Goal: Task Accomplishment & Management: Manage account settings

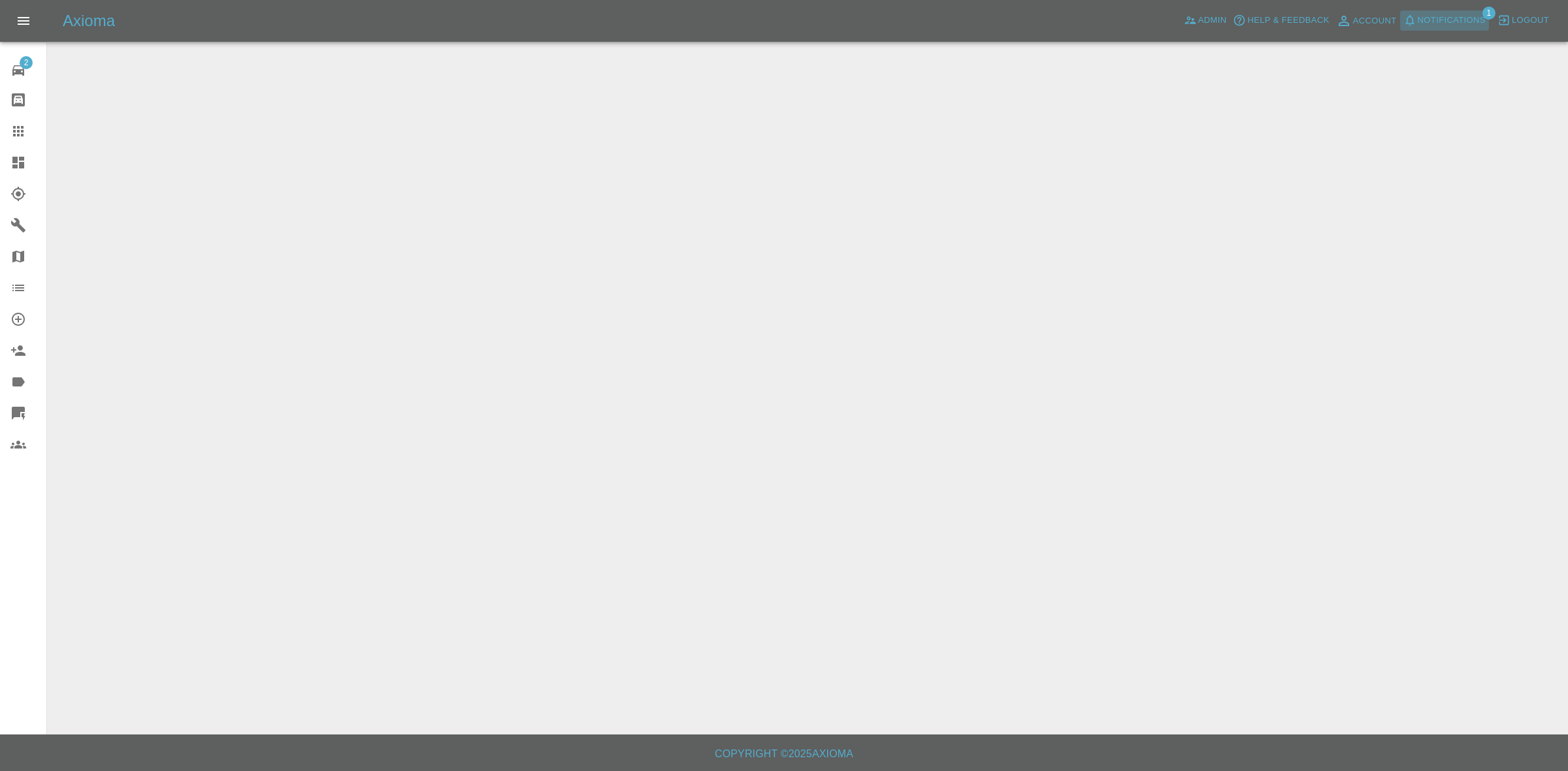
click at [1441, 23] on span "Notifications" at bounding box center [1452, 20] width 68 height 15
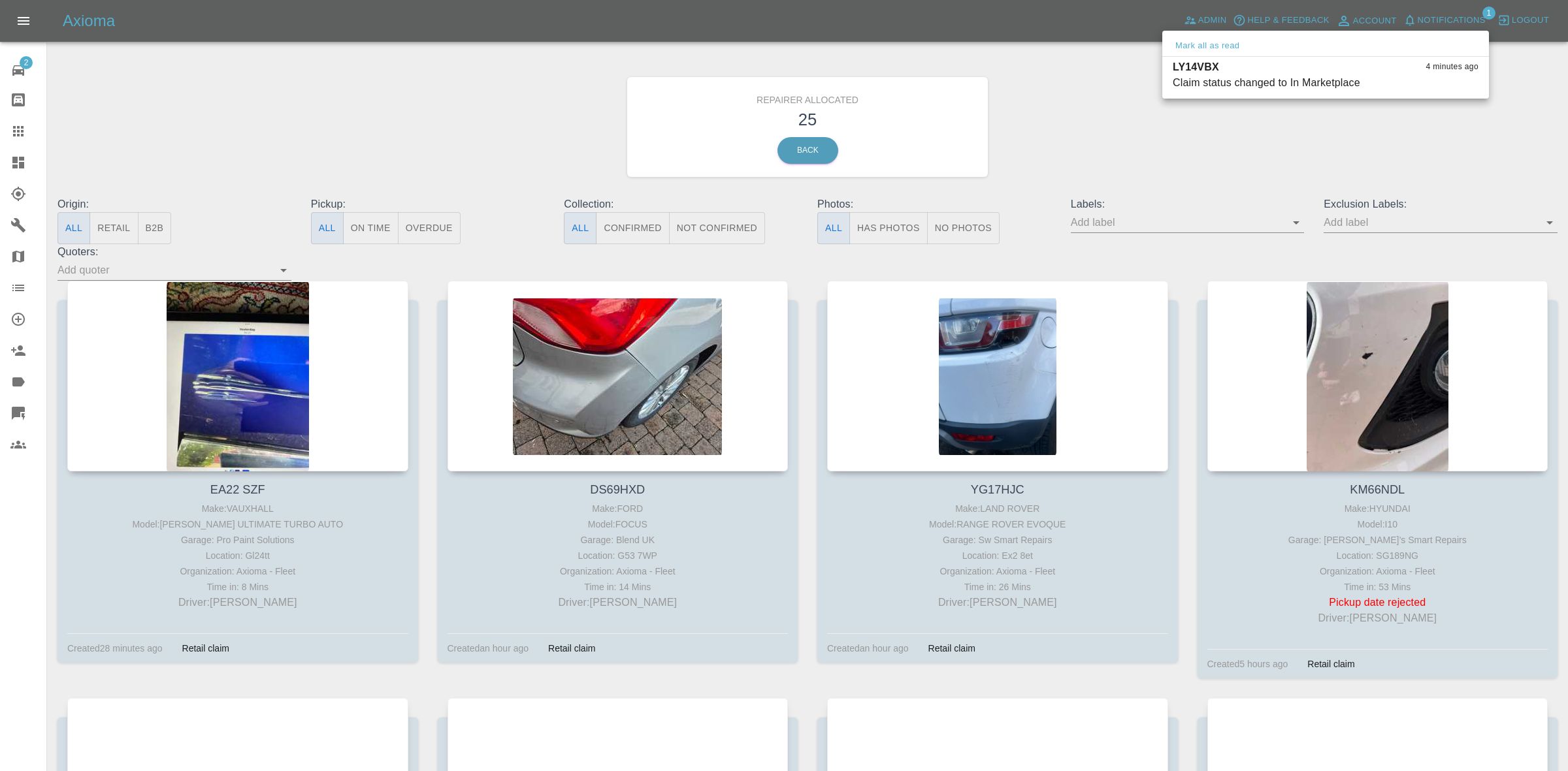
click at [1106, 140] on div at bounding box center [784, 386] width 1568 height 771
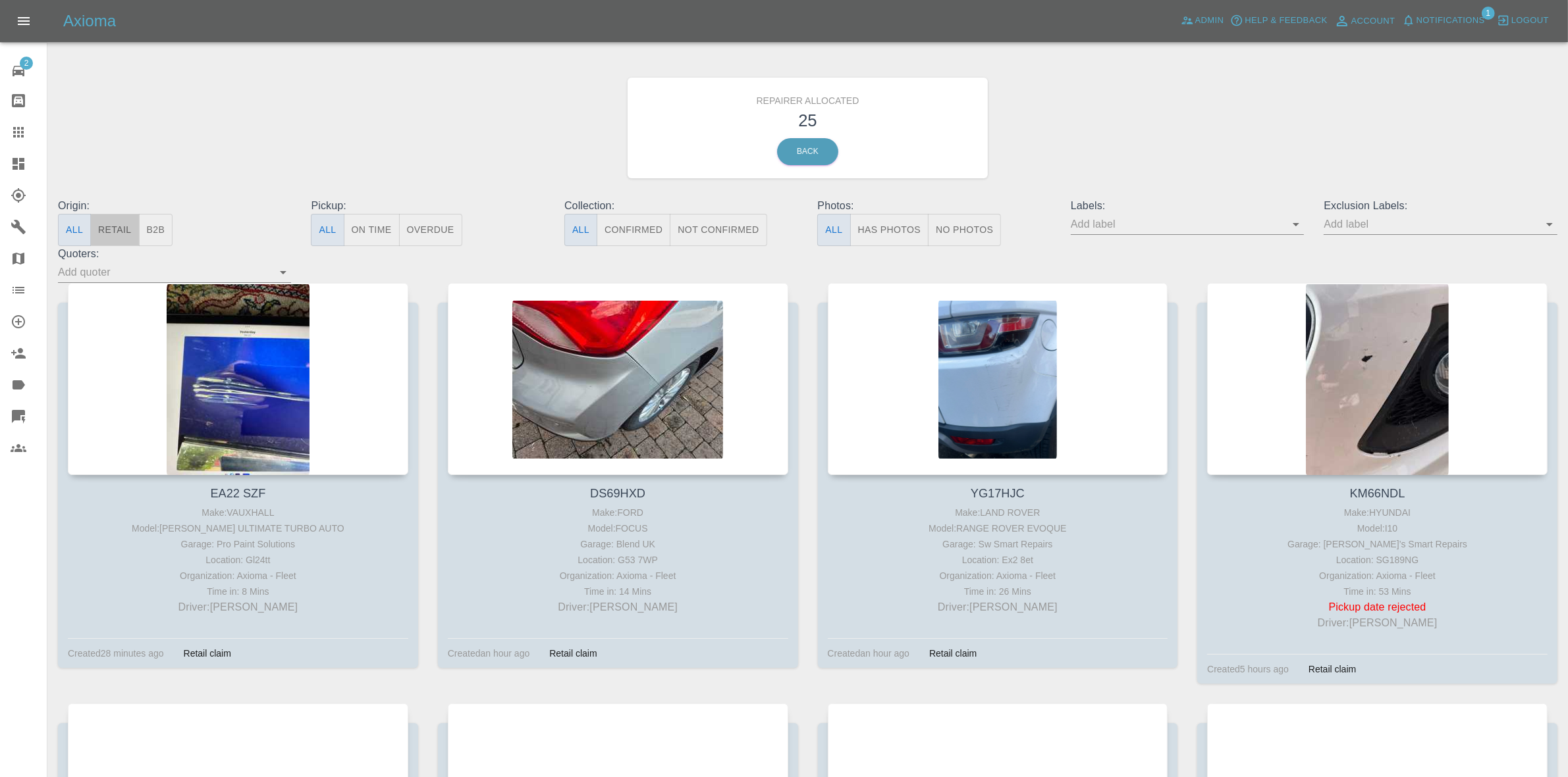
click at [91, 231] on button "Retail" at bounding box center [114, 230] width 49 height 32
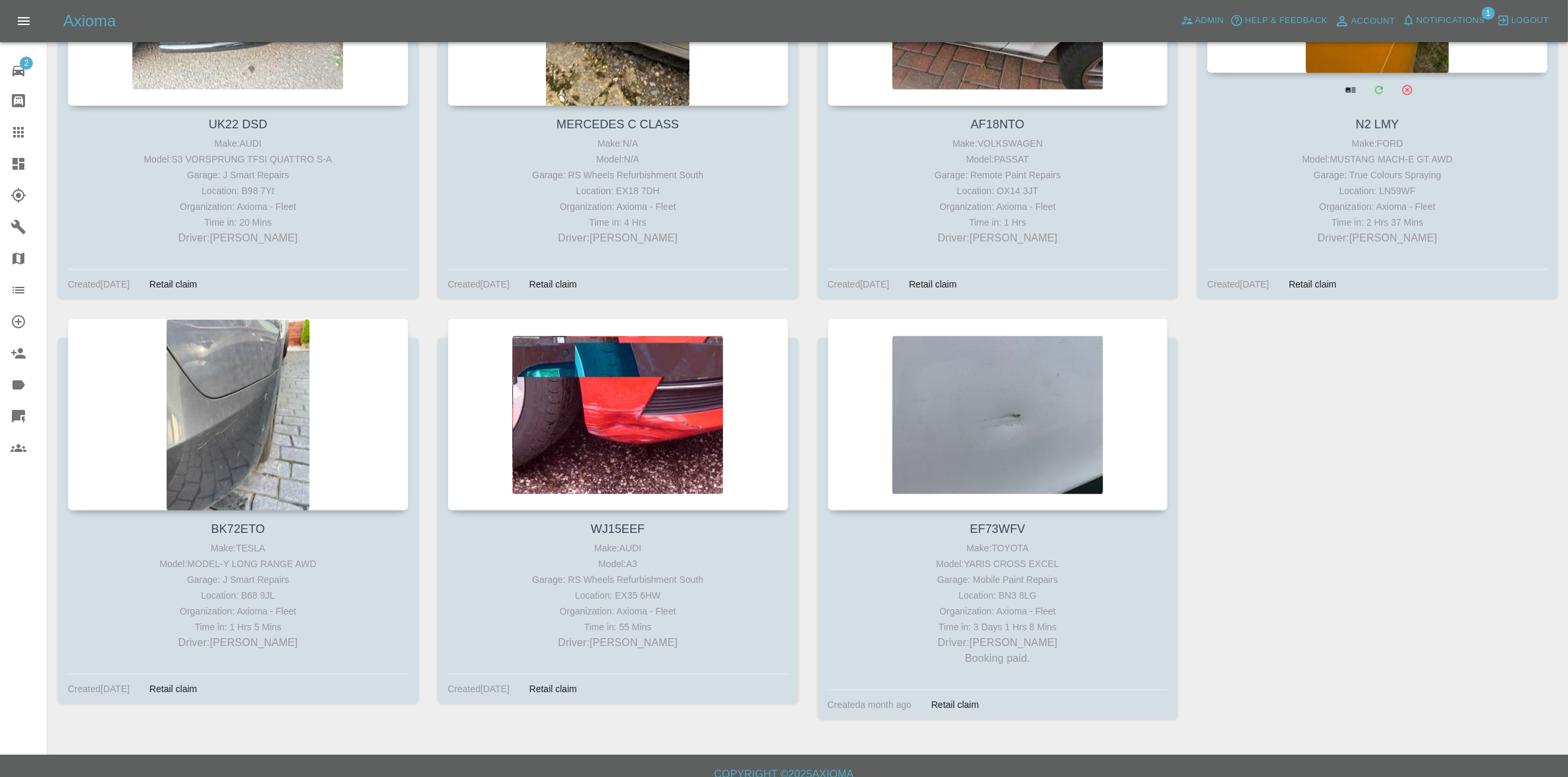
scroll to position [1616, 0]
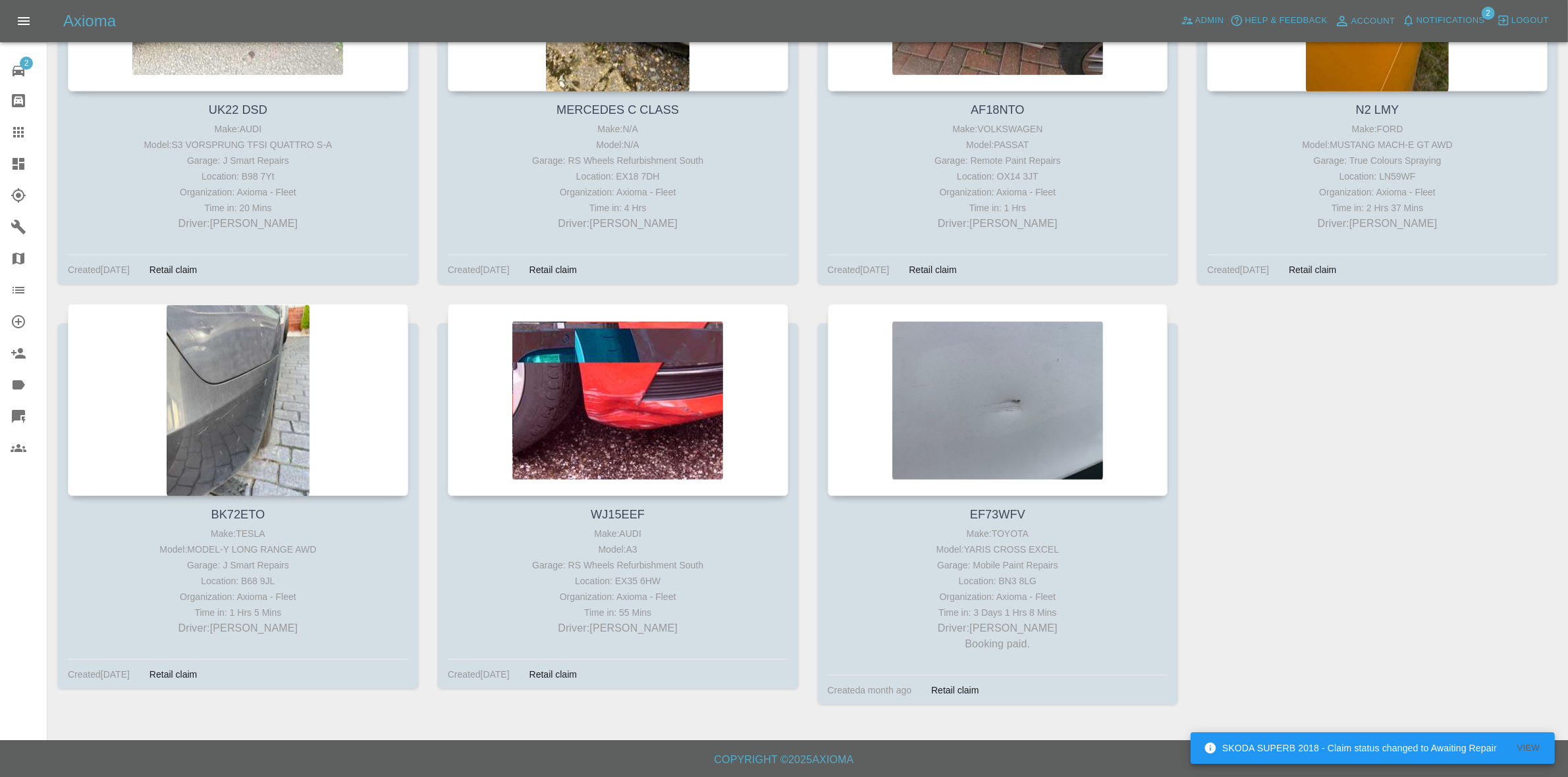
click at [1474, 14] on span "Notifications" at bounding box center [1451, 21] width 69 height 15
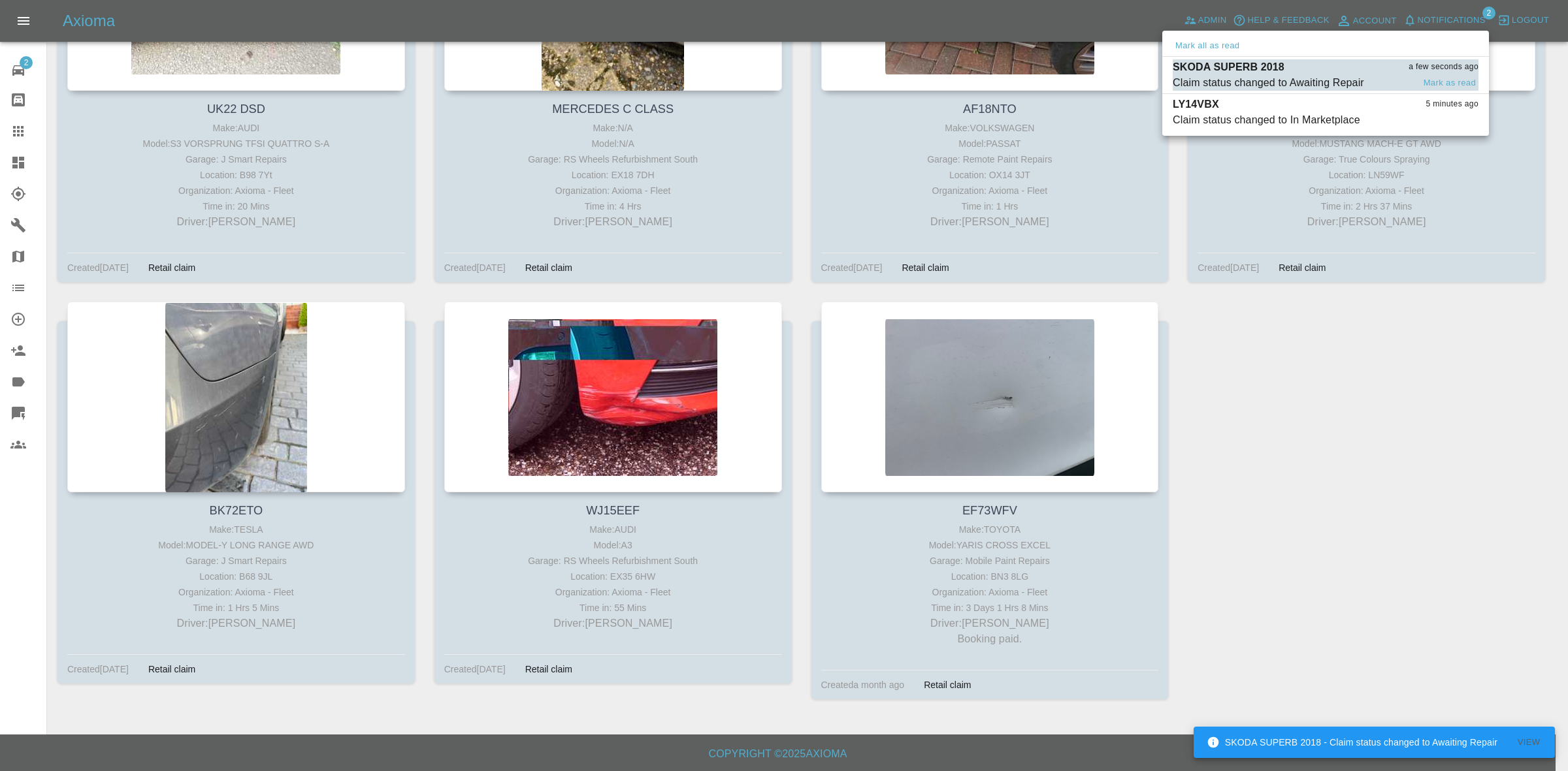
click at [1295, 65] on div "SKODA SUPERB 2018 a few seconds ago" at bounding box center [1325, 67] width 306 height 16
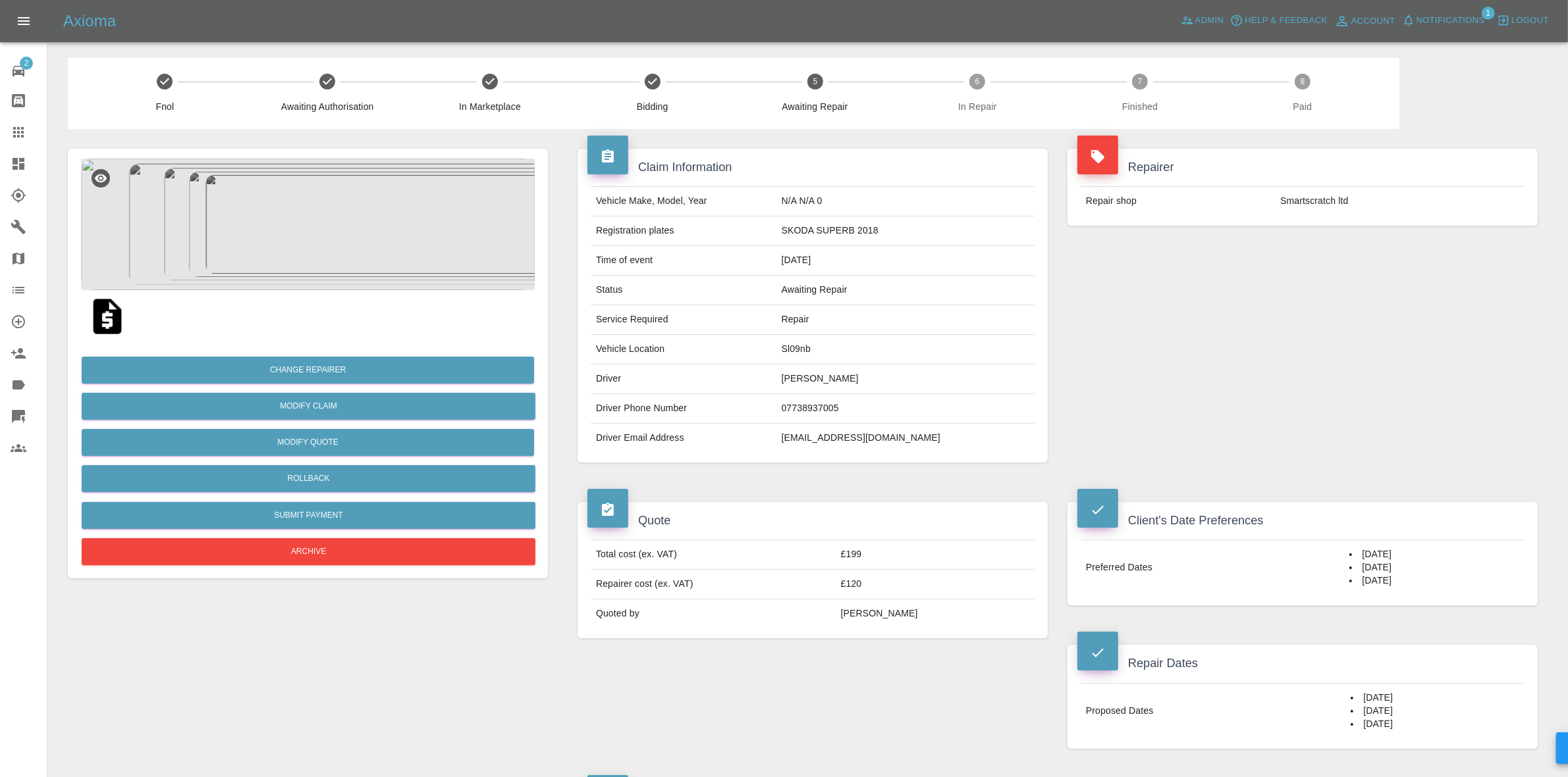
click at [0, 150] on link "Dashboard" at bounding box center [23, 164] width 47 height 32
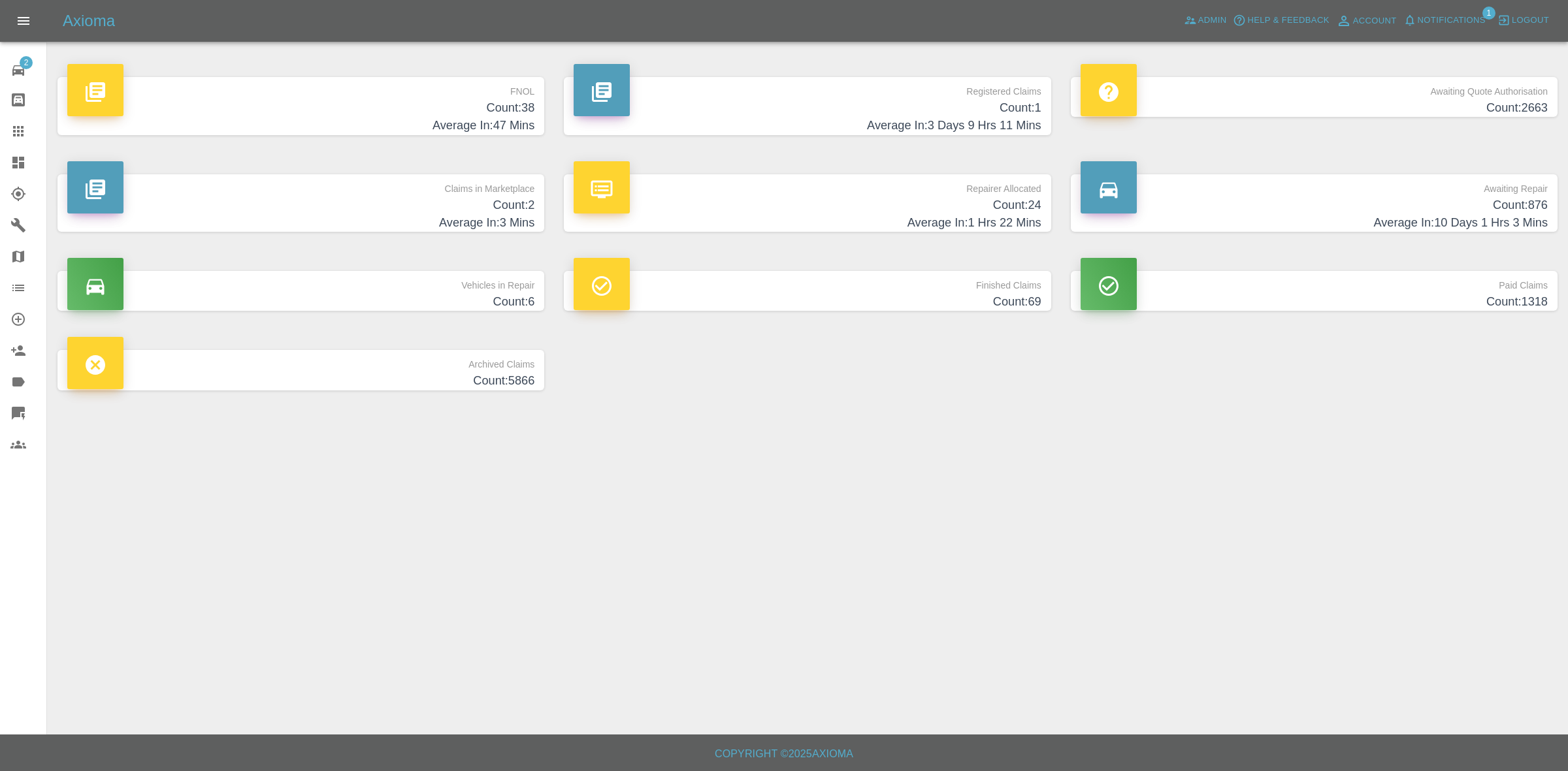
click at [393, 204] on h4 "Count: 2" at bounding box center [301, 206] width 467 height 18
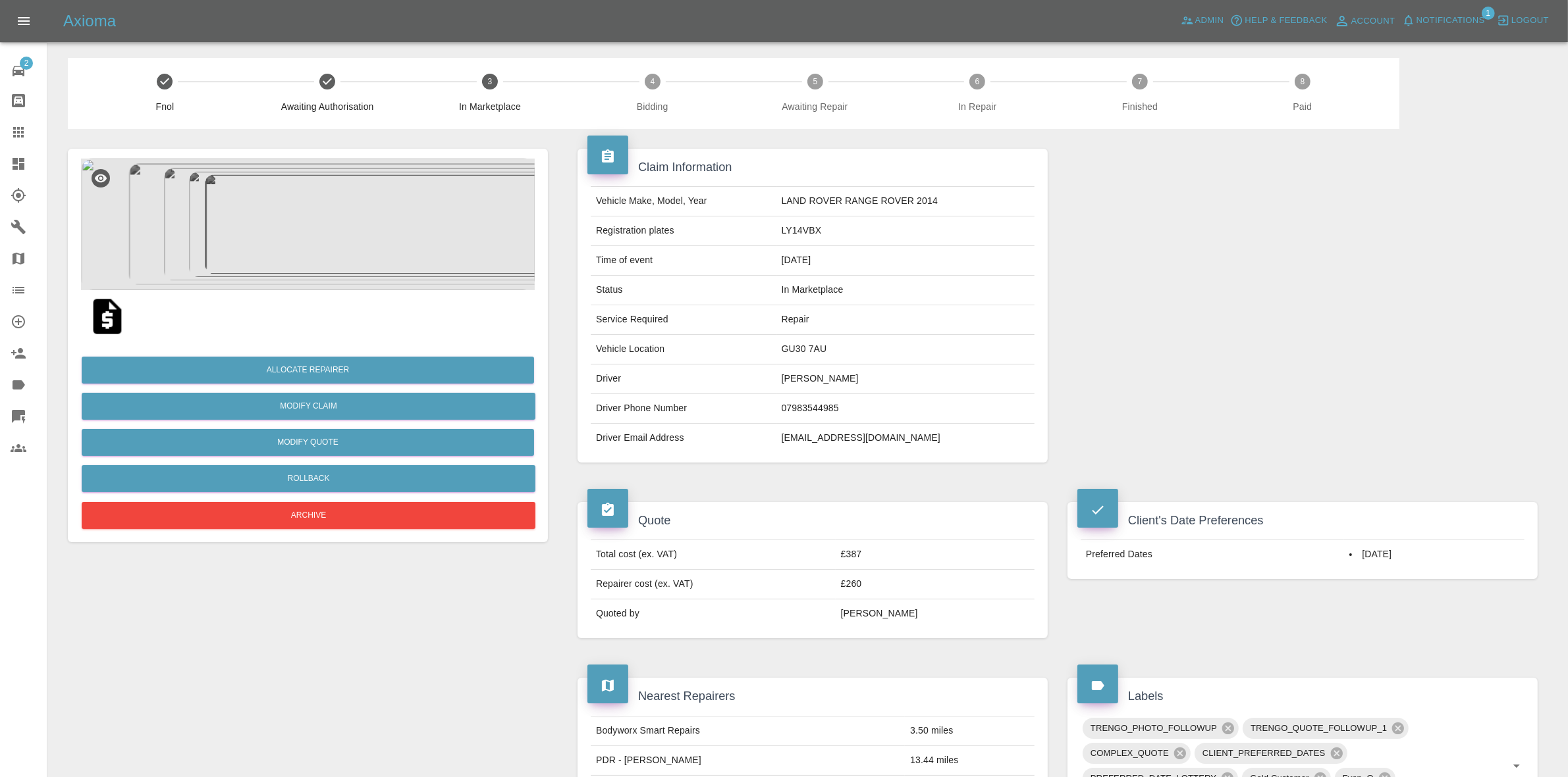
click at [318, 234] on img at bounding box center [308, 224] width 454 height 132
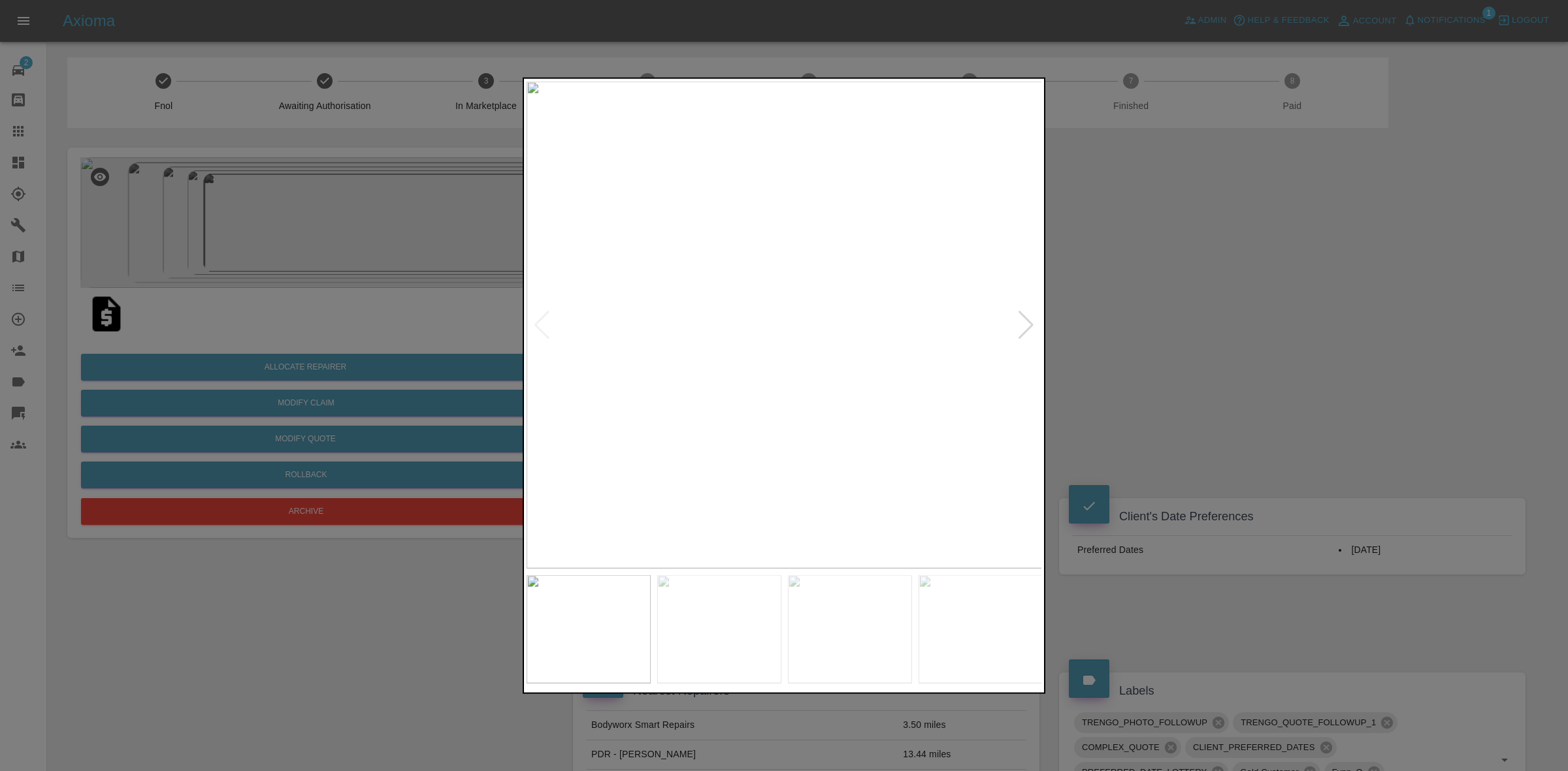
click at [1023, 324] on div at bounding box center [1026, 324] width 18 height 29
click at [1163, 351] on div at bounding box center [784, 386] width 1568 height 771
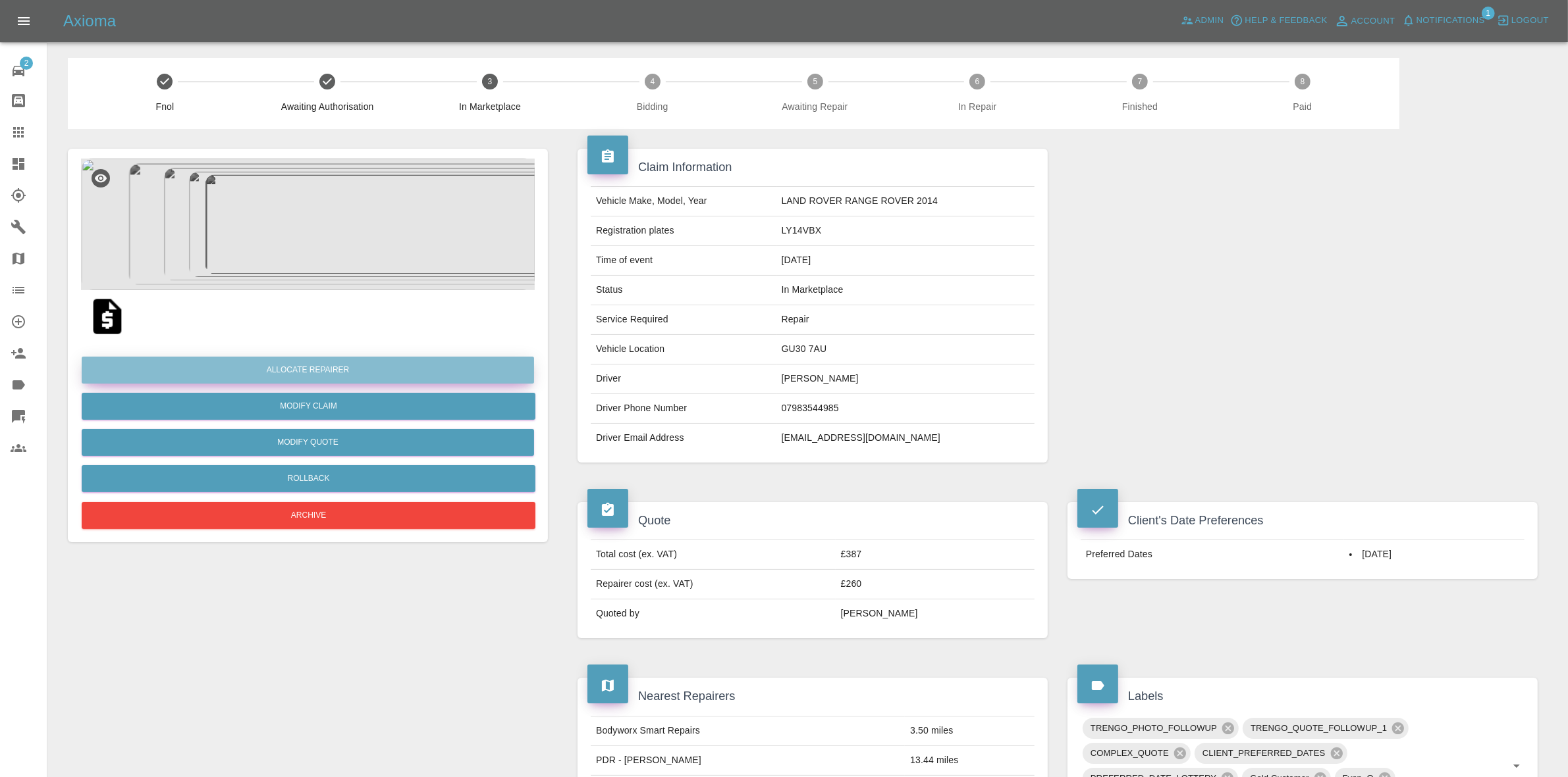
click at [288, 369] on button "Allocate Repairer" at bounding box center [308, 370] width 453 height 27
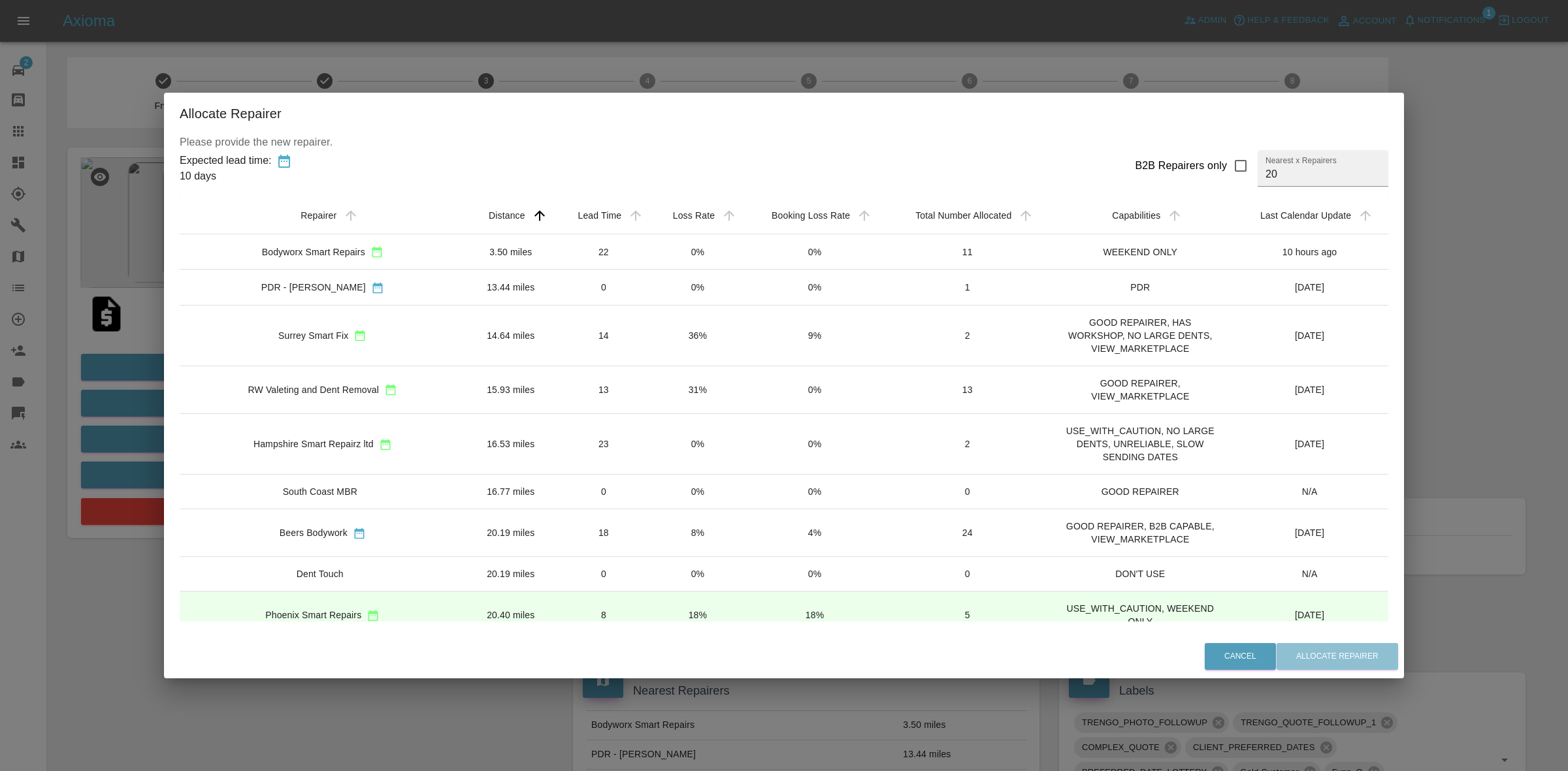
click at [681, 249] on td "0%" at bounding box center [698, 252] width 93 height 35
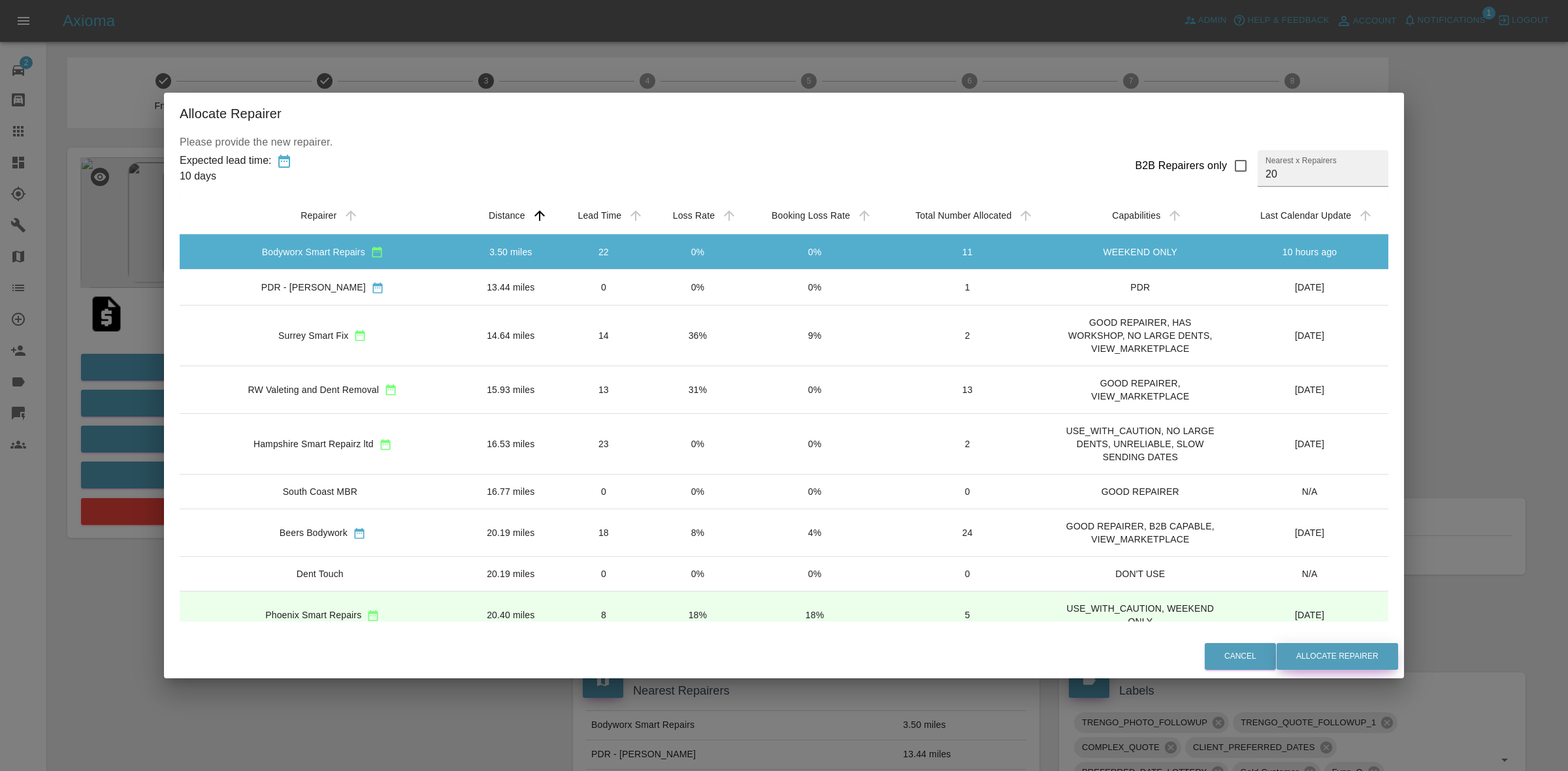
click at [1289, 657] on button "Allocate Repairer" at bounding box center [1338, 657] width 121 height 27
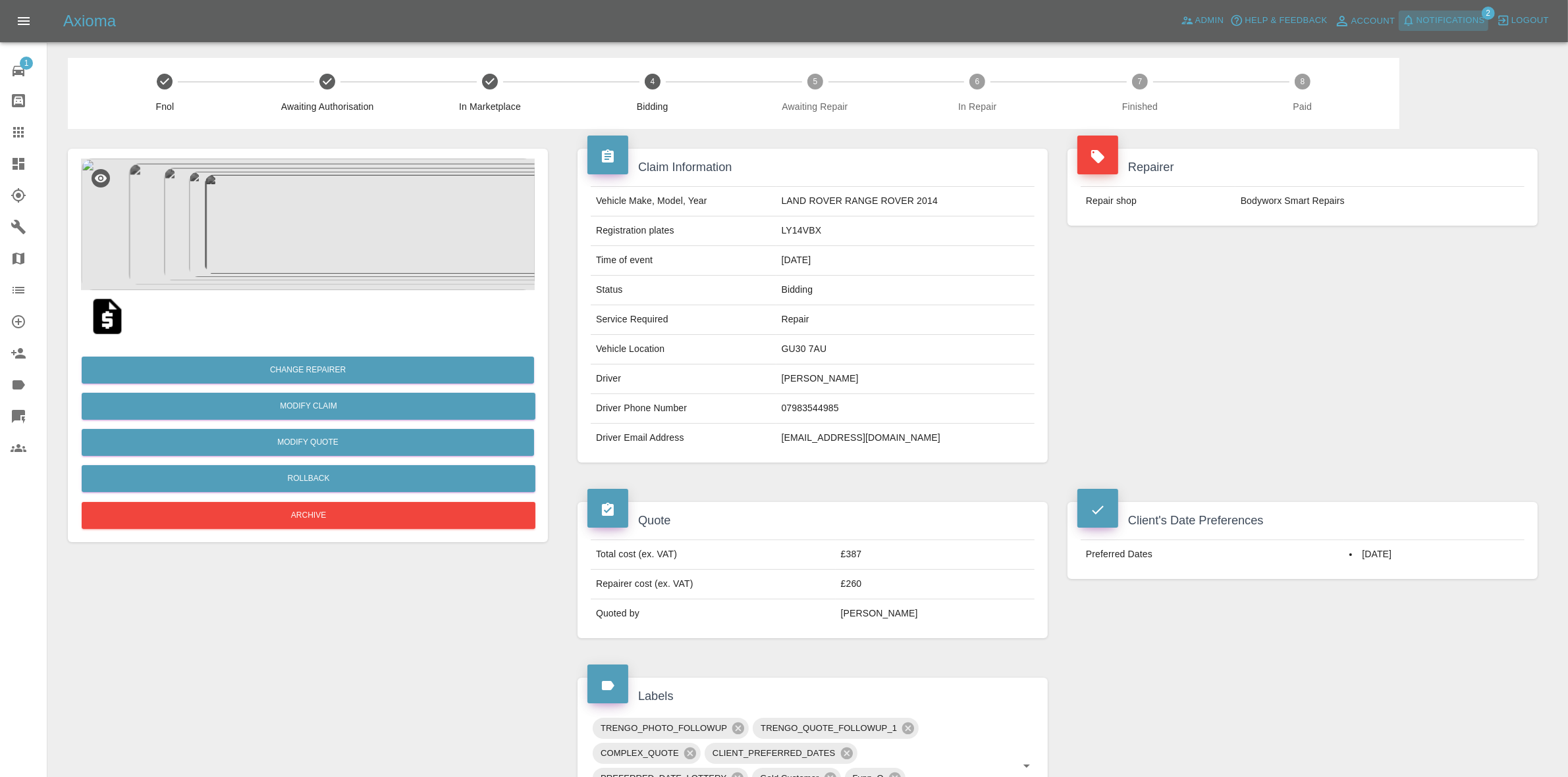
click at [1451, 16] on span "Notifications" at bounding box center [1451, 21] width 69 height 15
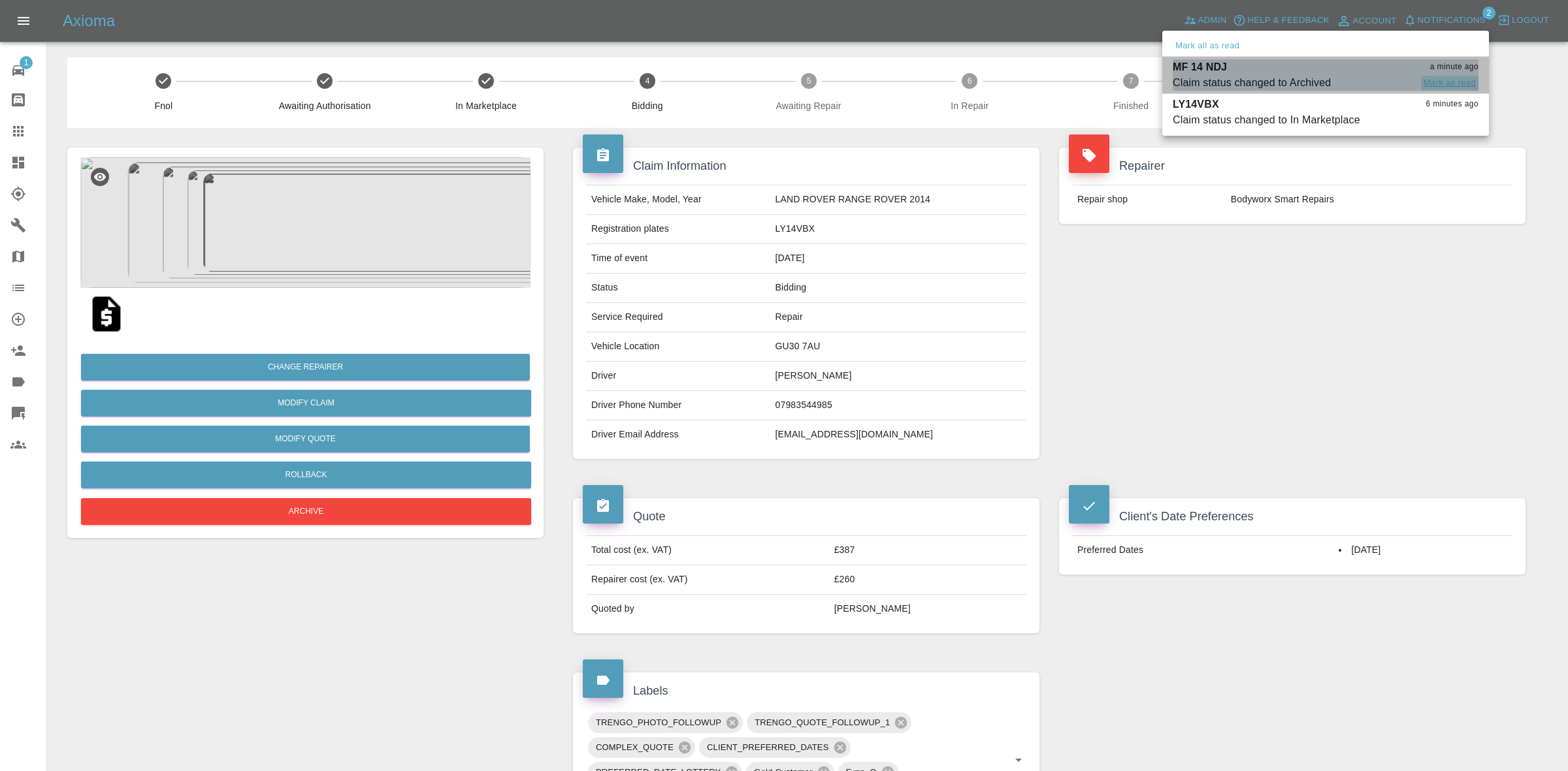
click at [1439, 80] on button "Mark as read" at bounding box center [1450, 83] width 57 height 15
click at [1460, 312] on div at bounding box center [784, 386] width 1568 height 771
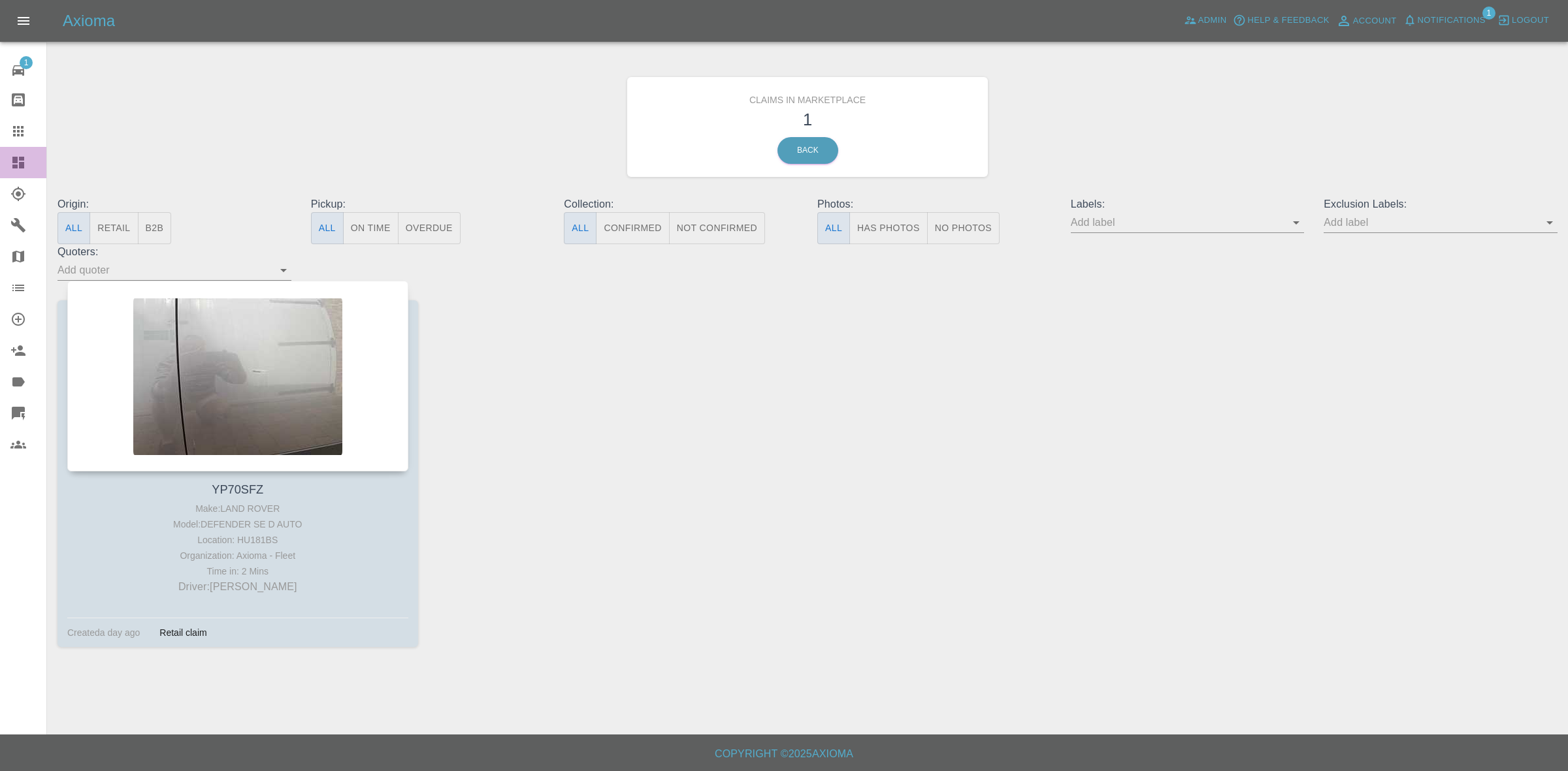
click at [0, 158] on link "Dashboard" at bounding box center [23, 163] width 46 height 31
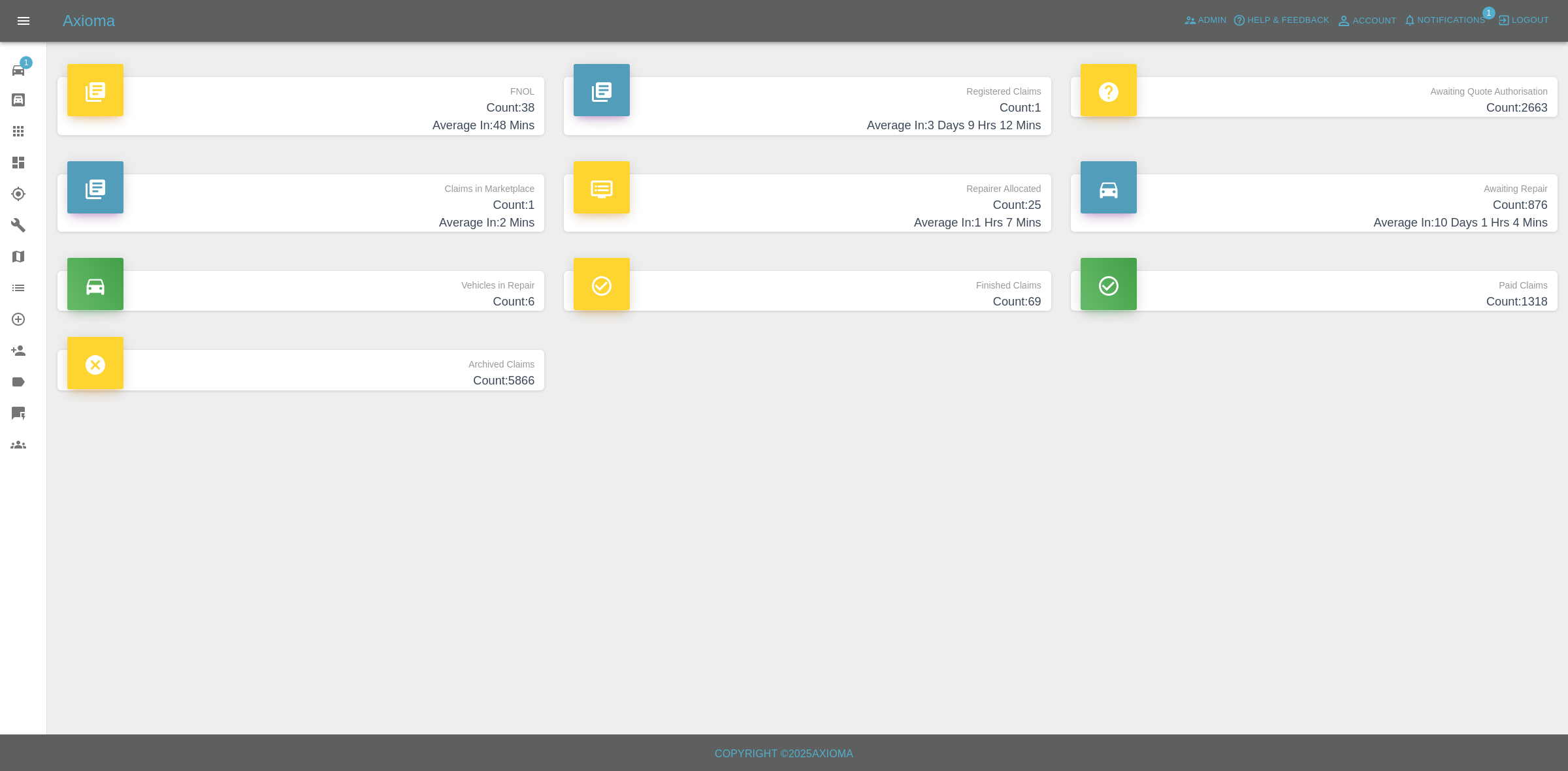
click at [904, 220] on h4 "Average In: 1 Hrs 7 Mins" at bounding box center [808, 223] width 467 height 18
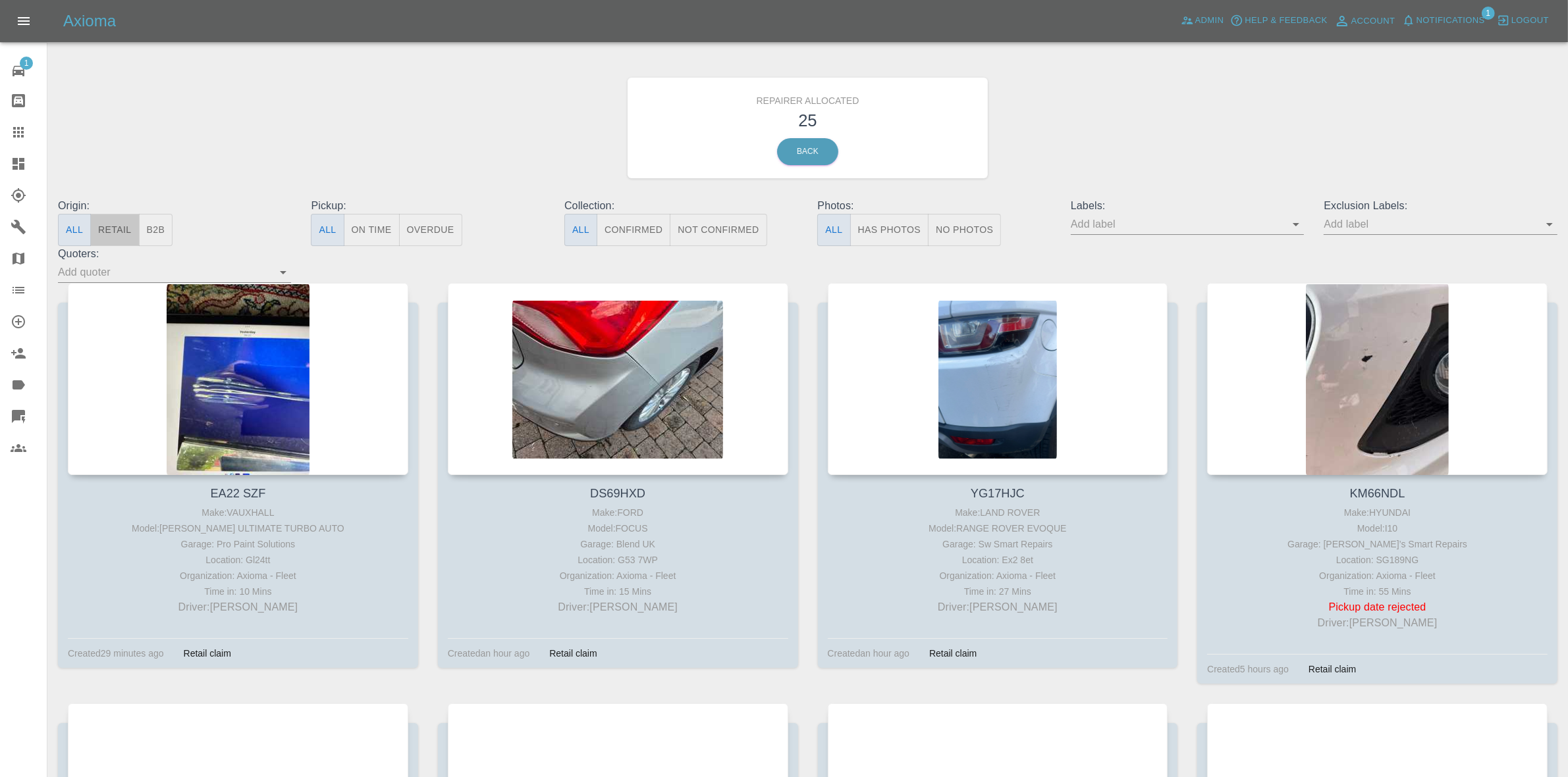
click at [113, 237] on button "Retail" at bounding box center [114, 230] width 49 height 32
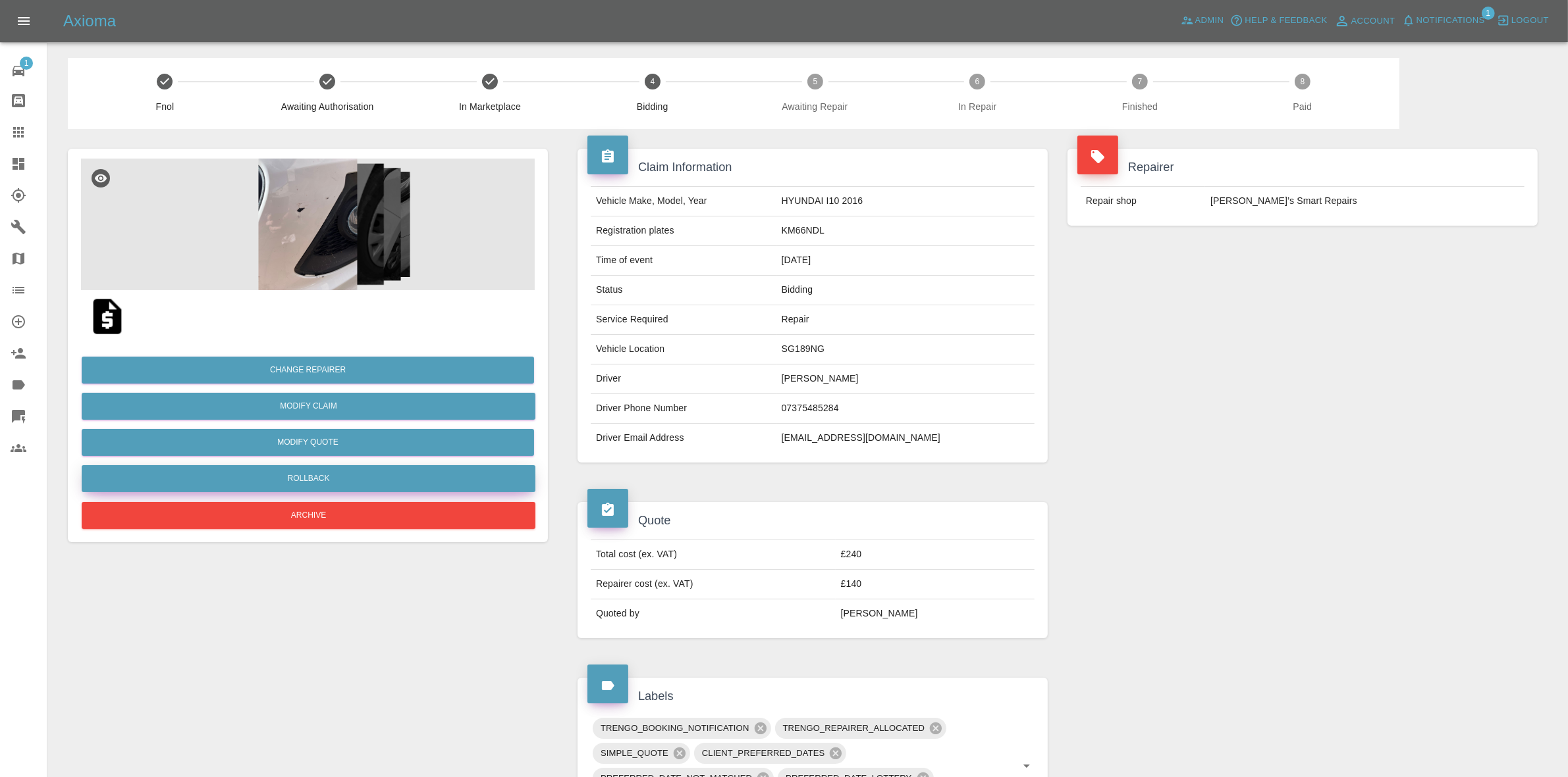
click at [313, 479] on button "Rollback" at bounding box center [308, 478] width 454 height 27
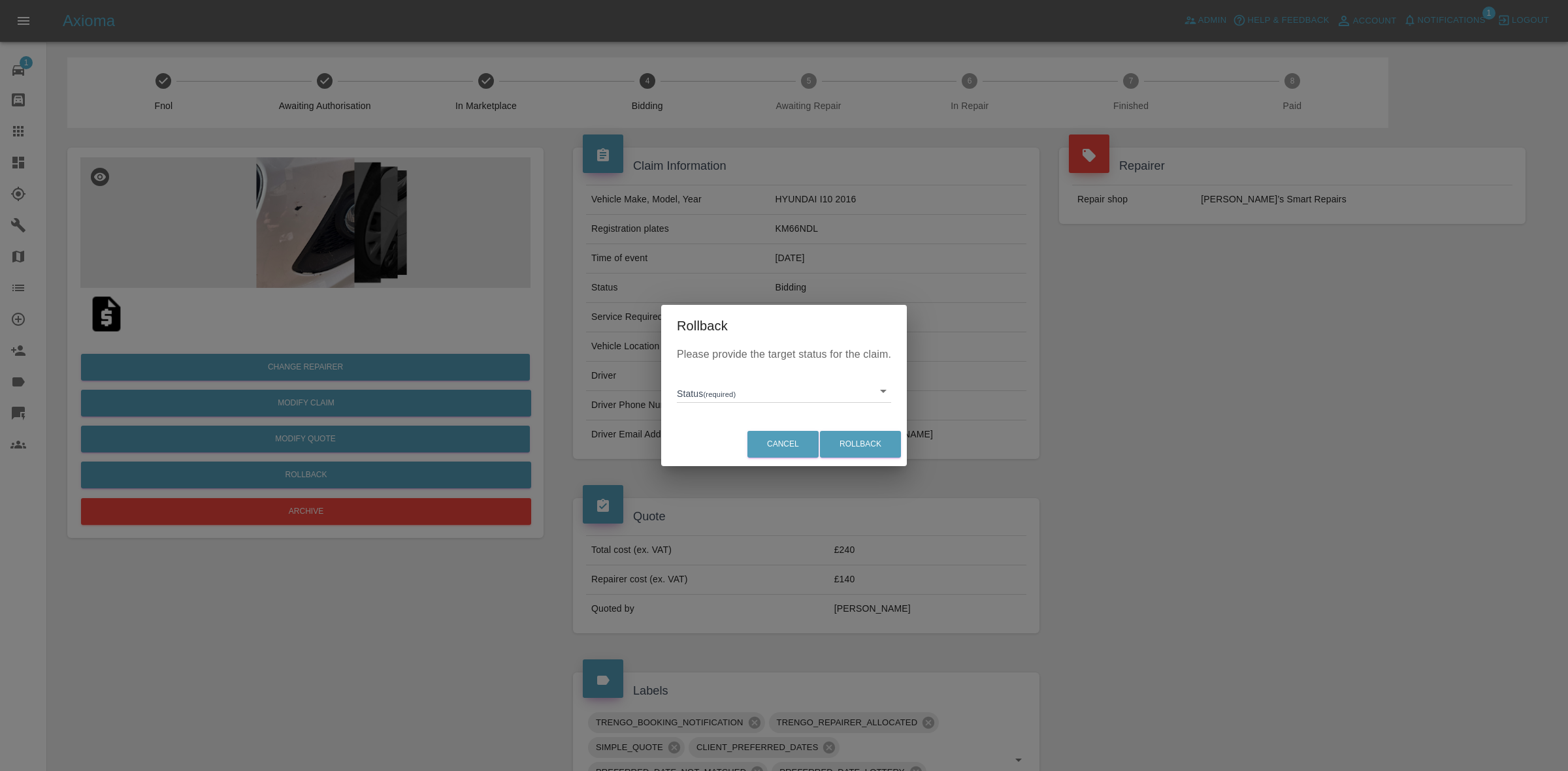
click at [709, 394] on body "Axioma Admin Help & Feedback Account Notifications 1 Logout 1 Repair home Bodys…" at bounding box center [784, 713] width 1568 height 1426
click at [733, 449] on li "In Marketplace" at bounding box center [784, 452] width 208 height 30
type input "in-marketplace"
click at [881, 443] on button "Rollback" at bounding box center [860, 444] width 81 height 27
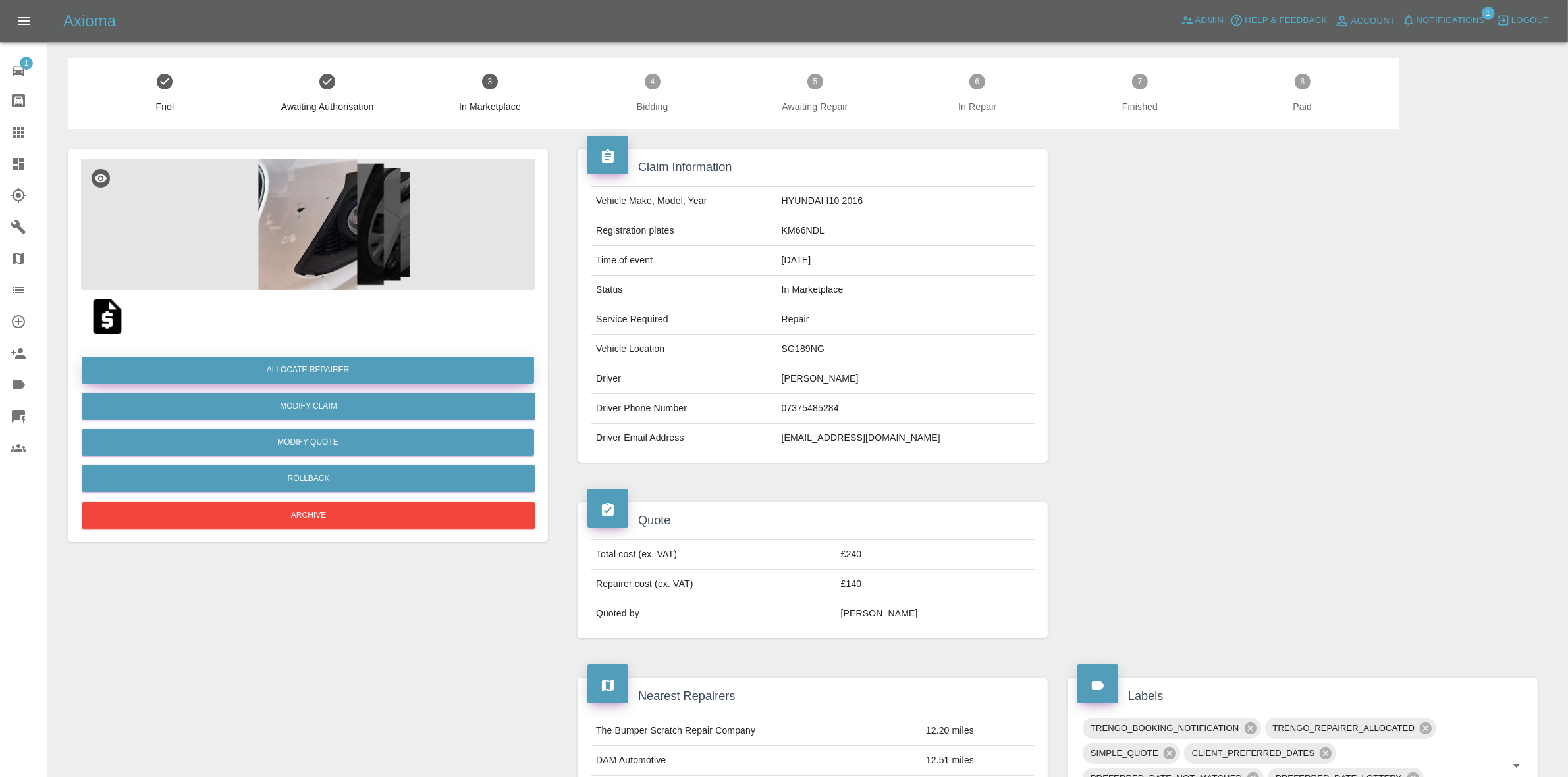
click at [306, 366] on button "Allocate Repairer" at bounding box center [308, 370] width 453 height 27
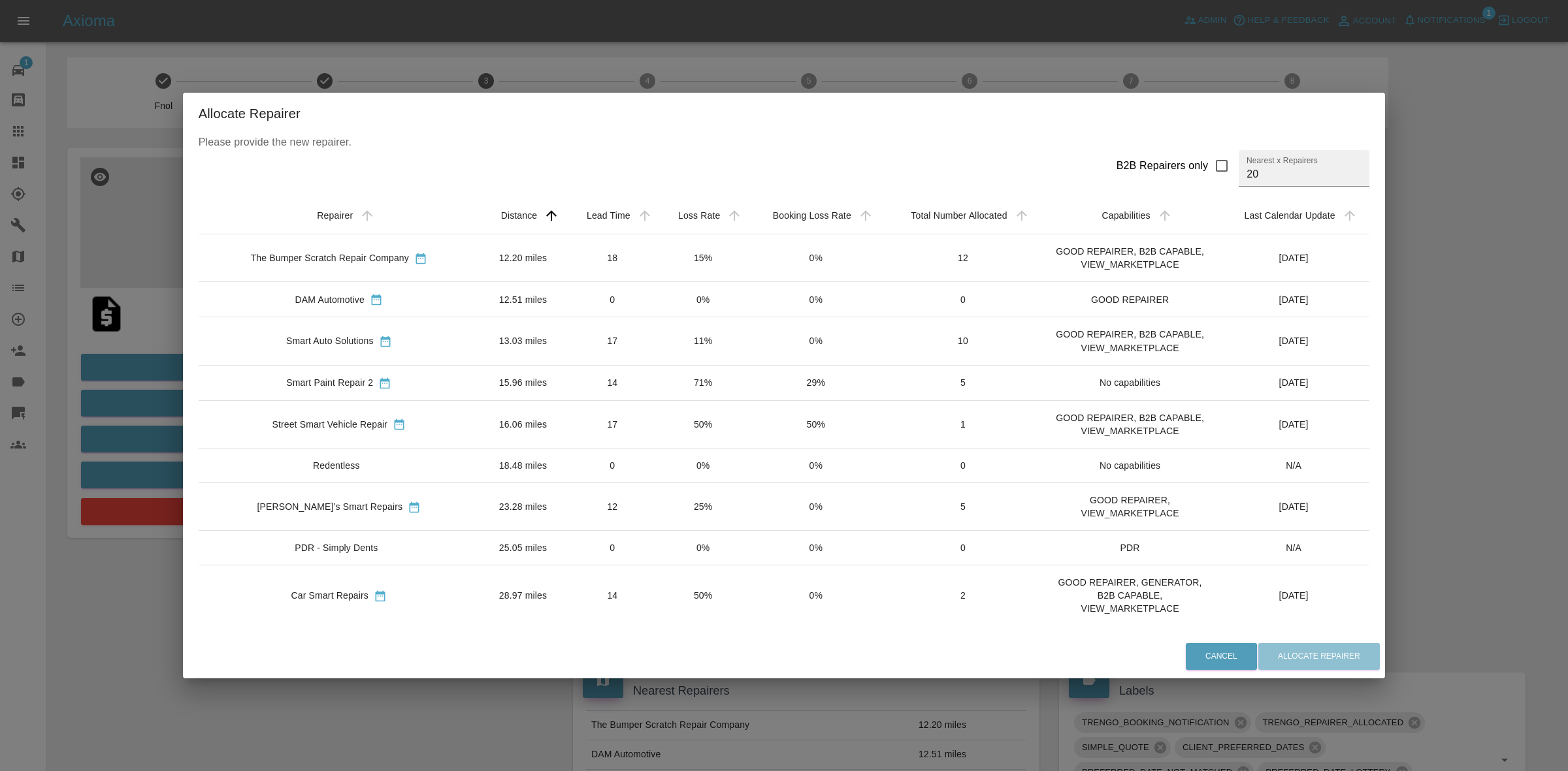
click at [663, 44] on div "Allocate Repairer Please provide the new repairer. B2B Repairers only Nearest x…" at bounding box center [784, 386] width 1568 height 771
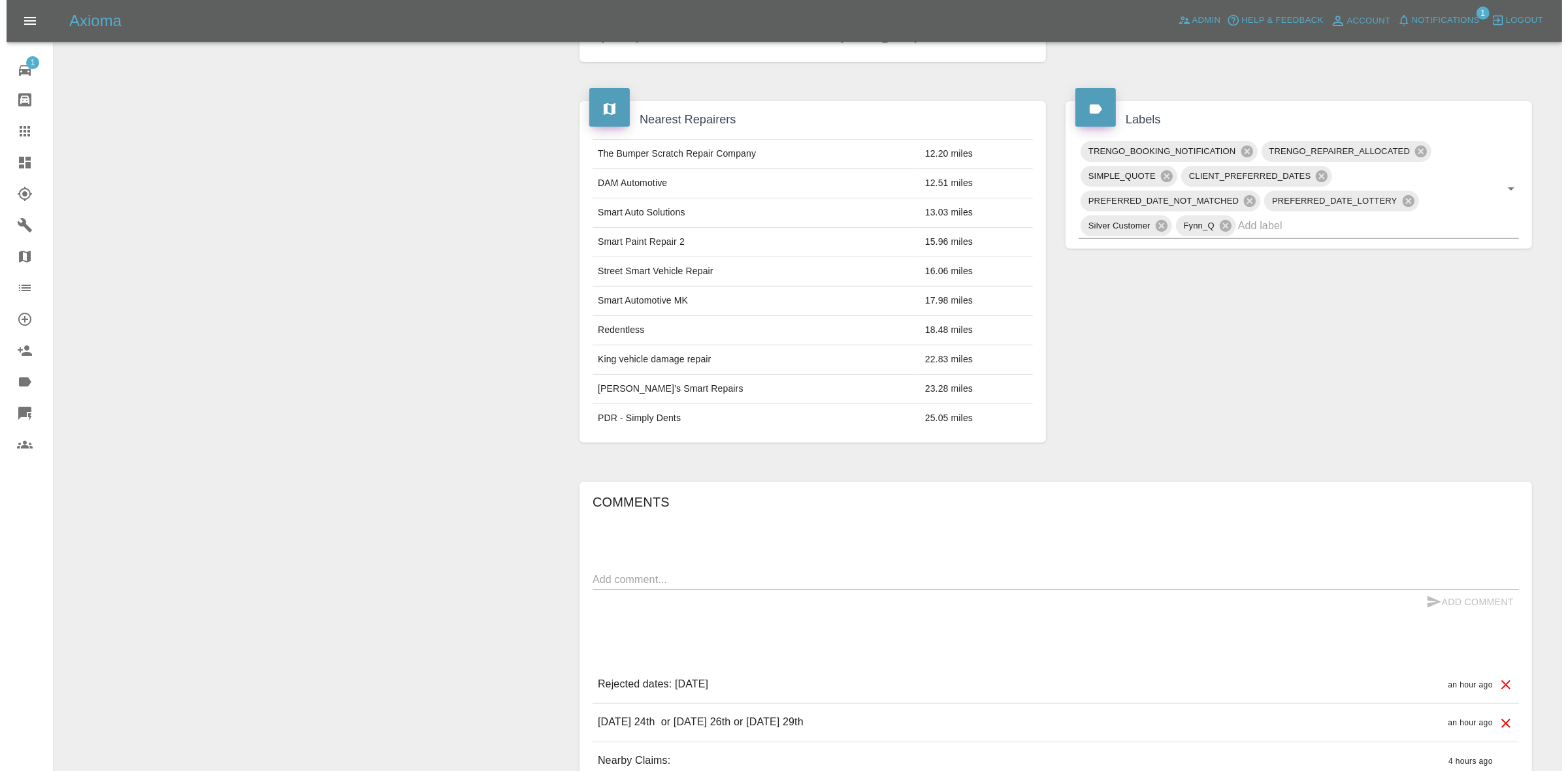
scroll to position [82, 0]
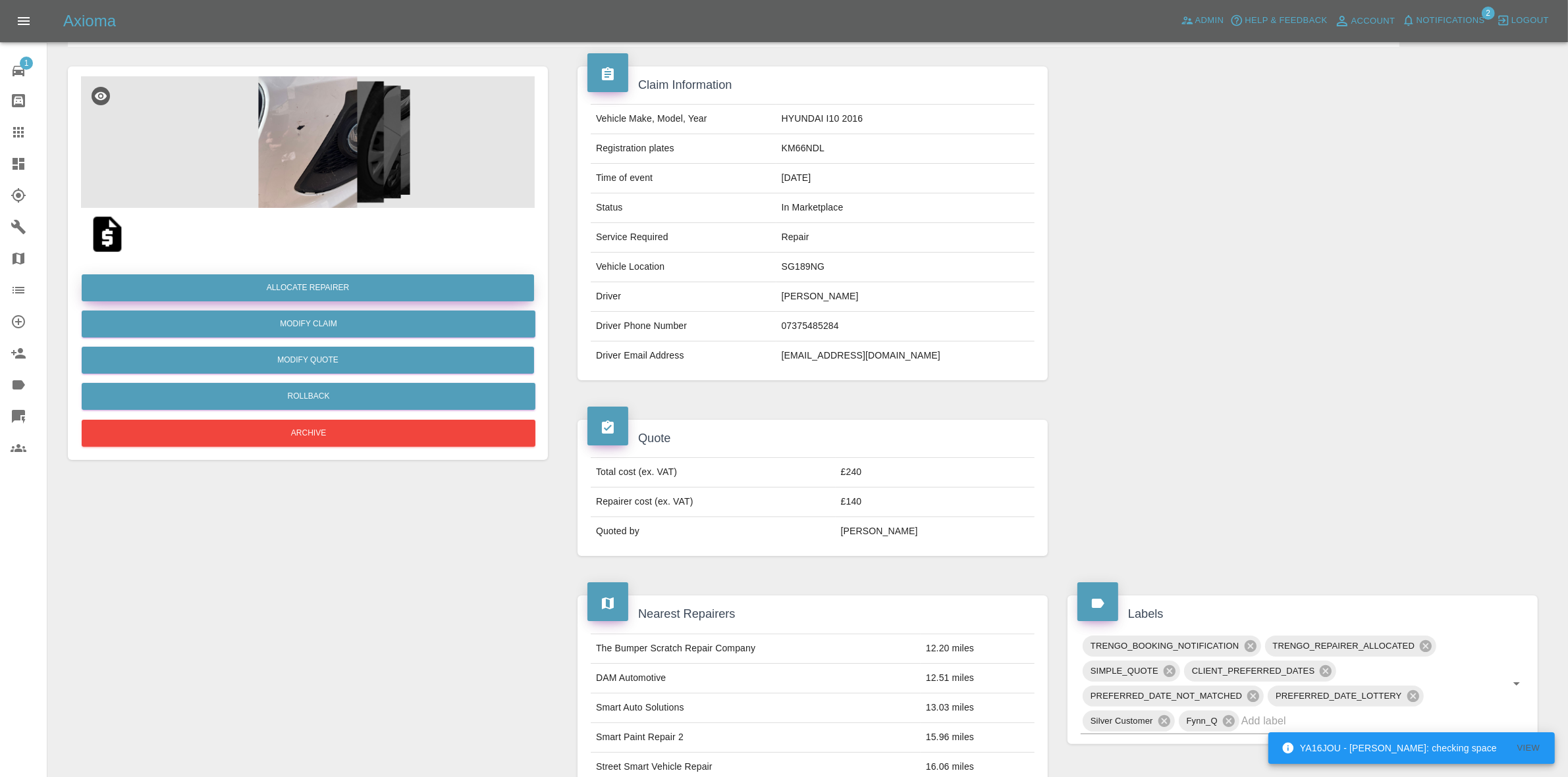
click at [308, 291] on button "Allocate Repairer" at bounding box center [308, 288] width 453 height 27
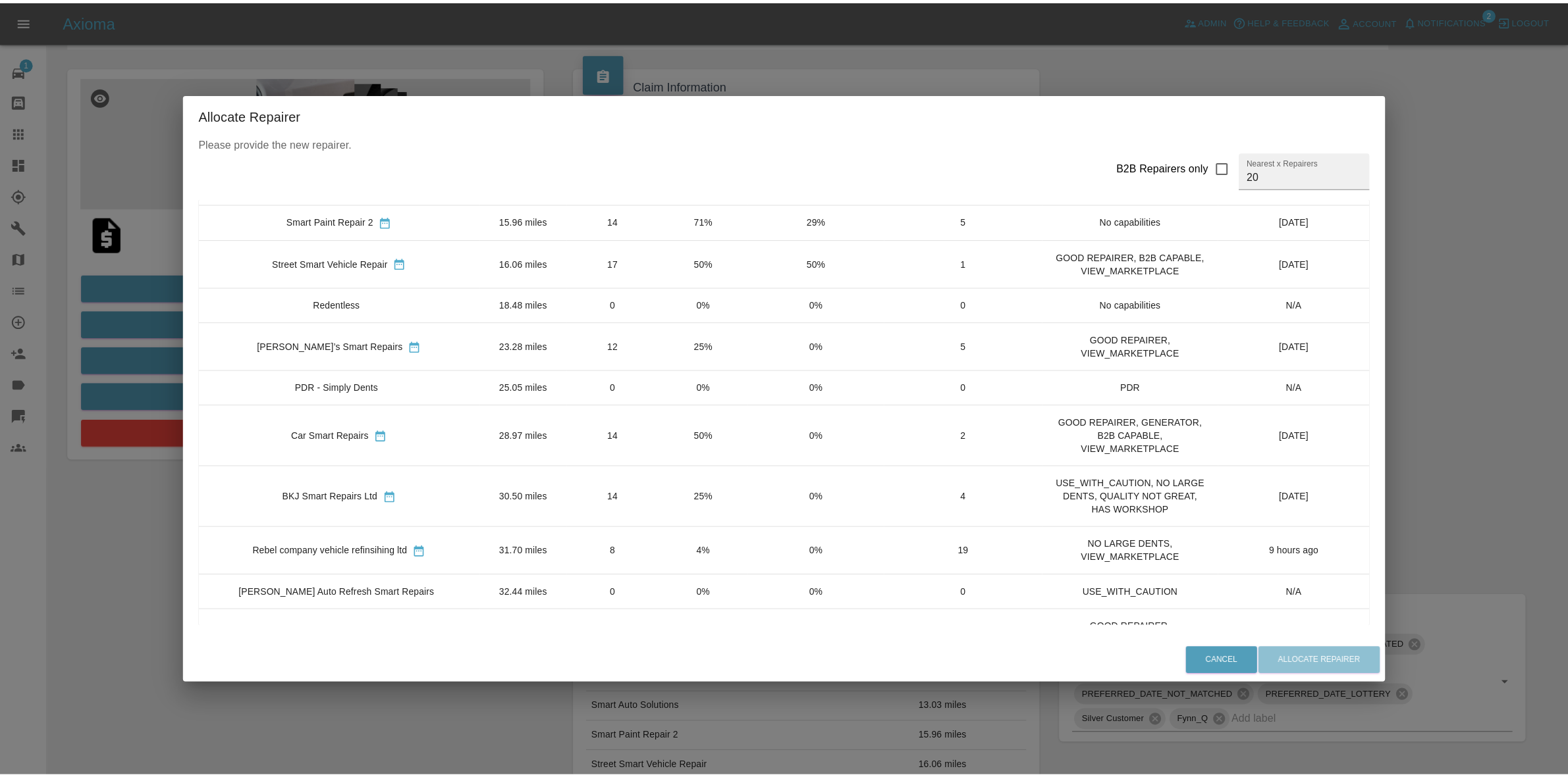
scroll to position [247, 0]
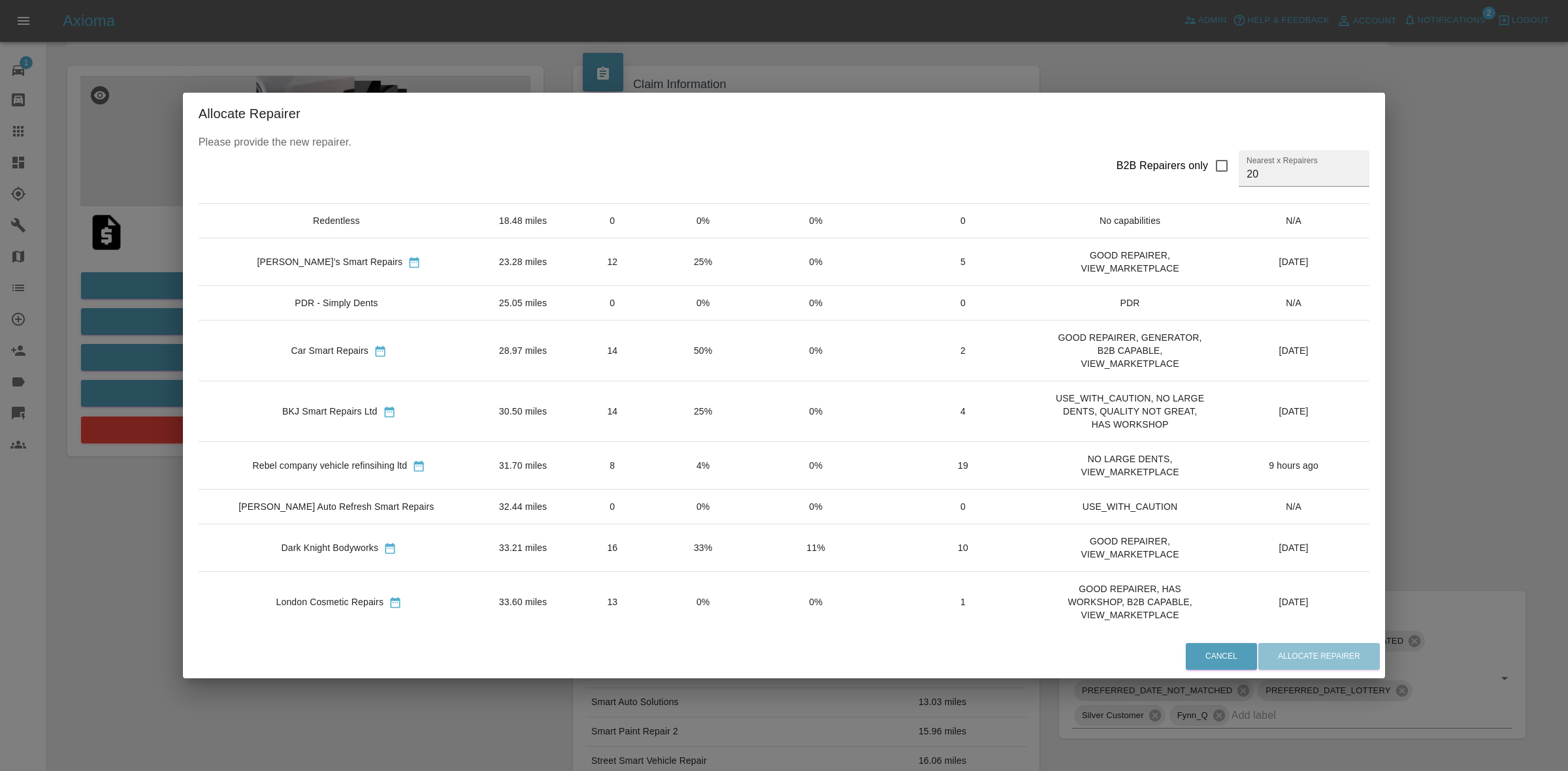
click at [113, 371] on div "Allocate Repairer Please provide the new repairer. B2B Repairers only Nearest x…" at bounding box center [784, 386] width 1568 height 771
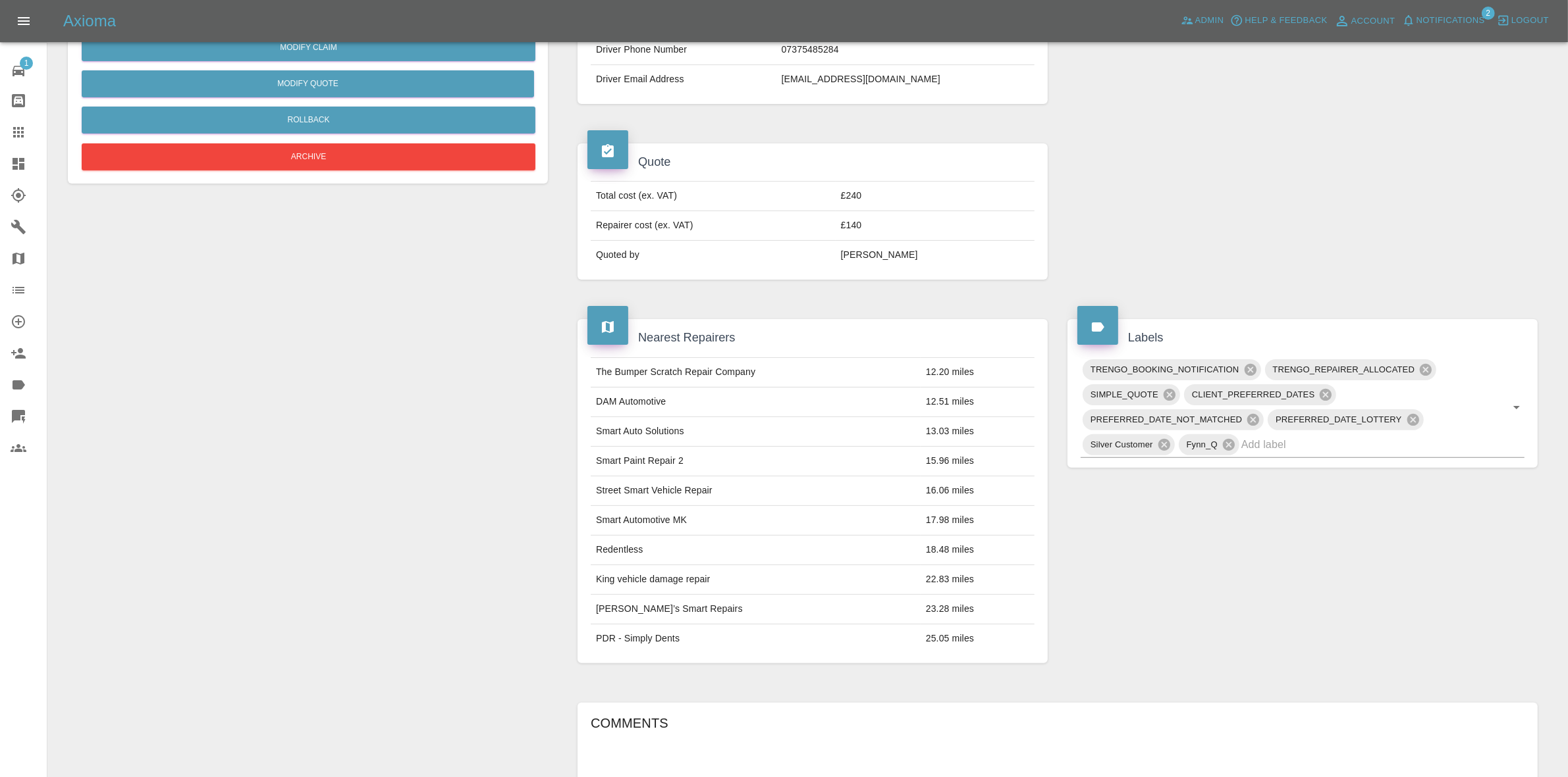
scroll to position [0, 0]
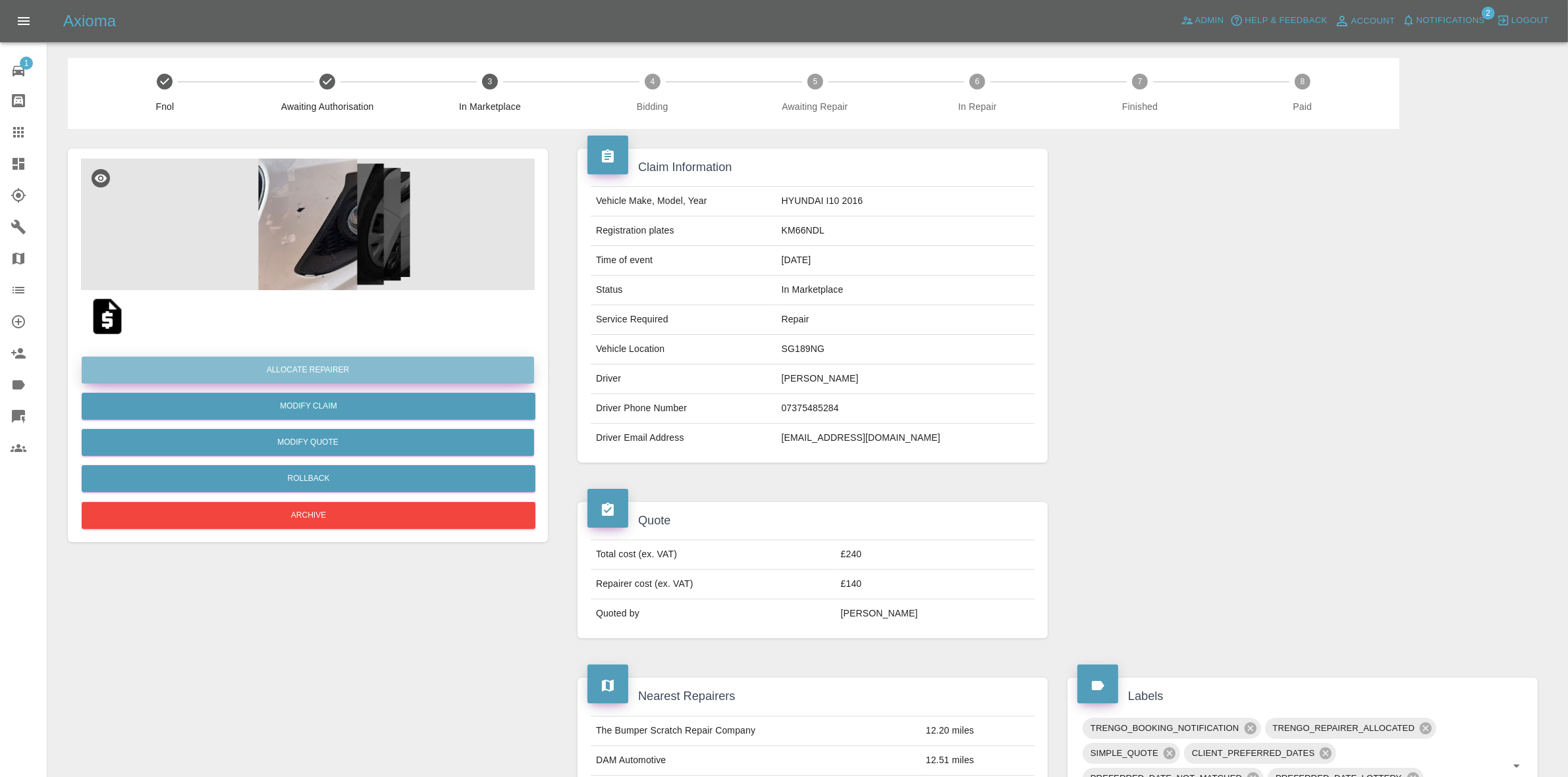
click at [311, 359] on button "Allocate Repairer" at bounding box center [308, 370] width 453 height 27
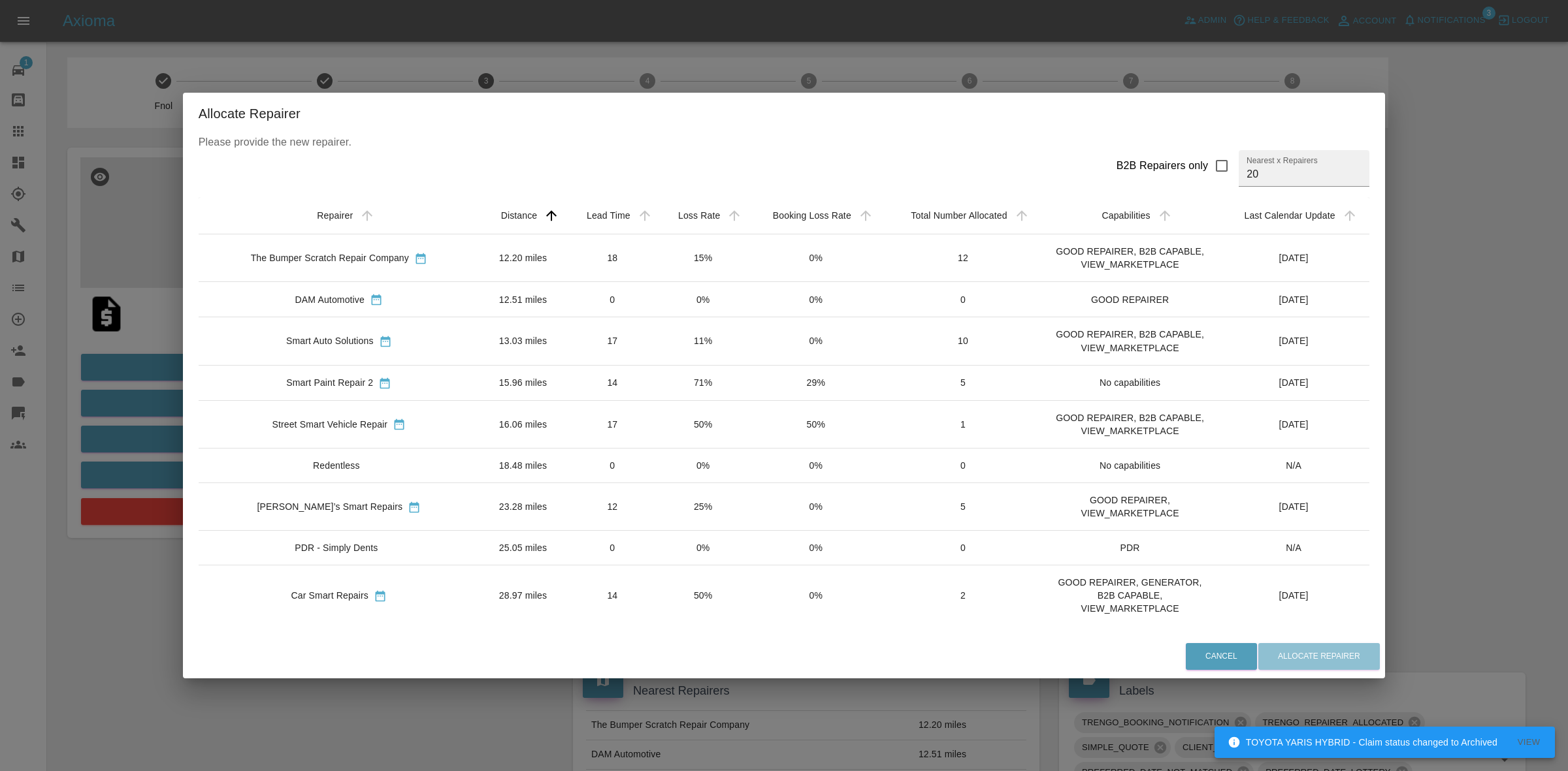
click at [659, 257] on td "15%" at bounding box center [703, 258] width 89 height 48
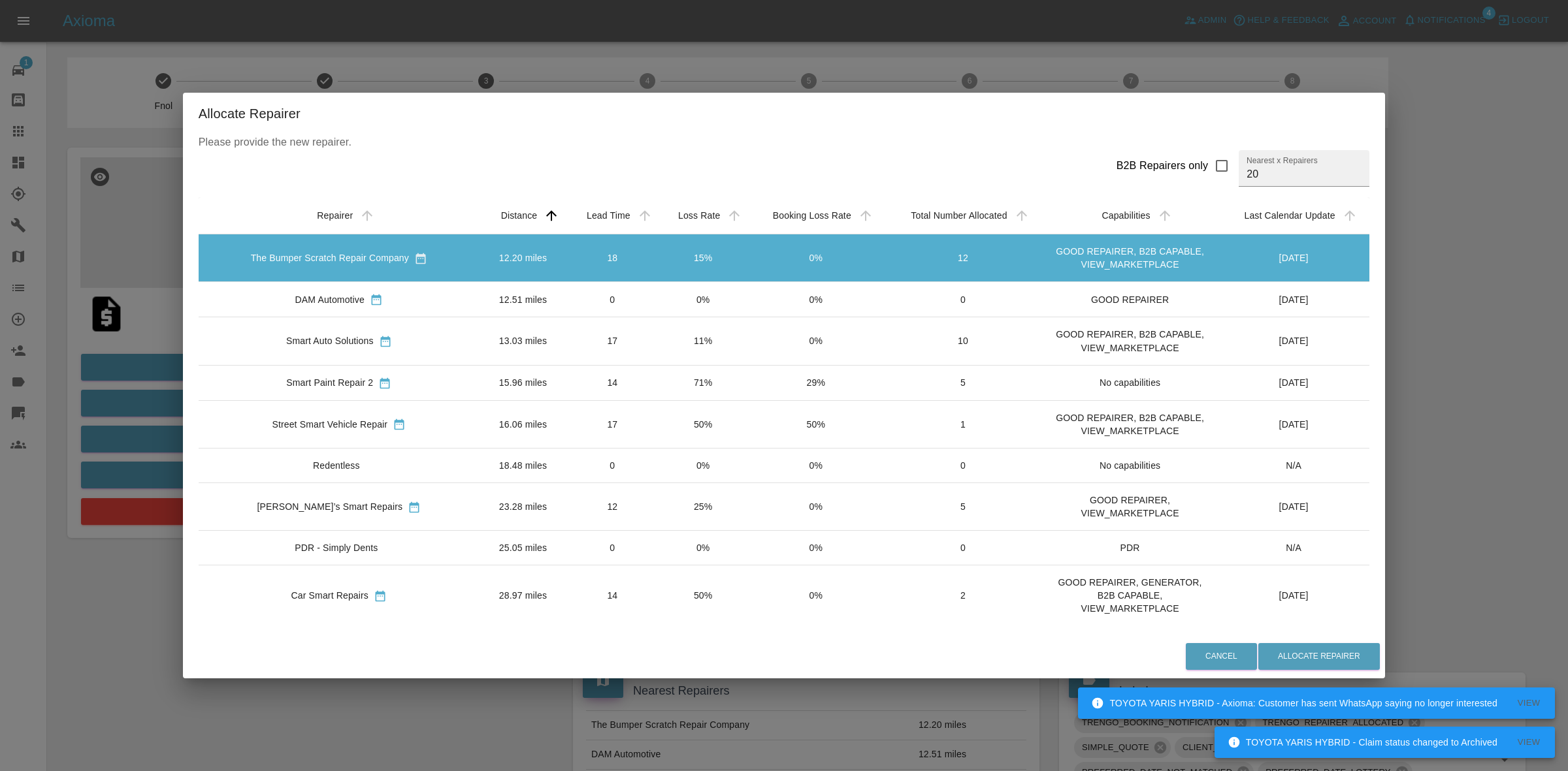
click at [688, 353] on td "11%" at bounding box center [703, 341] width 89 height 48
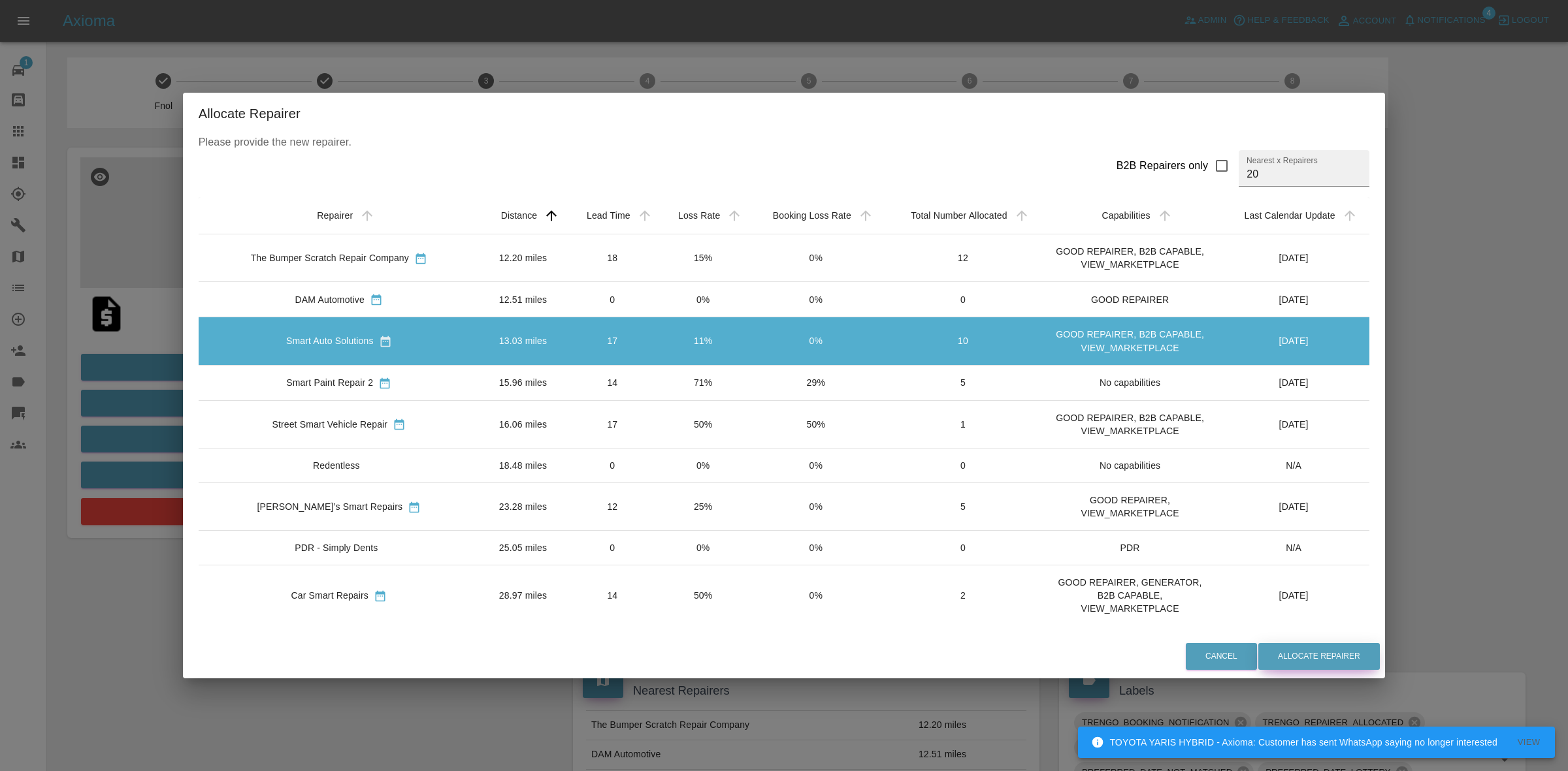
drag, startPoint x: 1308, startPoint y: 648, endPoint x: 1276, endPoint y: 689, distance: 52.0
click at [1307, 648] on button "Allocate Repairer" at bounding box center [1319, 657] width 121 height 27
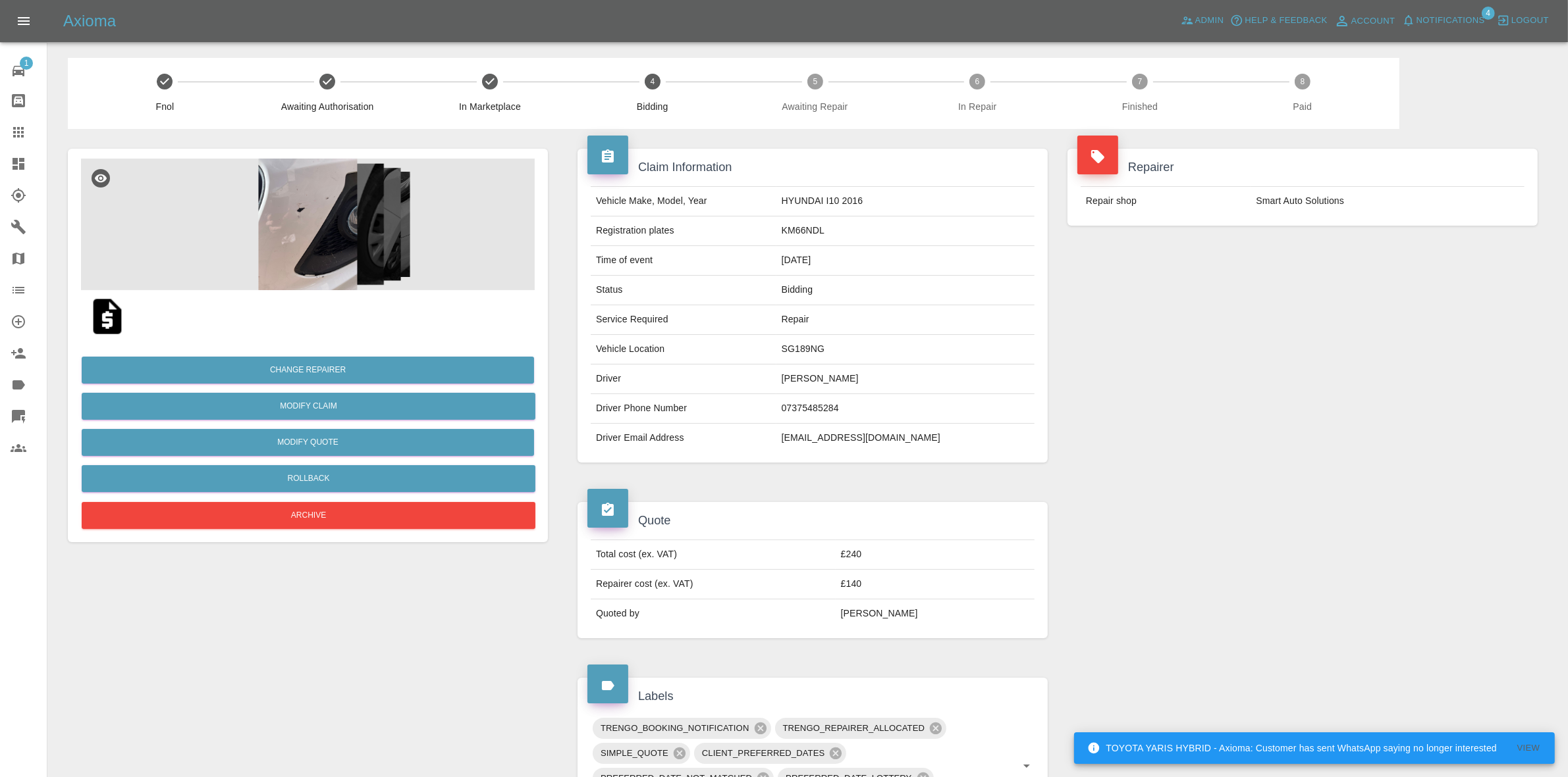
drag, startPoint x: 1363, startPoint y: 266, endPoint x: 909, endPoint y: 136, distance: 472.2
click at [1363, 266] on div "Repairer Repair shop Smart Auto Solutions" at bounding box center [1302, 305] width 490 height 353
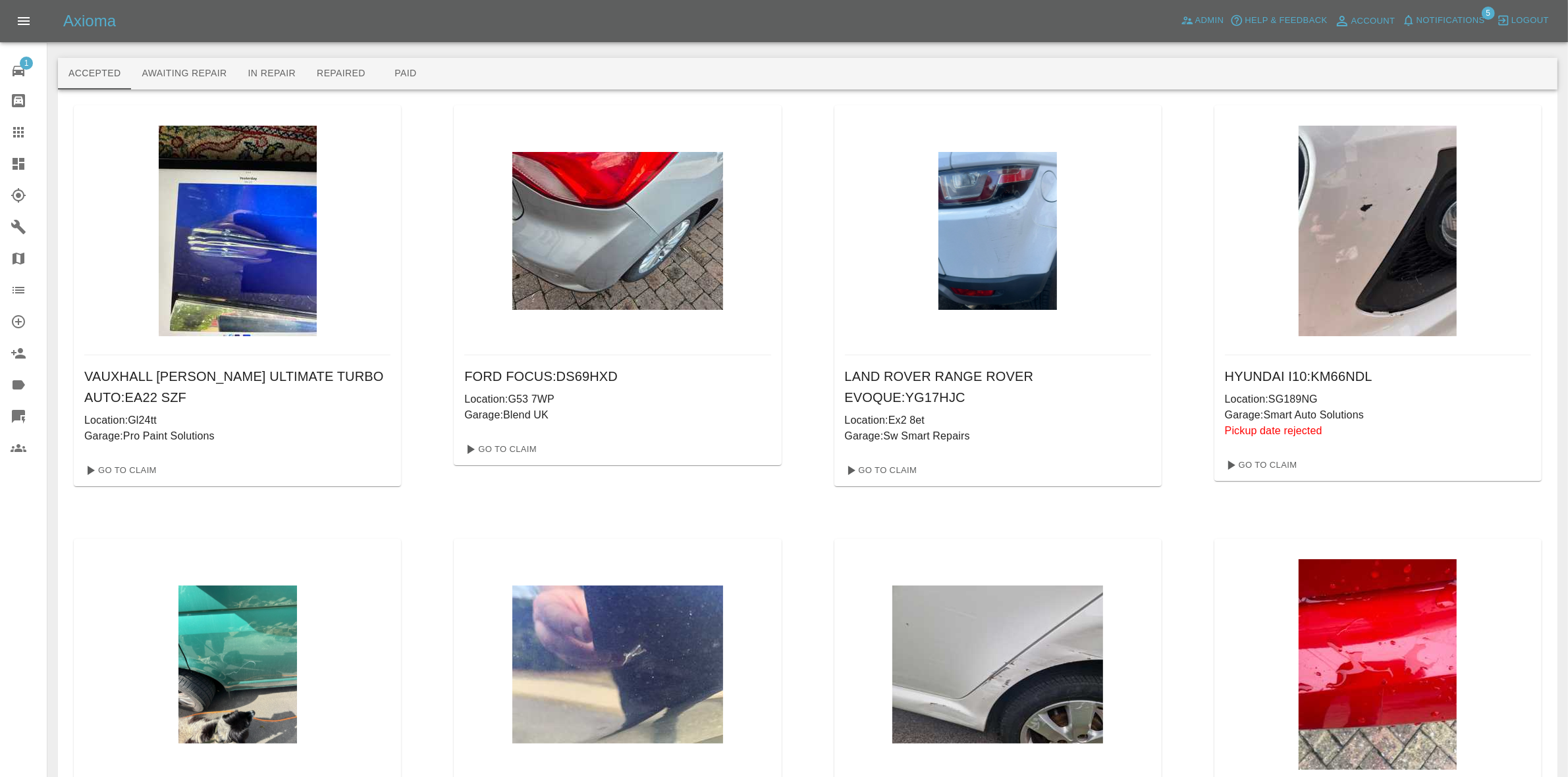
click at [1429, 36] on div "Axioma Admin Help & Feedback Account Notifications 5 Logout" at bounding box center [784, 21] width 1568 height 42
click at [1428, 32] on div "Axioma Admin Help & Feedback Account Notifications 5 Logout" at bounding box center [784, 21] width 1568 height 42
click at [1424, 17] on span "Notifications" at bounding box center [1451, 21] width 69 height 15
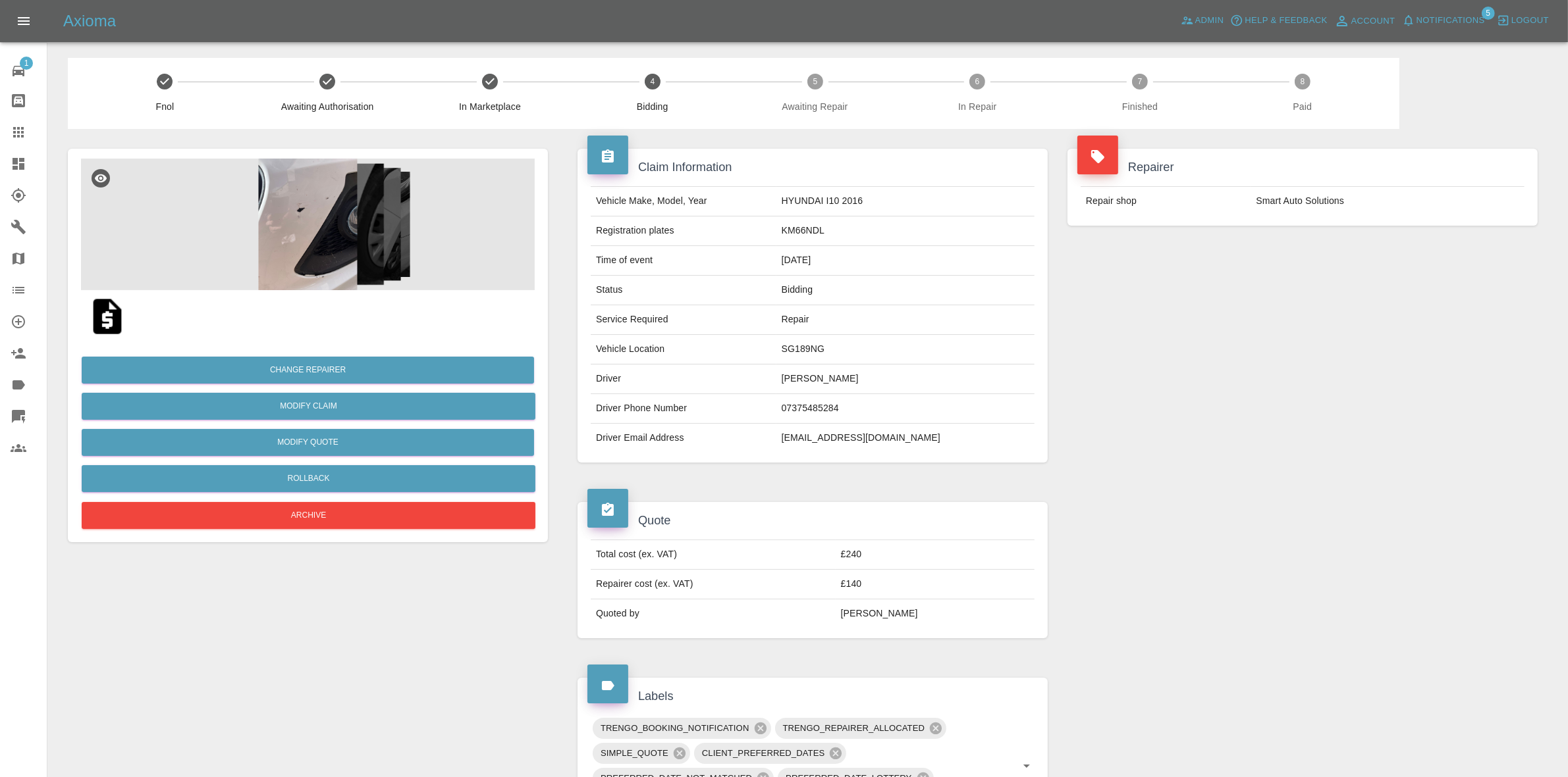
click at [1363, 353] on div "Repairer Repair shop Smart Auto Solutions" at bounding box center [1302, 305] width 490 height 353
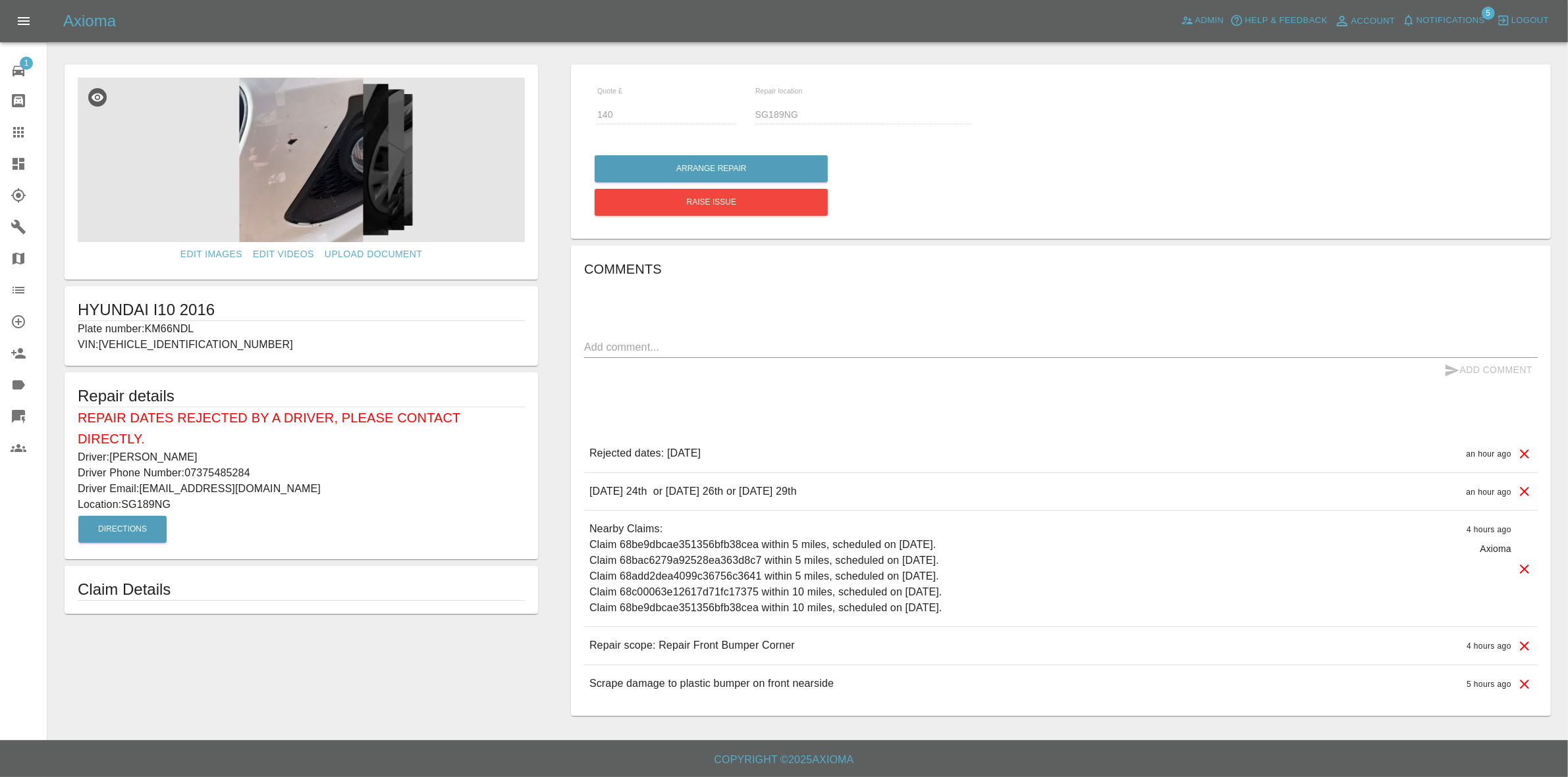
click at [1530, 449] on icon at bounding box center [1524, 454] width 16 height 16
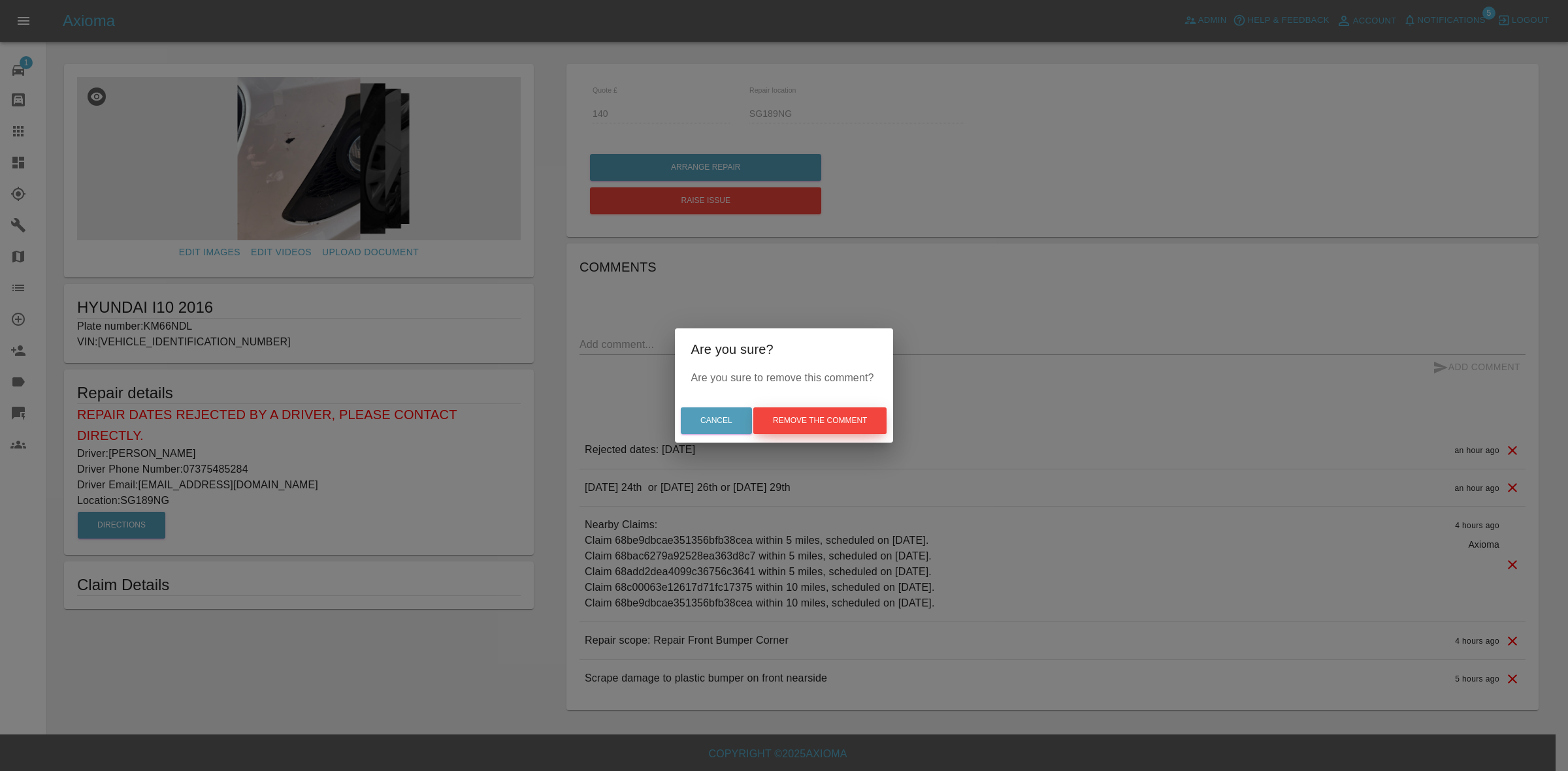
click at [885, 428] on button "Remove the comment" at bounding box center [820, 420] width 134 height 27
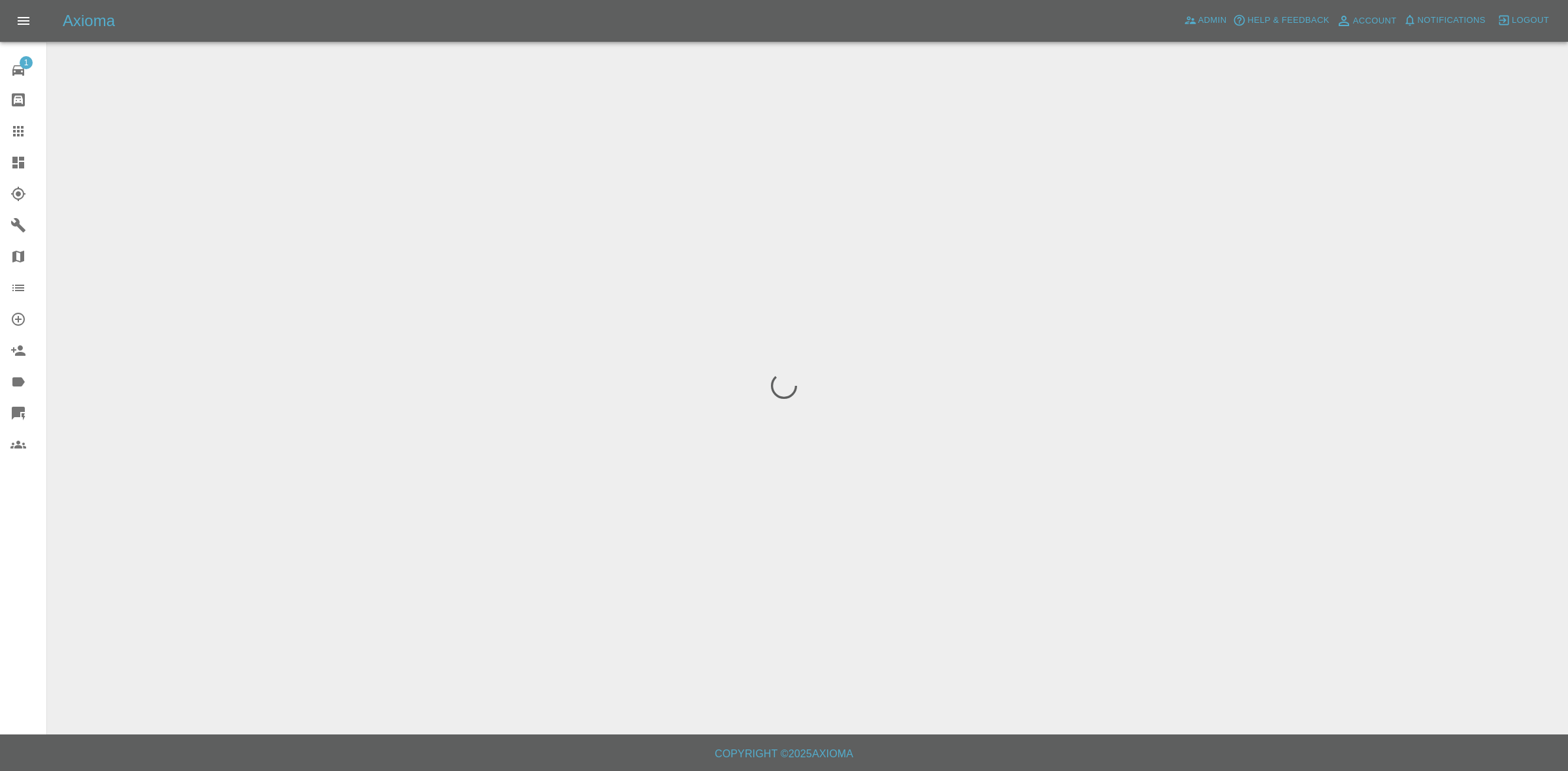
click at [1451, 22] on span "Notifications" at bounding box center [1452, 20] width 68 height 15
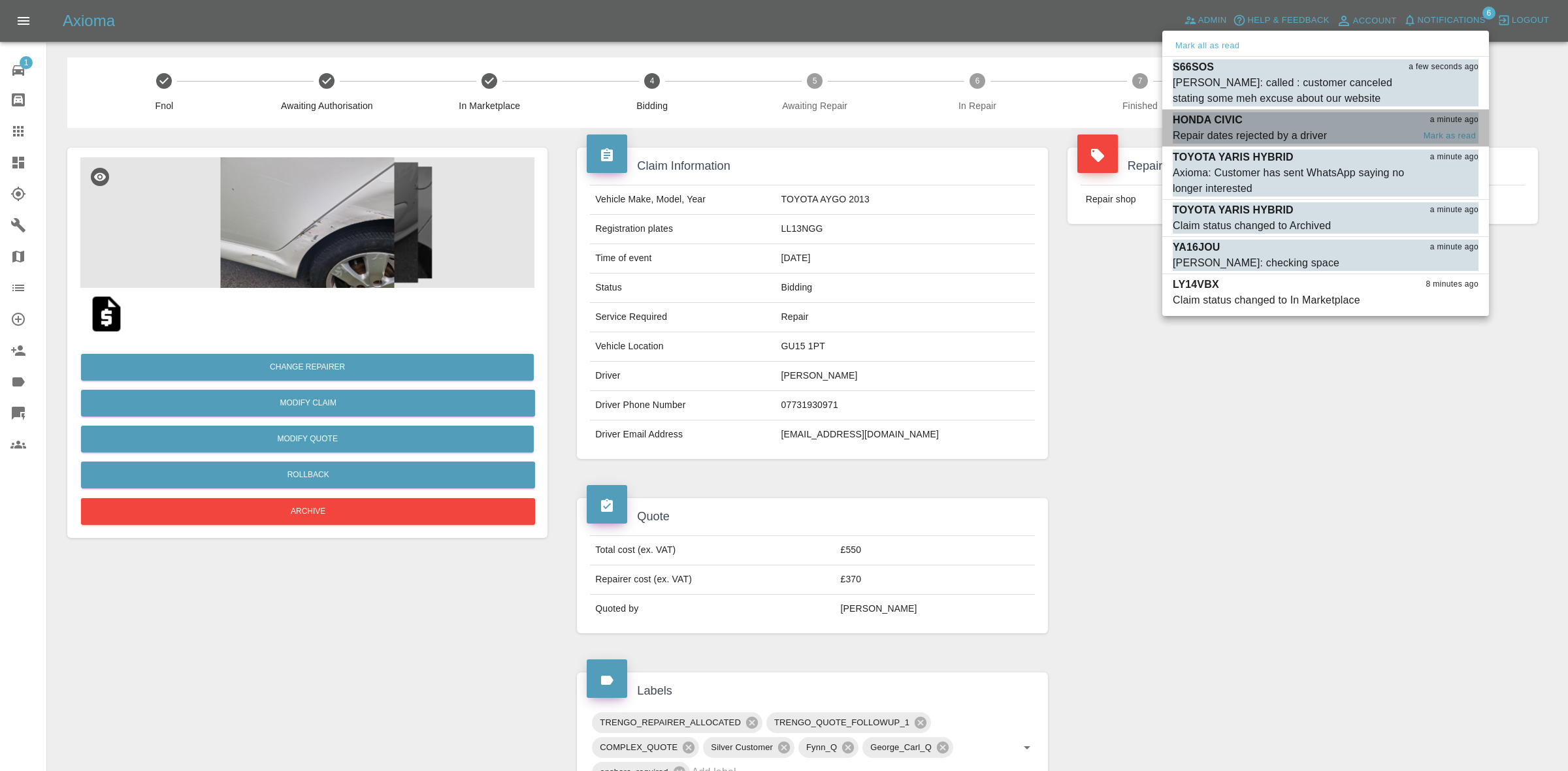
click at [1268, 124] on div "HONDA CIVIC a minute ago" at bounding box center [1325, 120] width 306 height 16
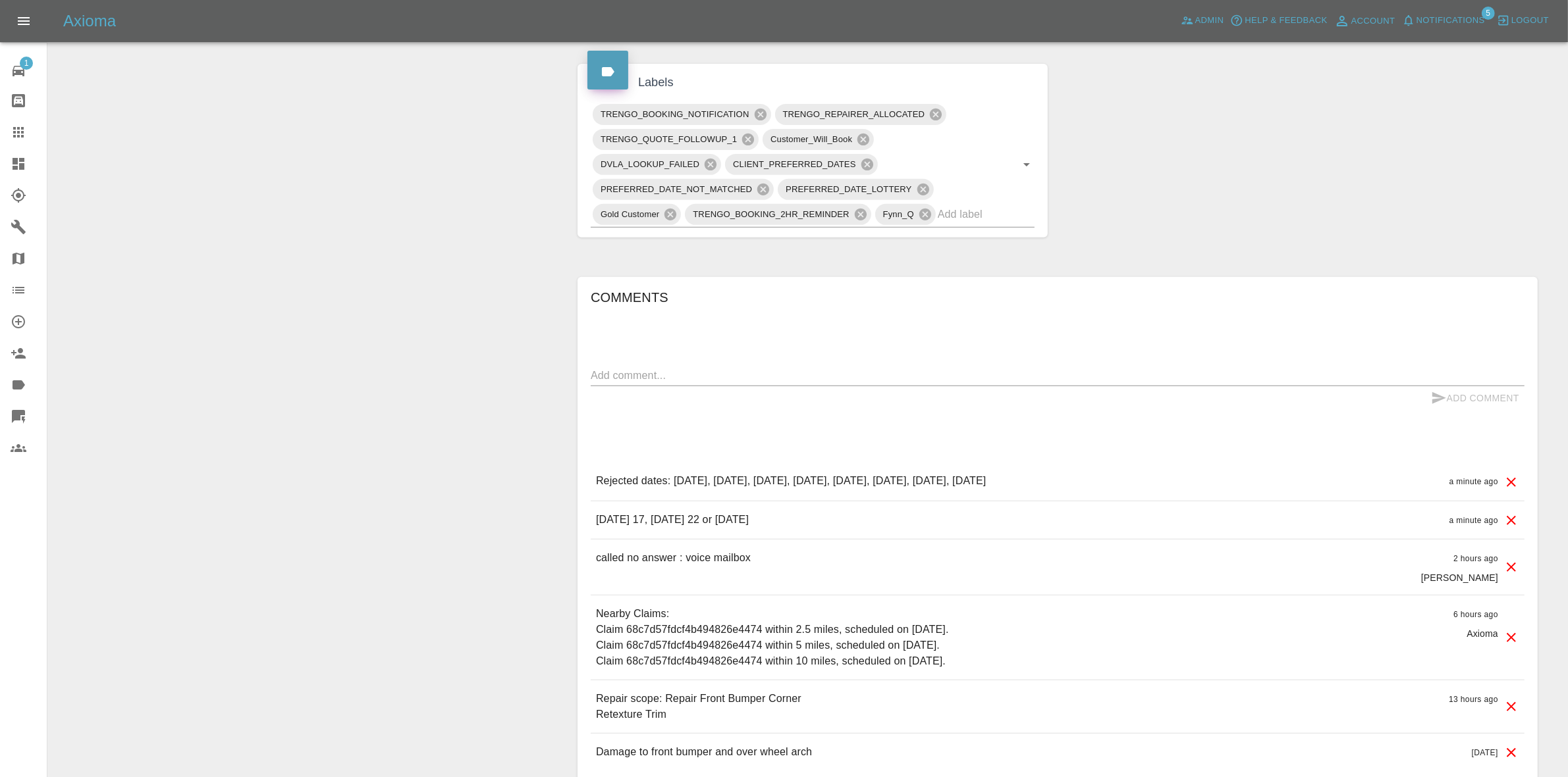
scroll to position [658, 0]
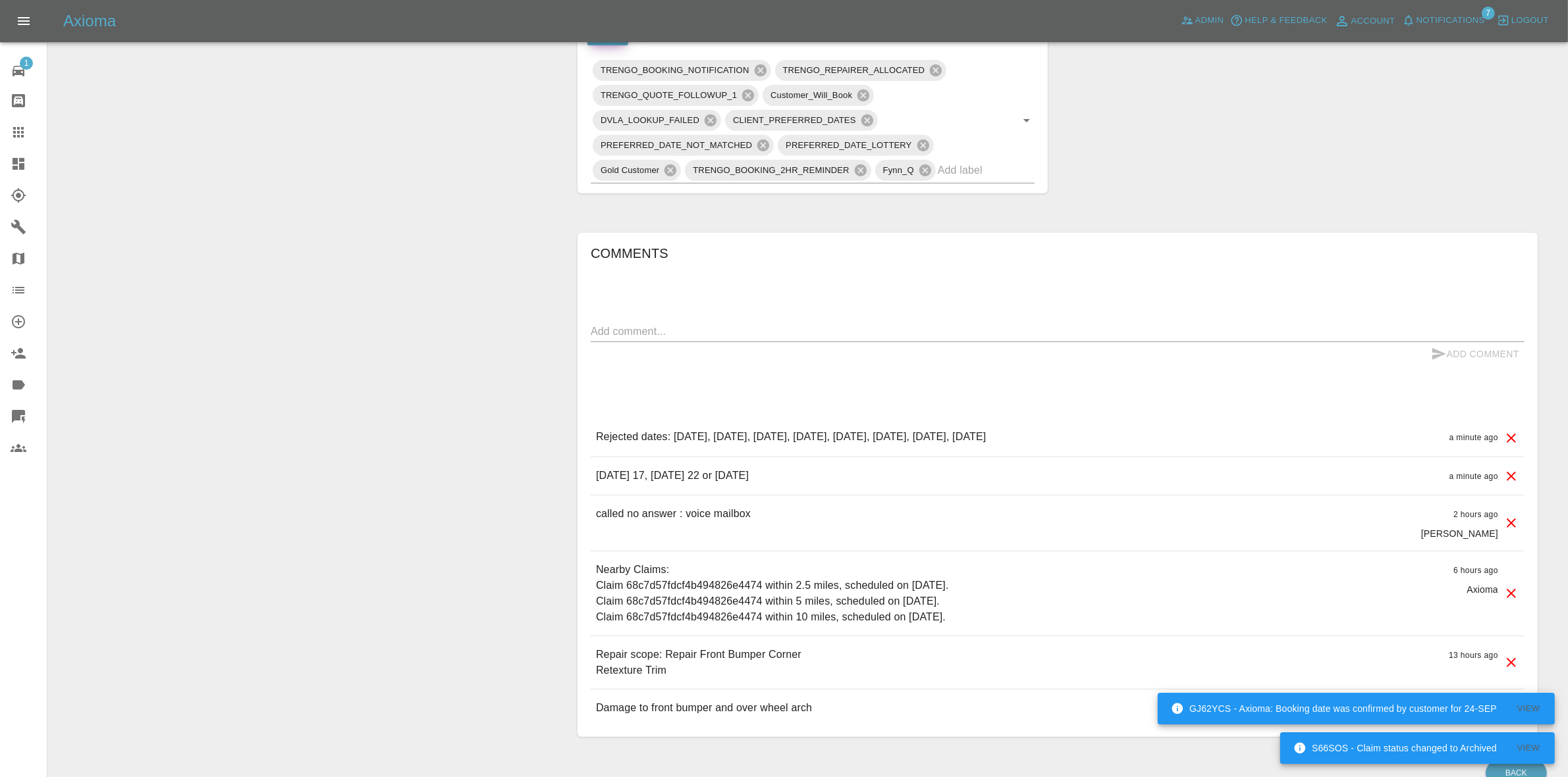
click at [1308, 182] on div "Claim Information Vehicle Make, Model, Year N/A N/A 0 Registration plates HONDA…" at bounding box center [1058, 114] width 980 height 1286
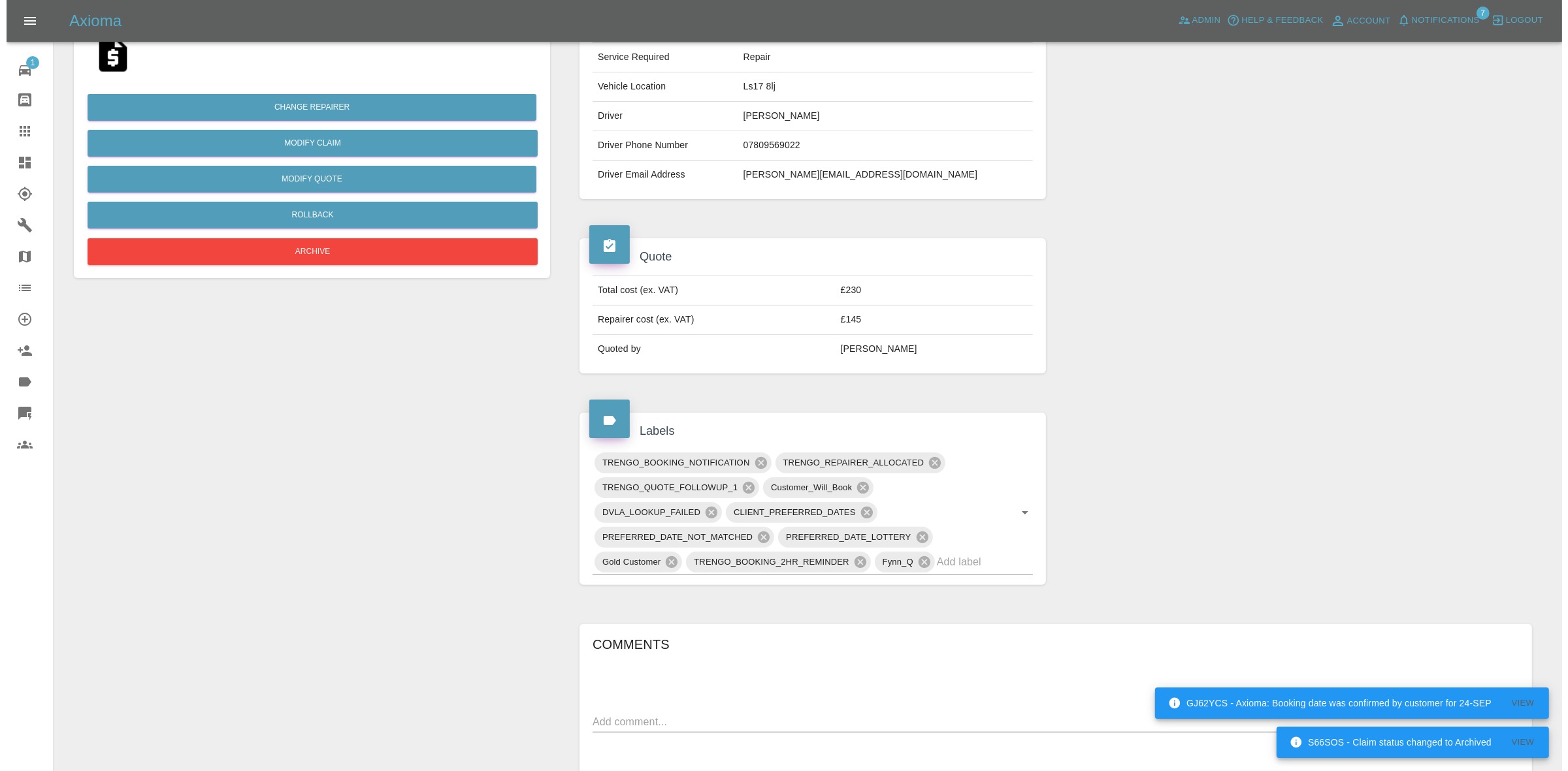
scroll to position [0, 0]
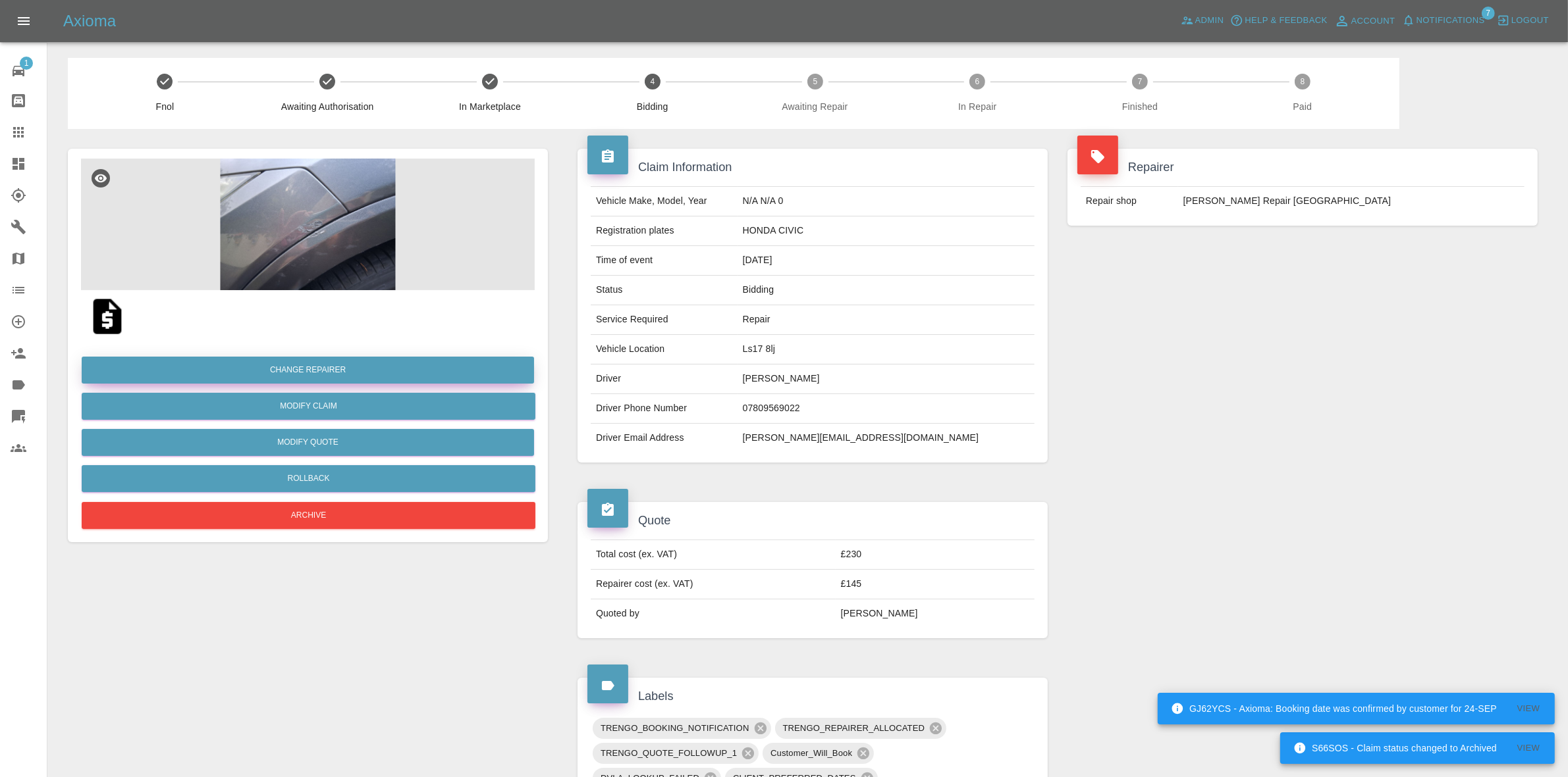
click at [308, 371] on button "Change Repairer" at bounding box center [308, 370] width 453 height 27
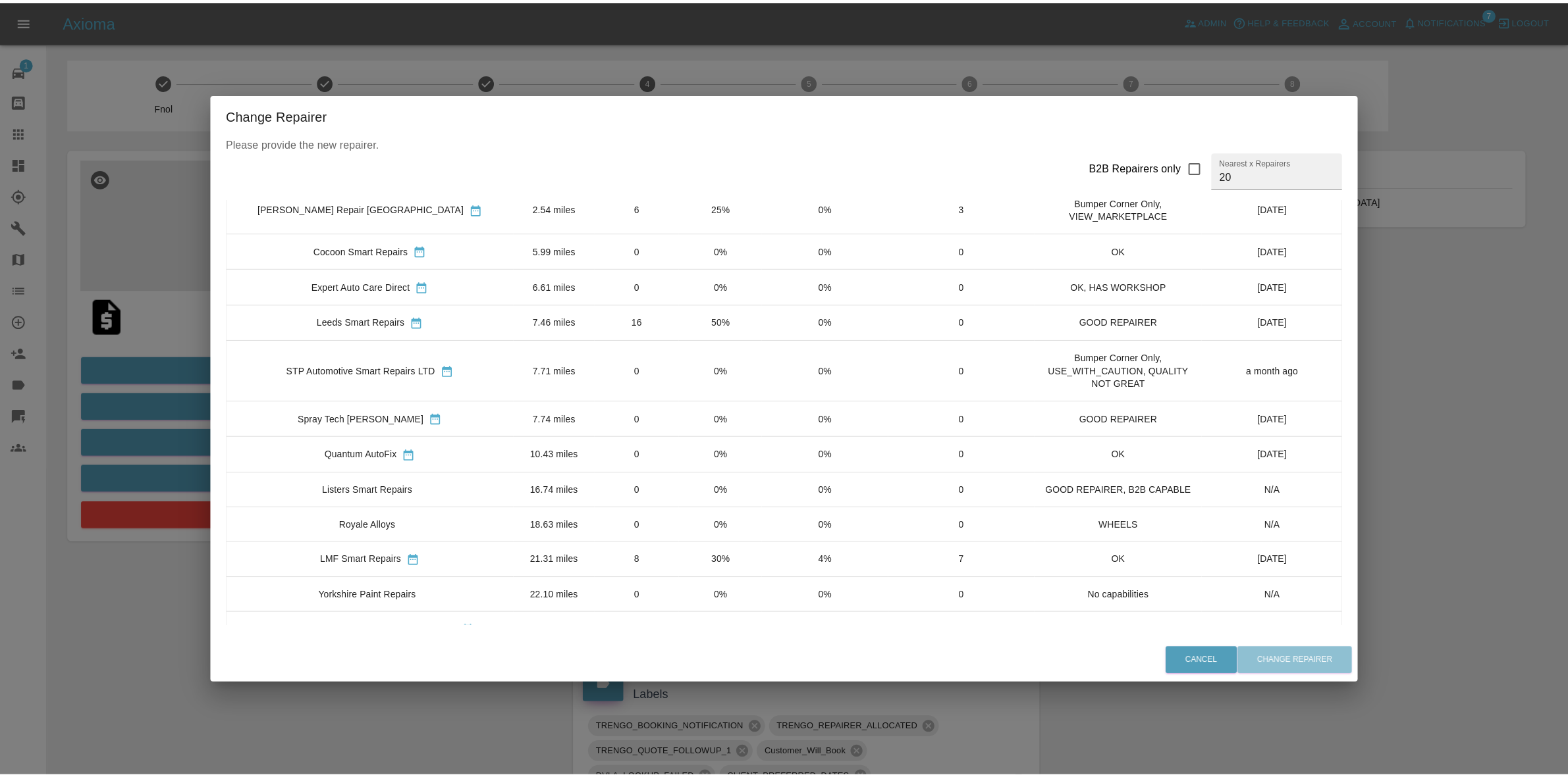
scroll to position [82, 0]
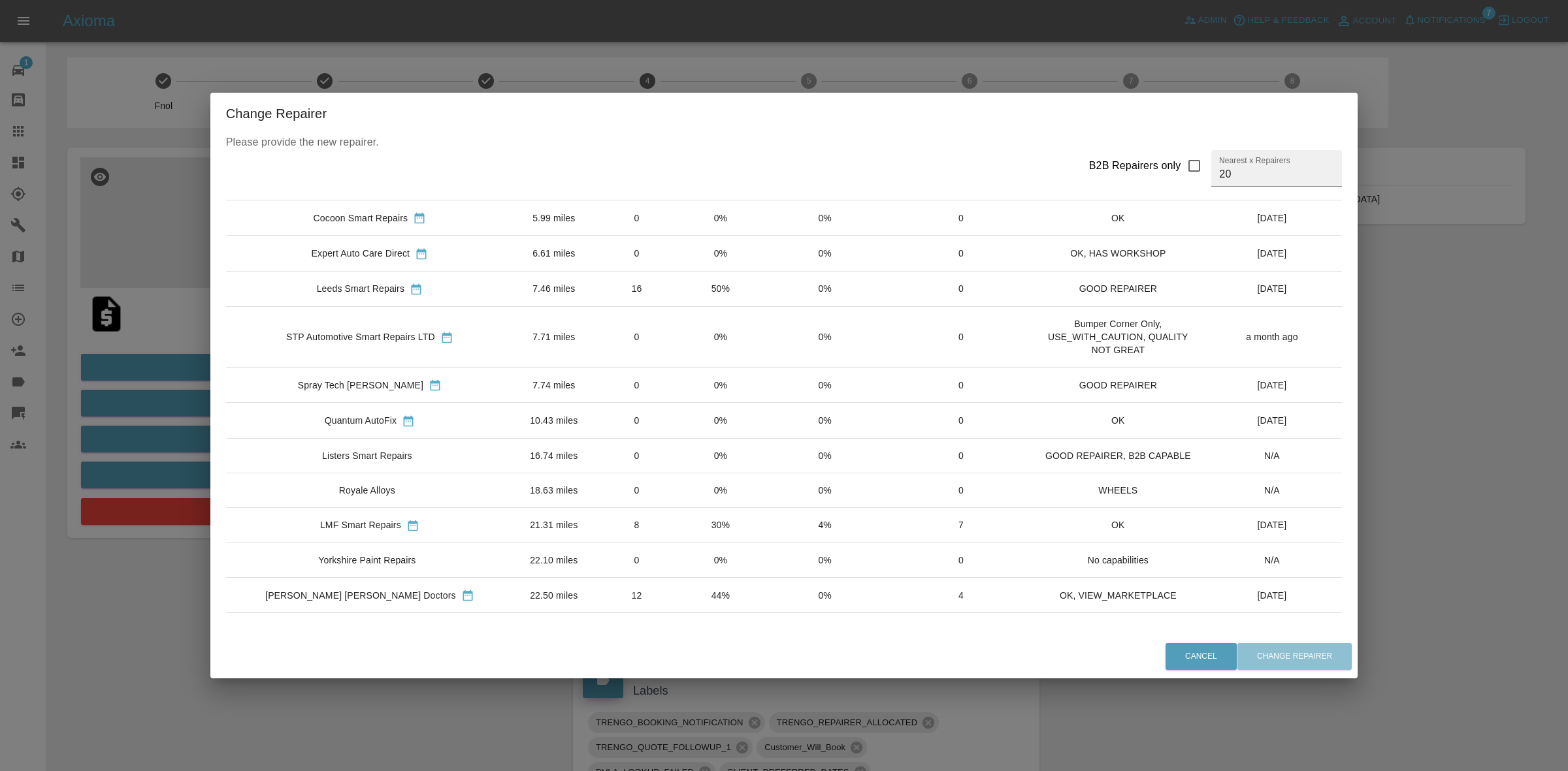
click at [687, 543] on td "30%" at bounding box center [720, 525] width 83 height 35
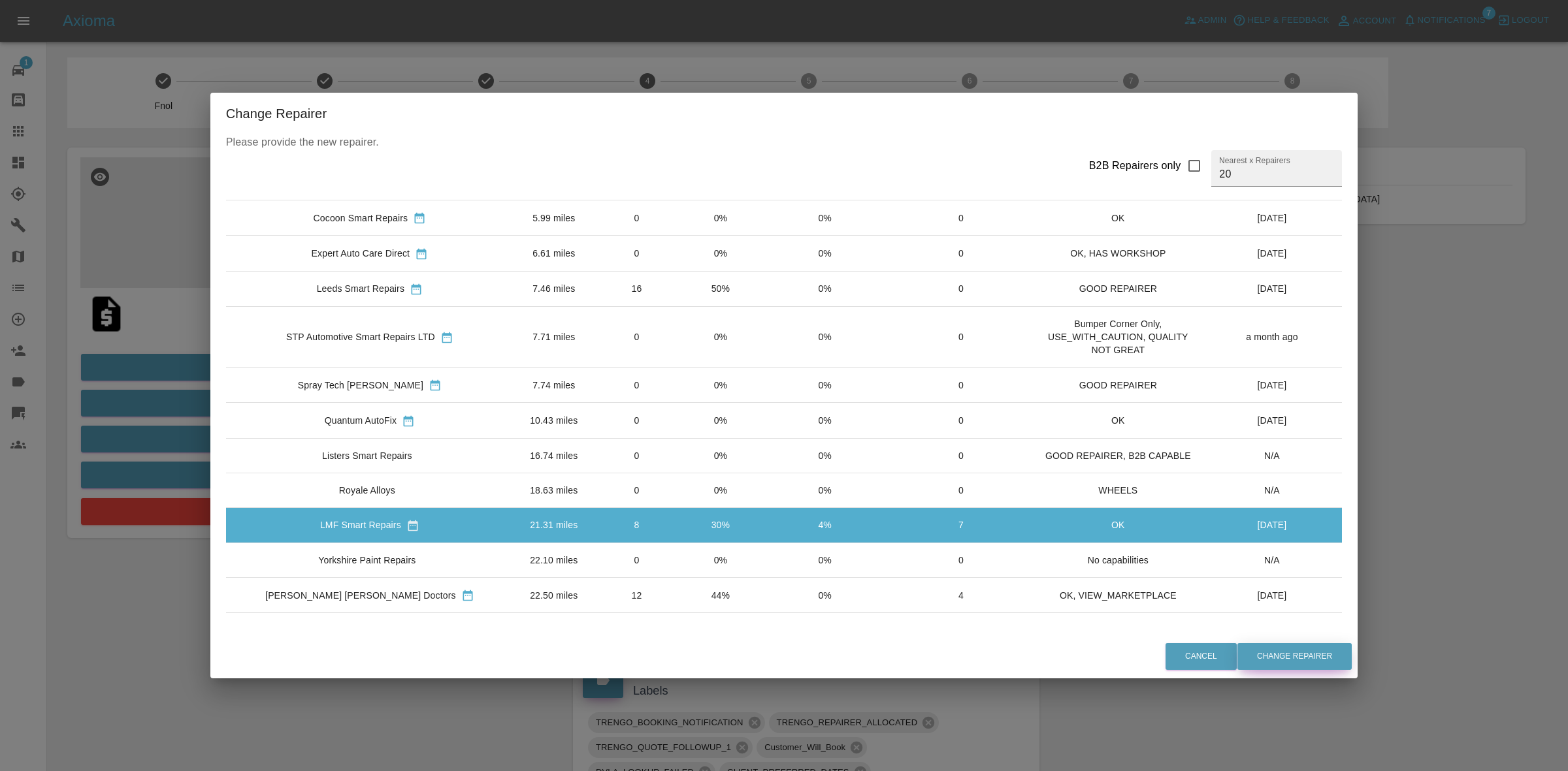
click at [1262, 652] on button "Change Repairer" at bounding box center [1295, 657] width 114 height 27
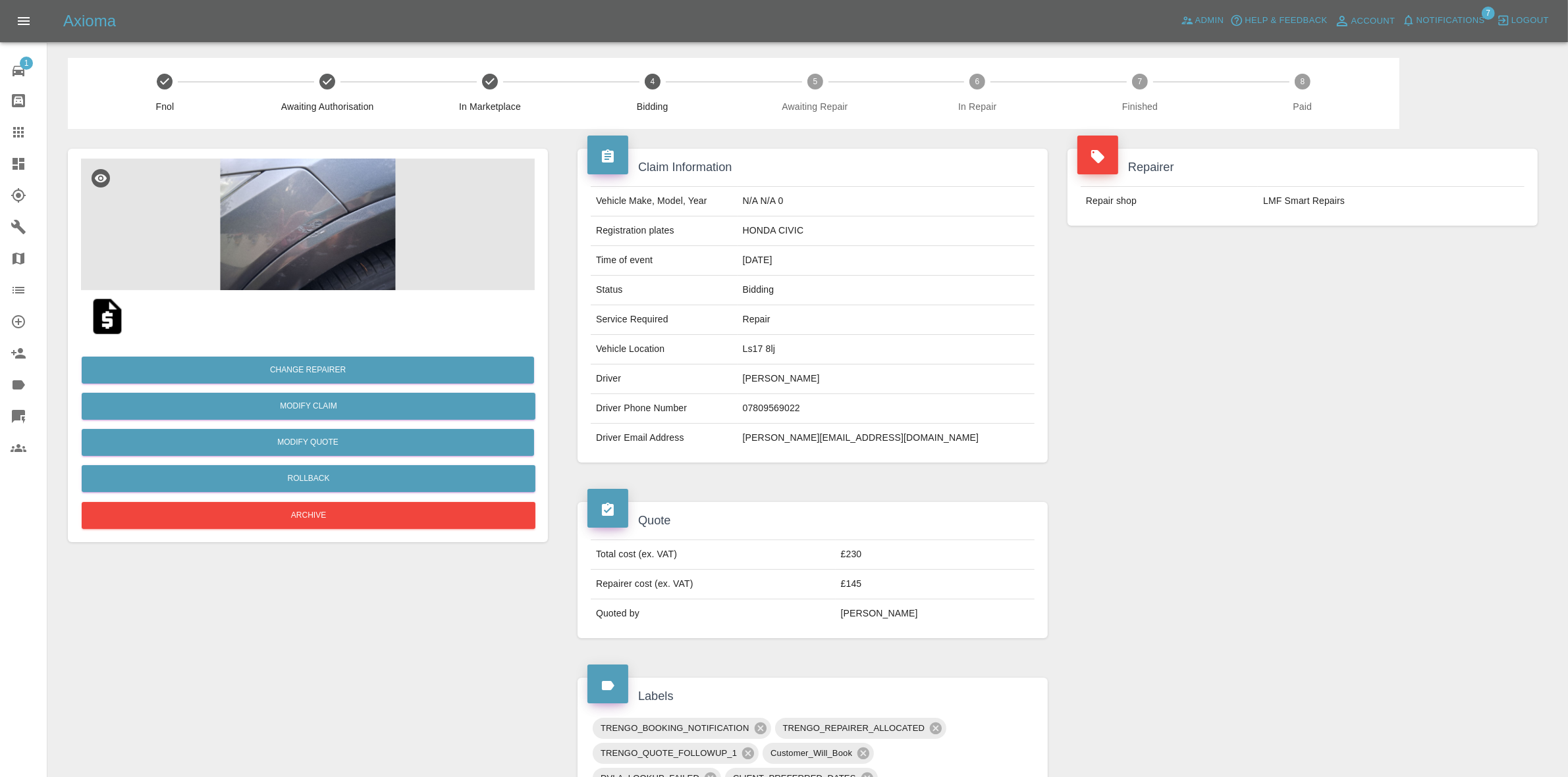
click at [1291, 321] on div "Repairer Repair shop LMF Smart Repairs" at bounding box center [1302, 305] width 490 height 353
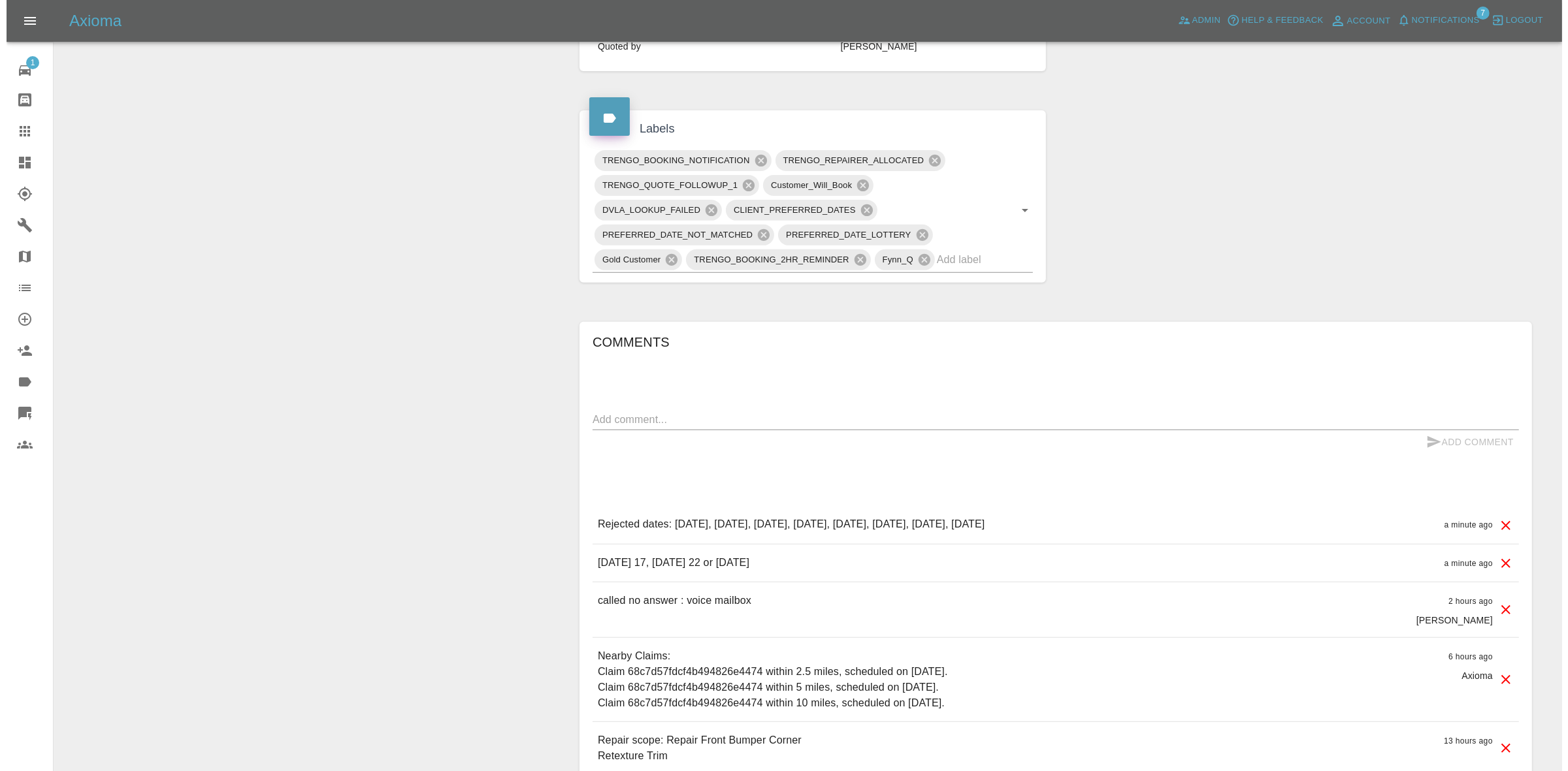
scroll to position [653, 0]
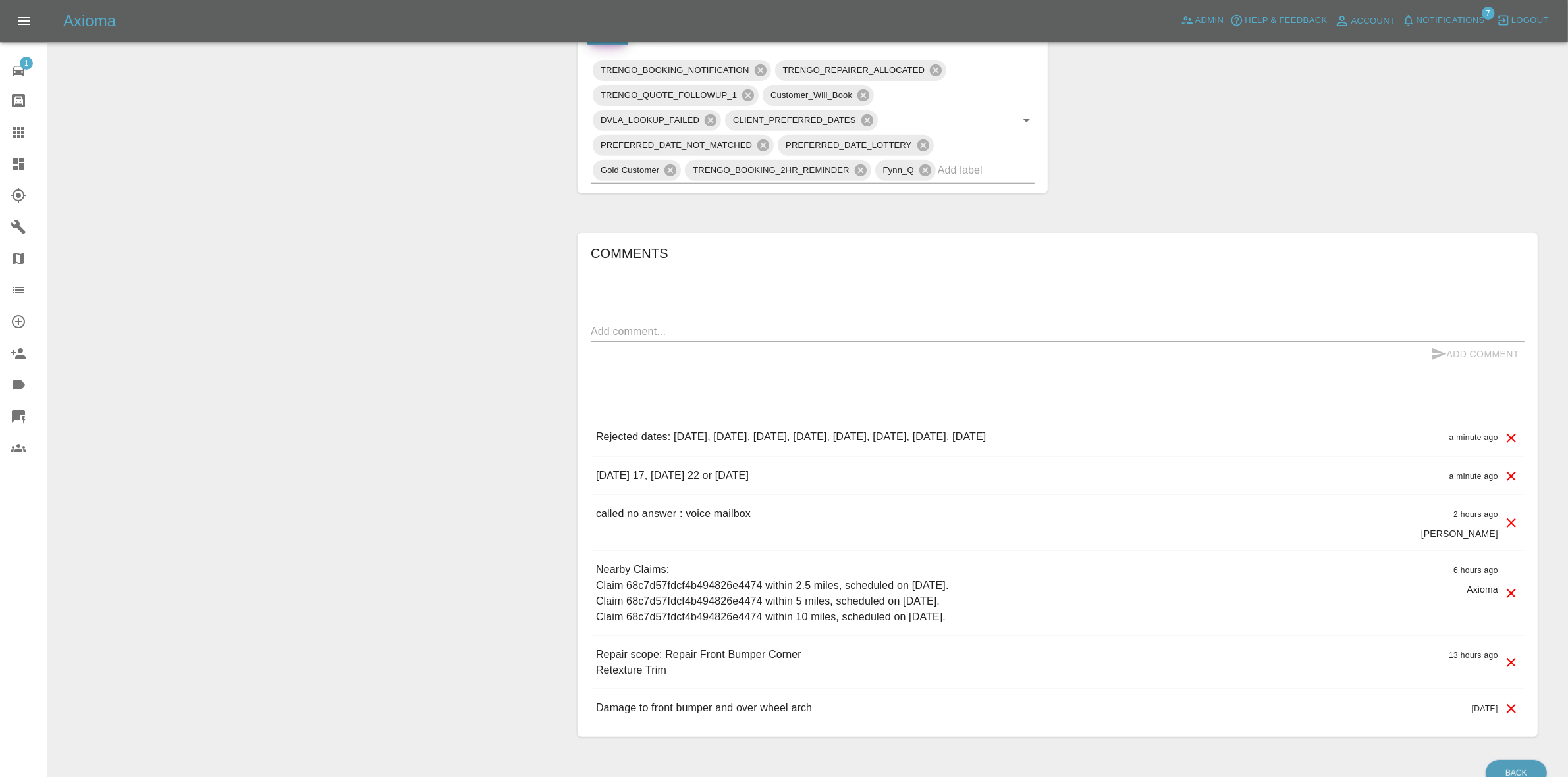
click at [1512, 439] on icon at bounding box center [1511, 438] width 9 height 9
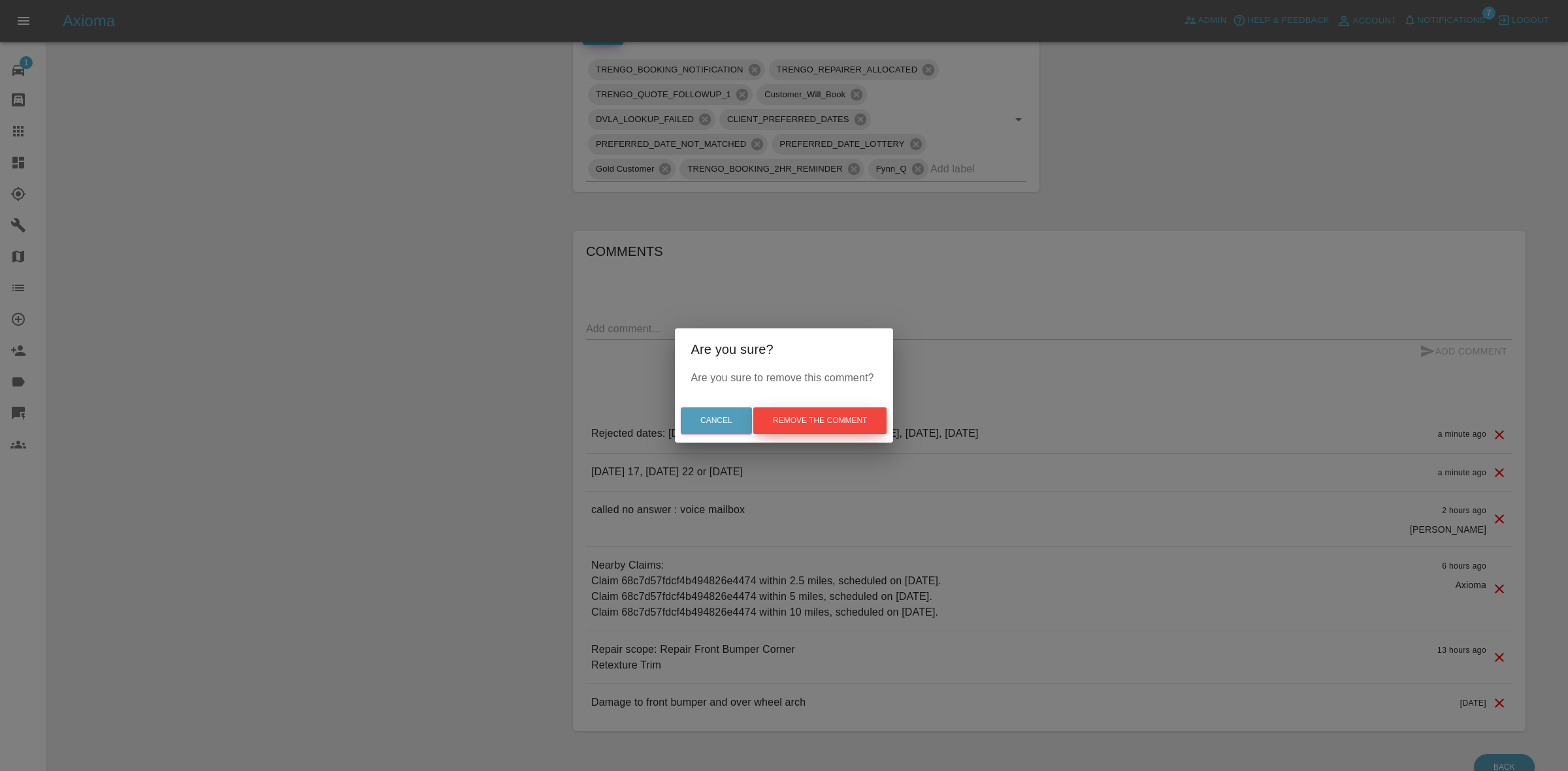
click at [846, 419] on button "Remove the comment" at bounding box center [820, 420] width 134 height 27
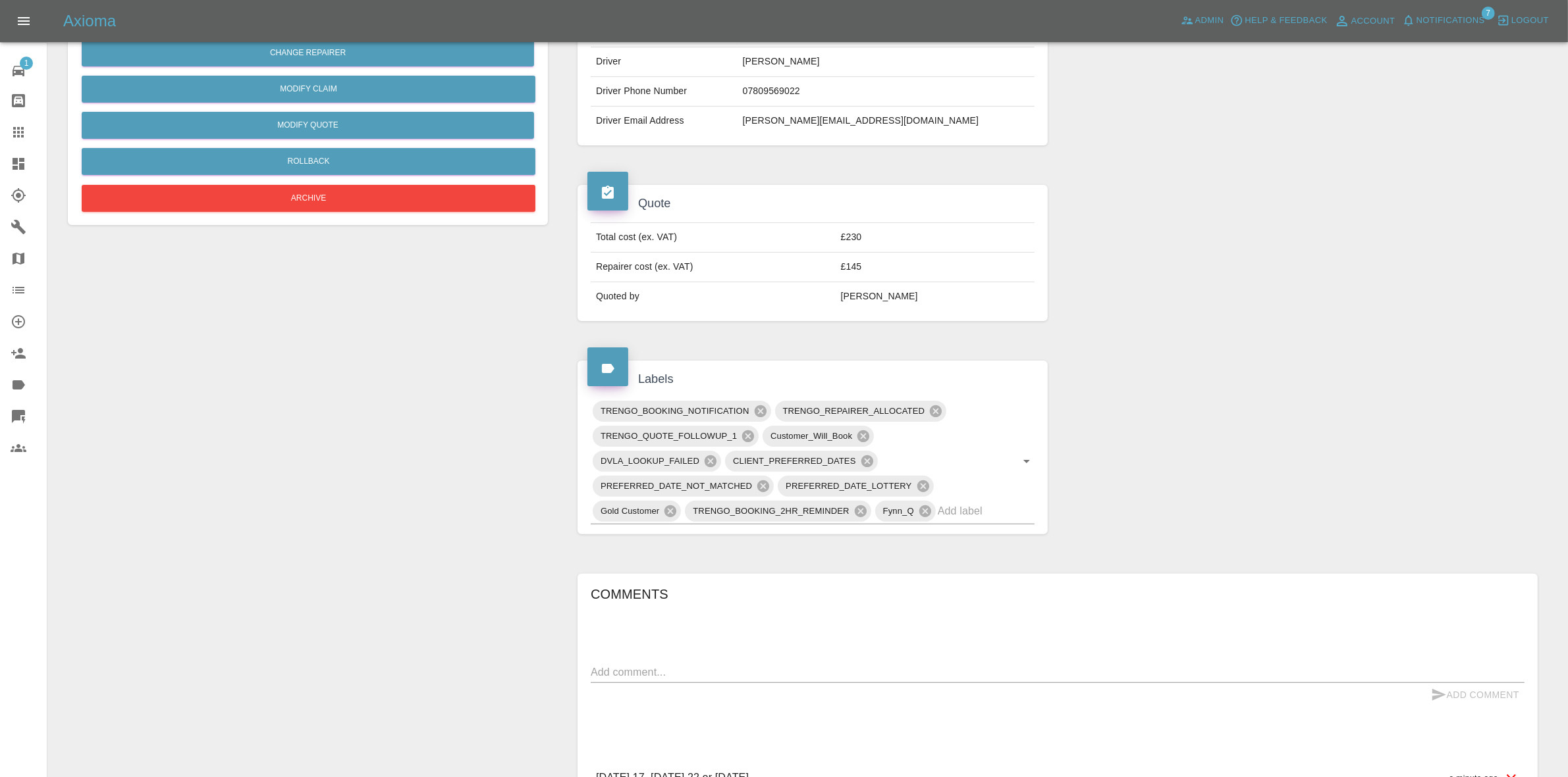
scroll to position [165, 0]
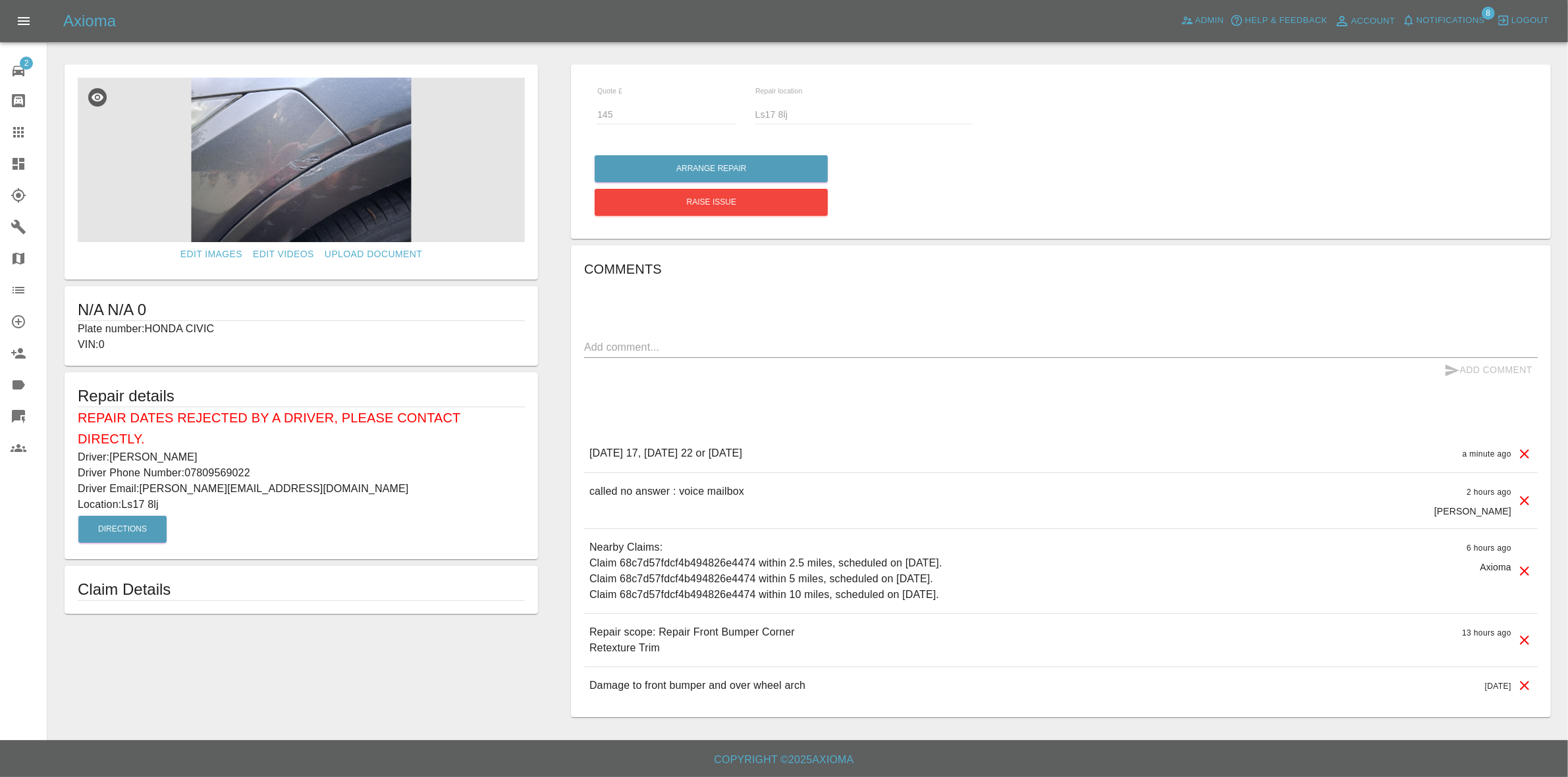
drag, startPoint x: 585, startPoint y: 452, endPoint x: 925, endPoint y: 453, distance: 340.0
click at [925, 453] on div "Wednesday 17, Monday 22 or Wednesday 24 September a minute ago" at bounding box center [1061, 454] width 954 height 38
copy p "Wednesday 17, Monday 22 or Wednesday 24 September"
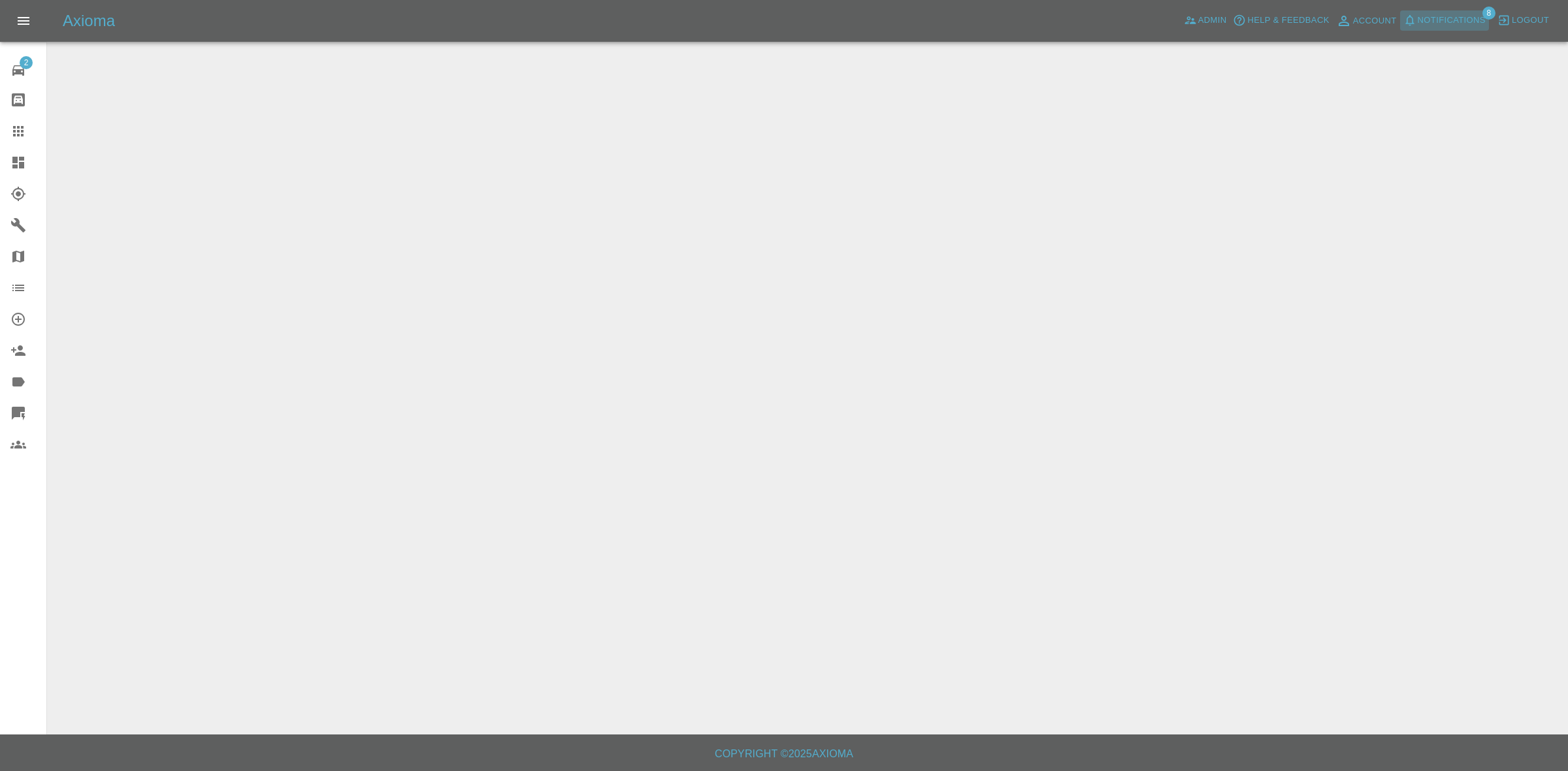
click at [1465, 22] on span "Notifications" at bounding box center [1452, 20] width 68 height 15
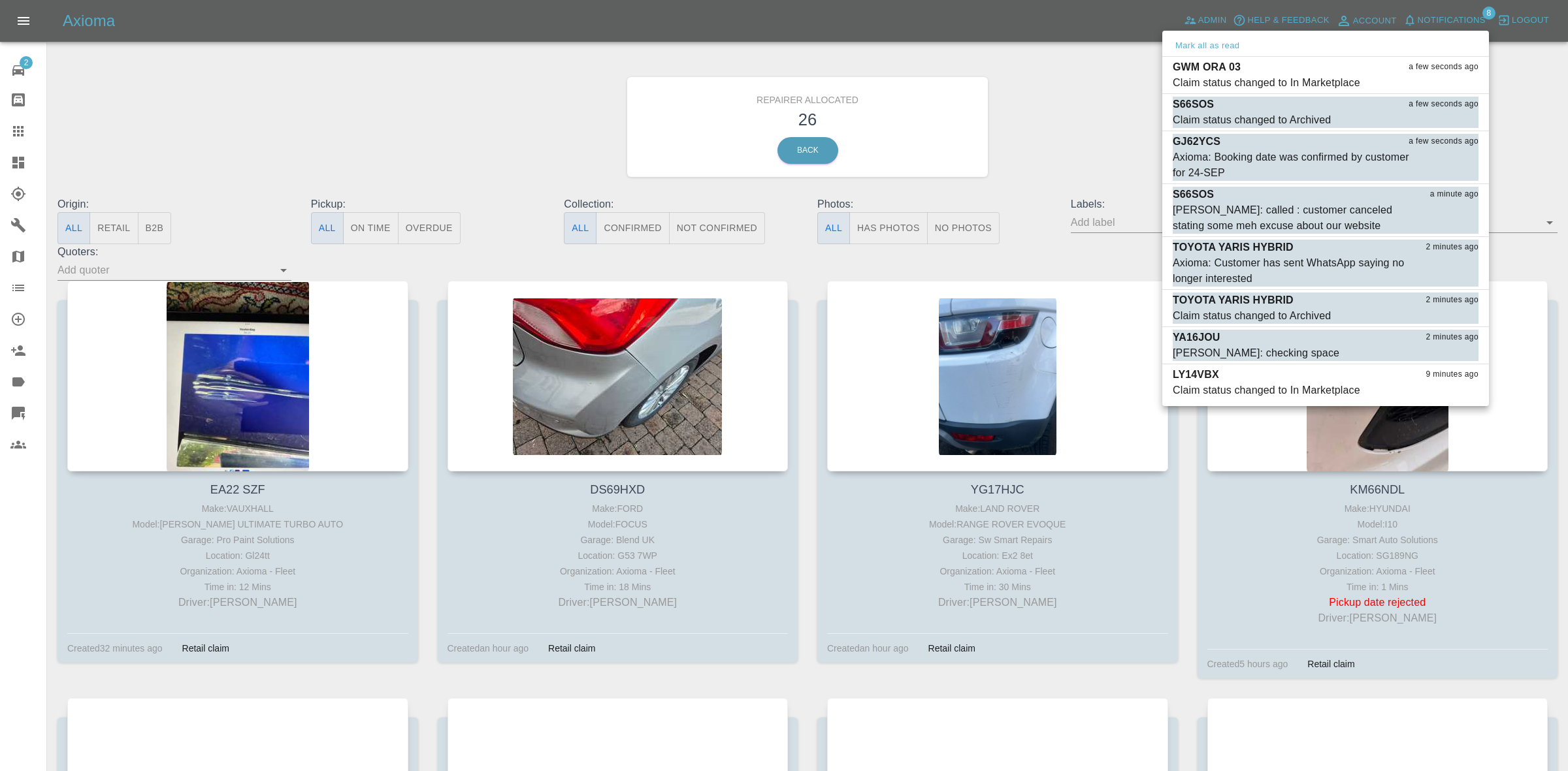
click at [1206, 37] on div "Mark all as read" at bounding box center [1325, 46] width 326 height 21
click at [1030, 152] on div at bounding box center [784, 386] width 1568 height 771
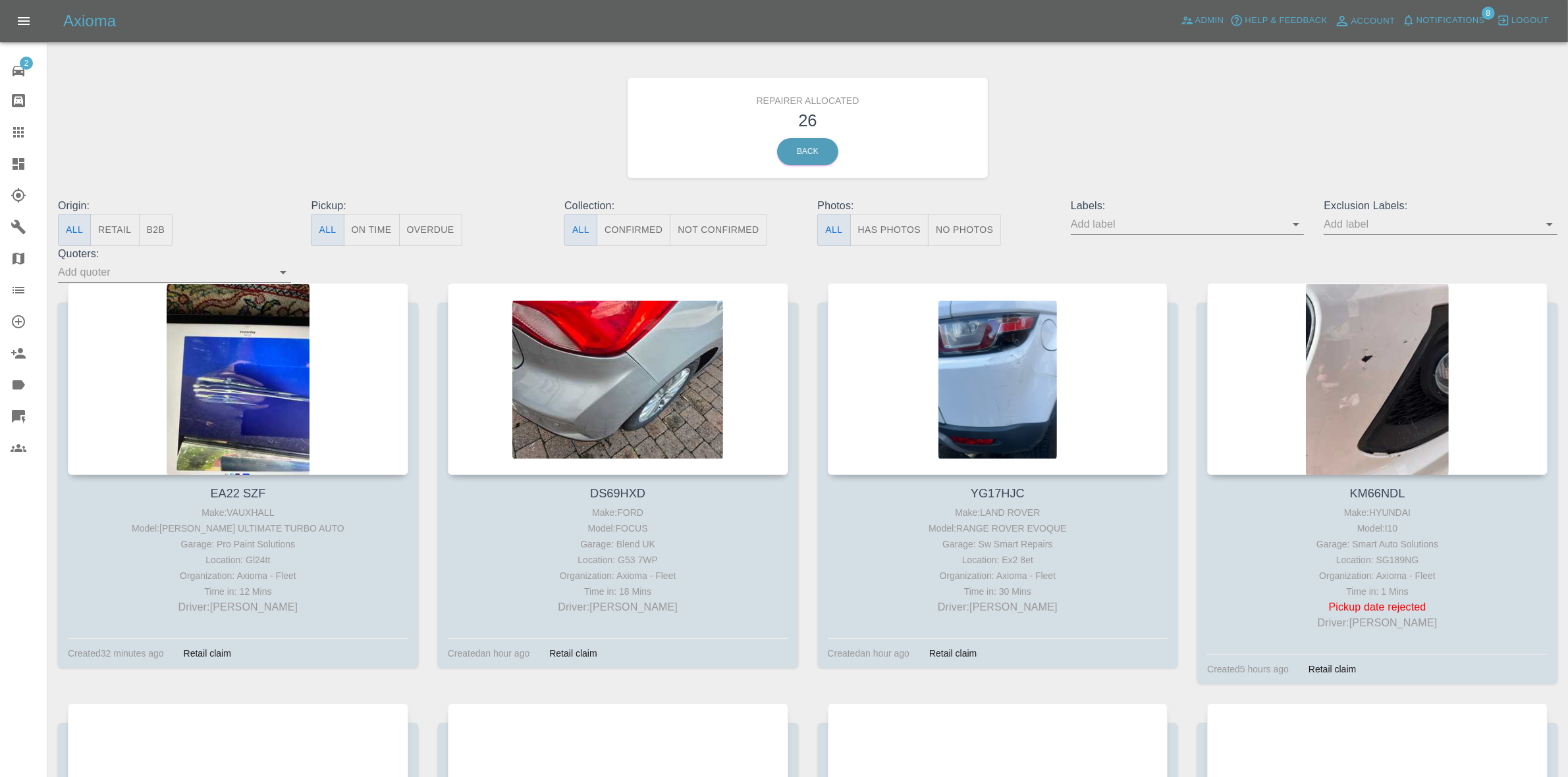
click at [126, 226] on button "Retail" at bounding box center [114, 230] width 49 height 32
click at [1441, 18] on span "Notifications" at bounding box center [1451, 21] width 69 height 15
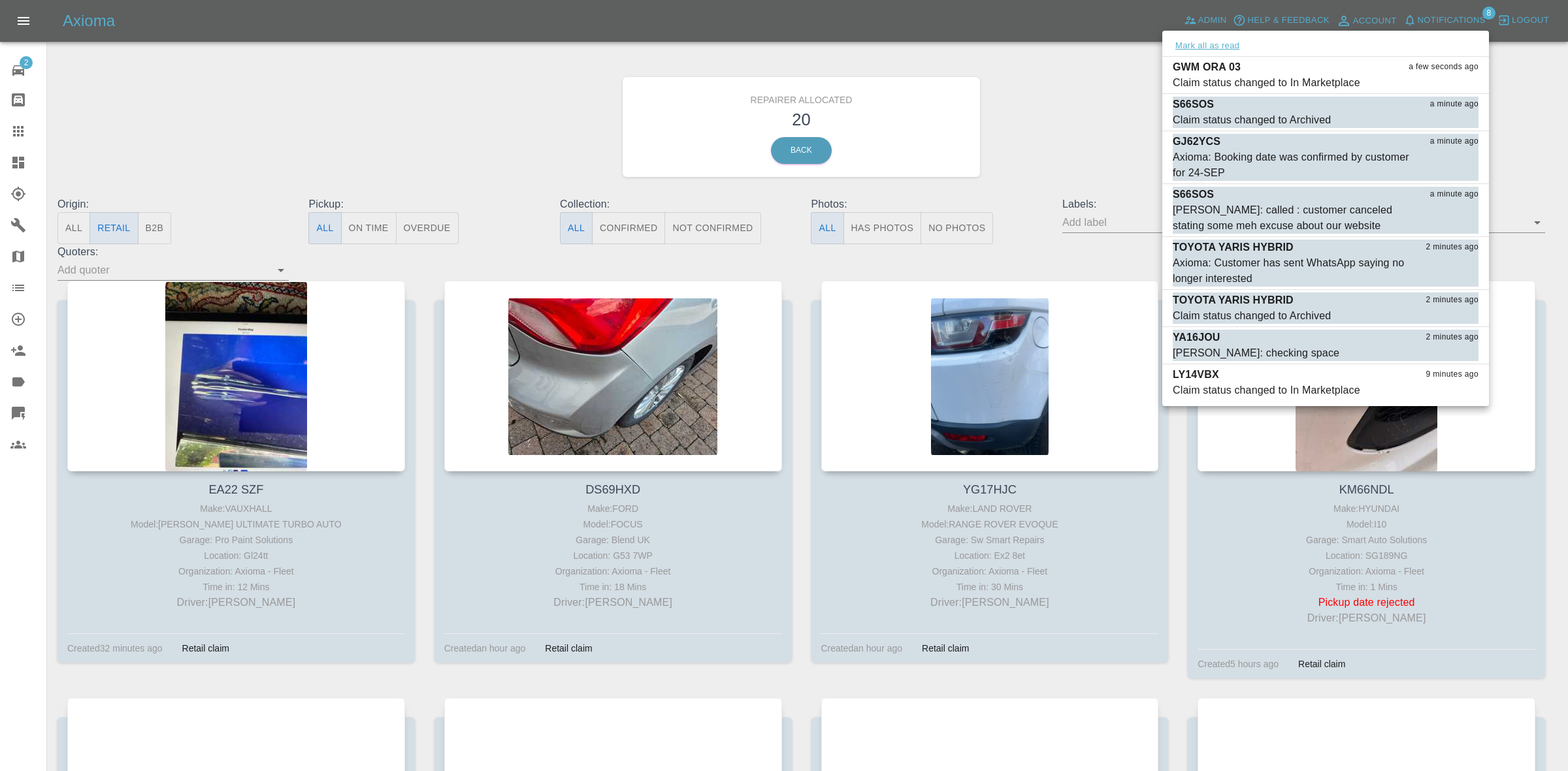
click at [1216, 40] on button "Mark all as read" at bounding box center [1208, 46] width 70 height 15
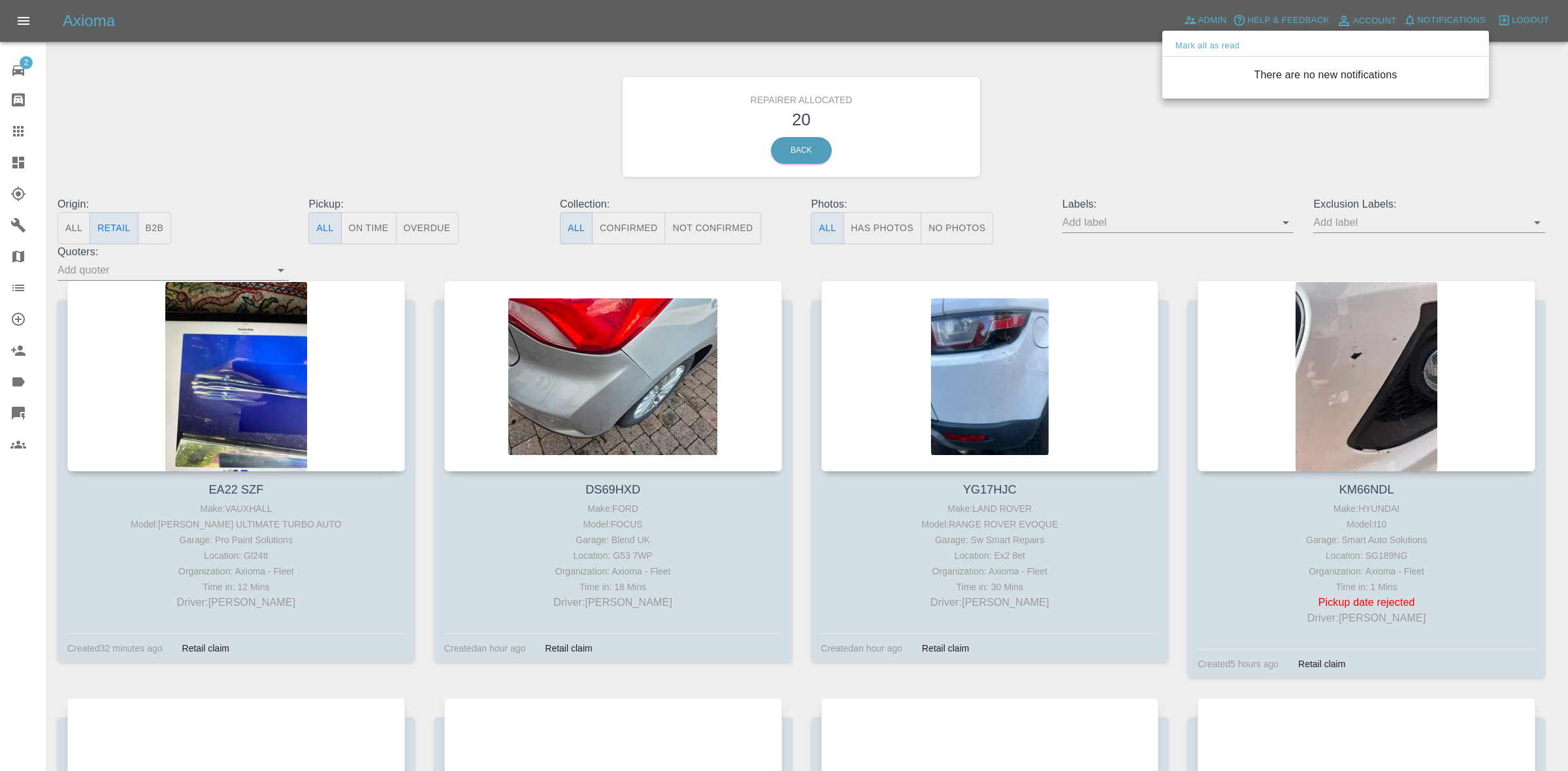
click at [1010, 121] on div at bounding box center [784, 386] width 1568 height 771
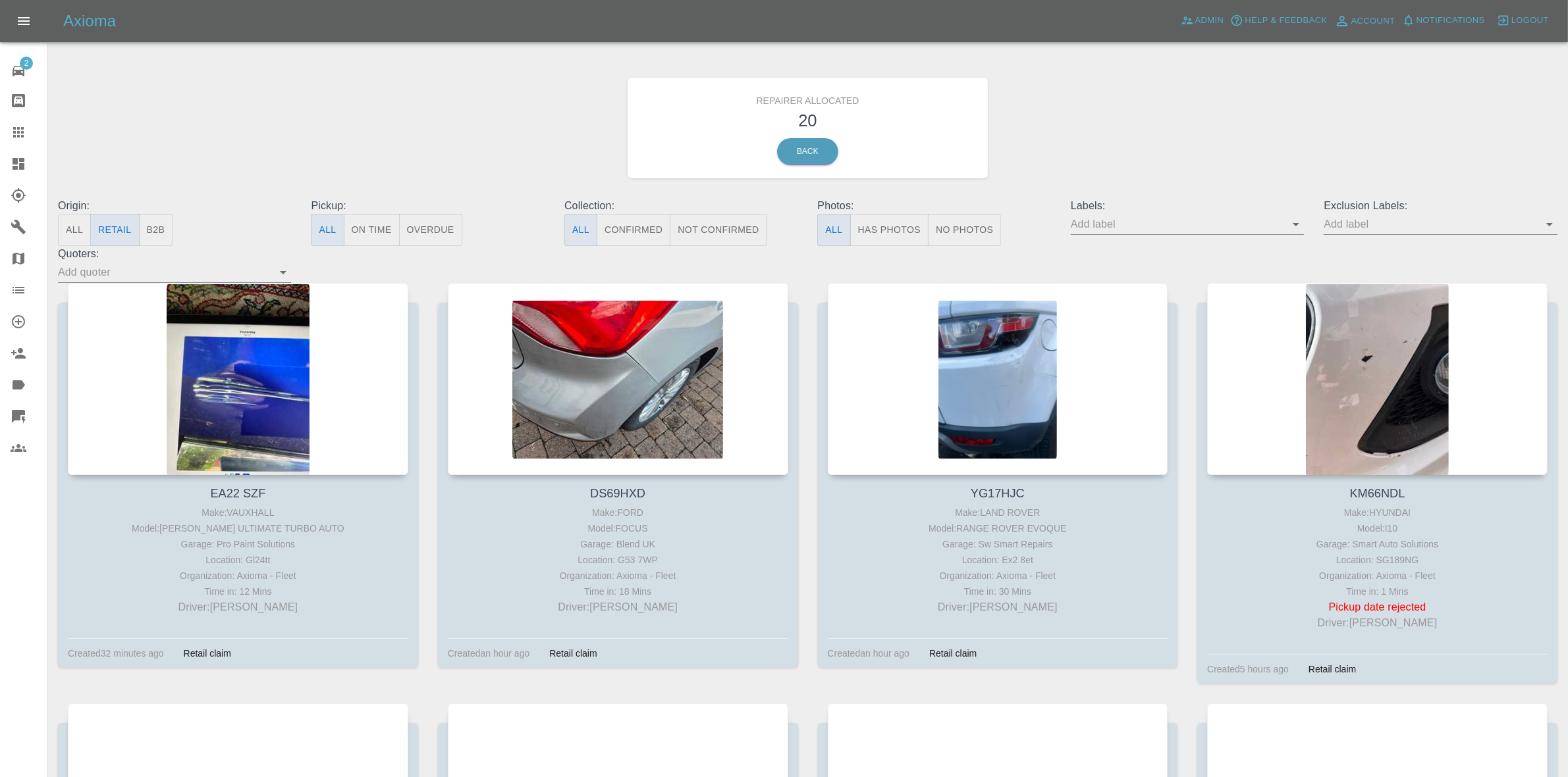
click at [163, 234] on button "B2B" at bounding box center [156, 230] width 34 height 32
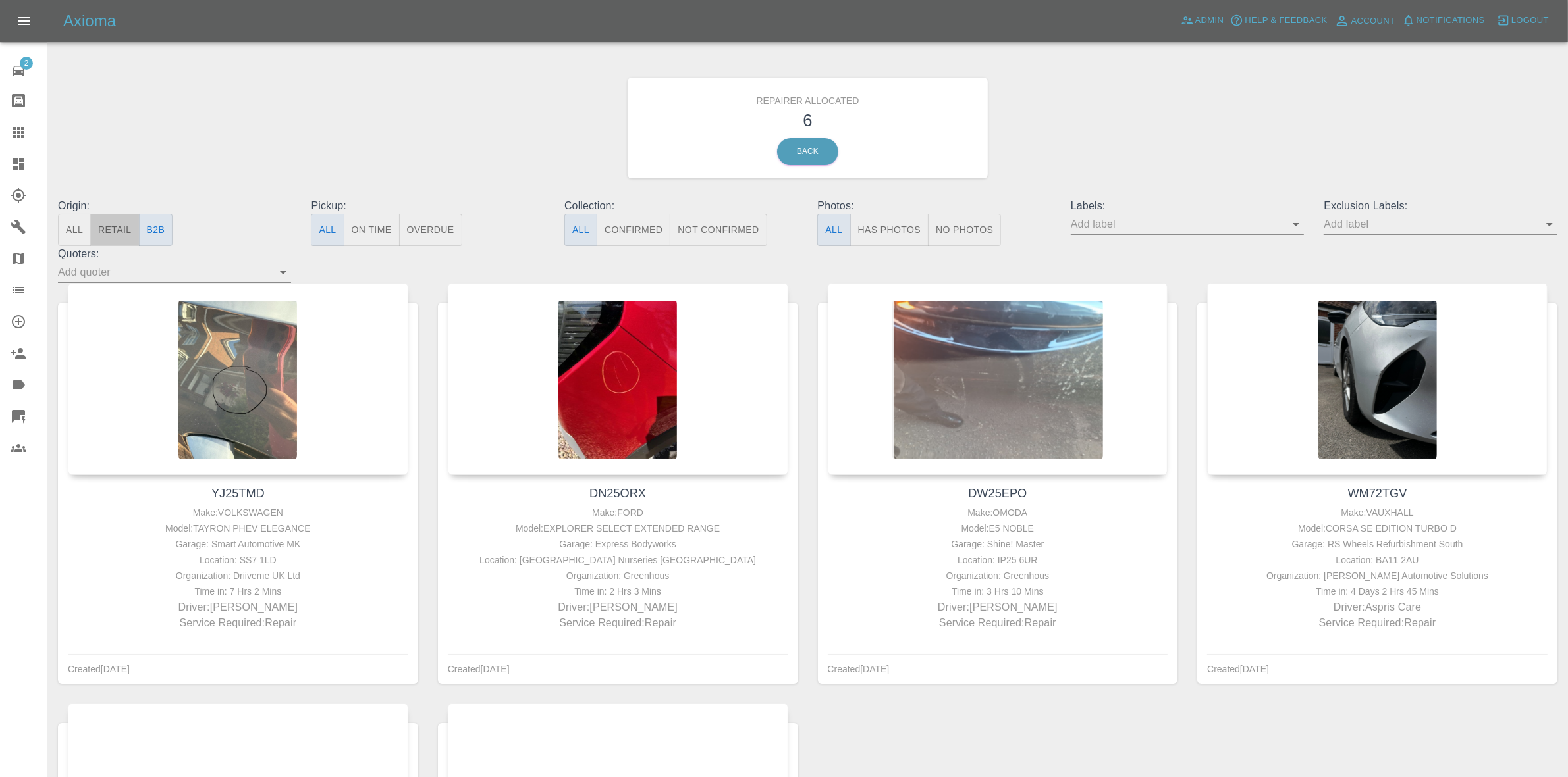
click at [111, 234] on button "Retail" at bounding box center [114, 230] width 49 height 32
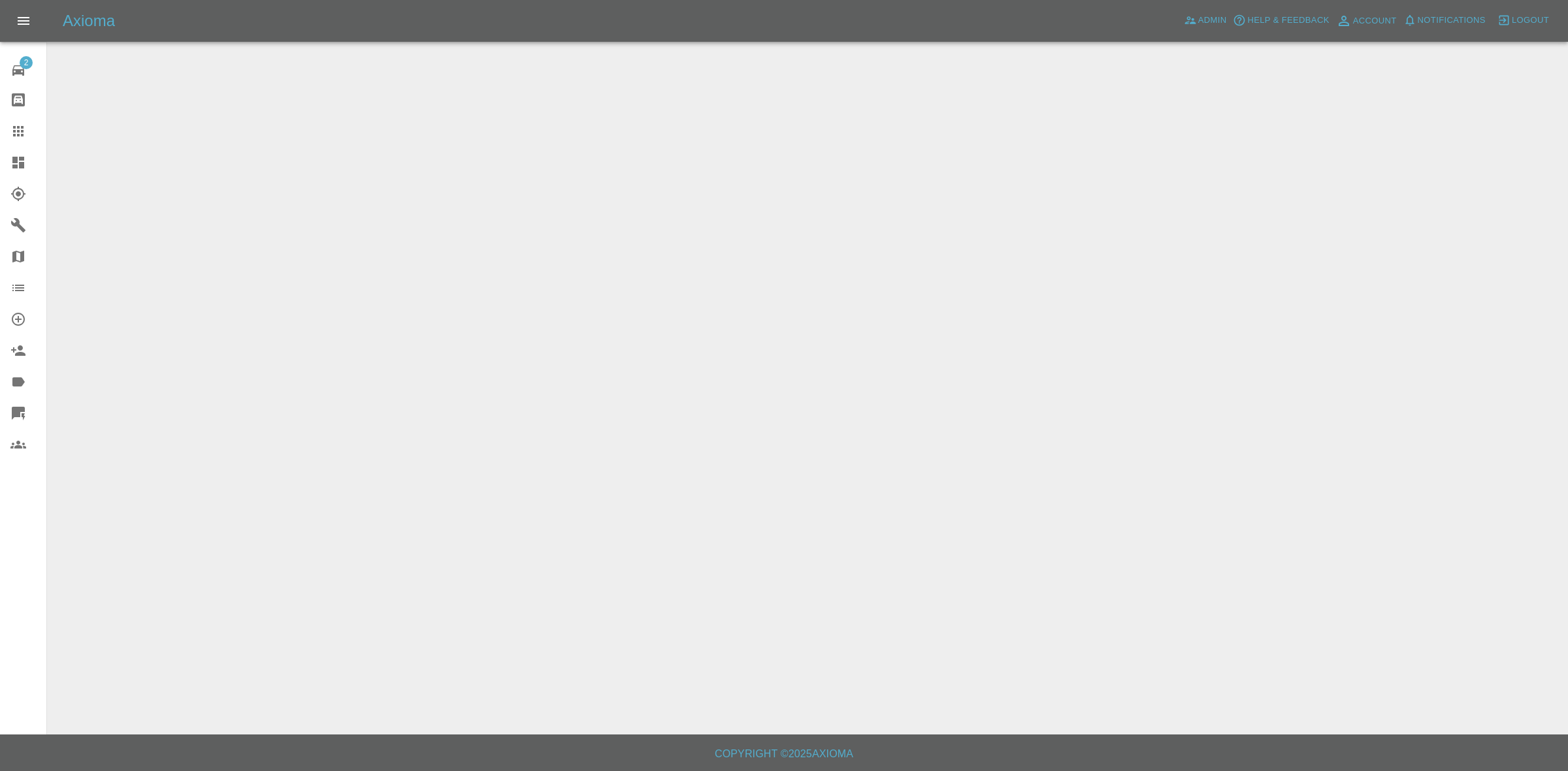
click at [122, 233] on main at bounding box center [784, 367] width 1568 height 735
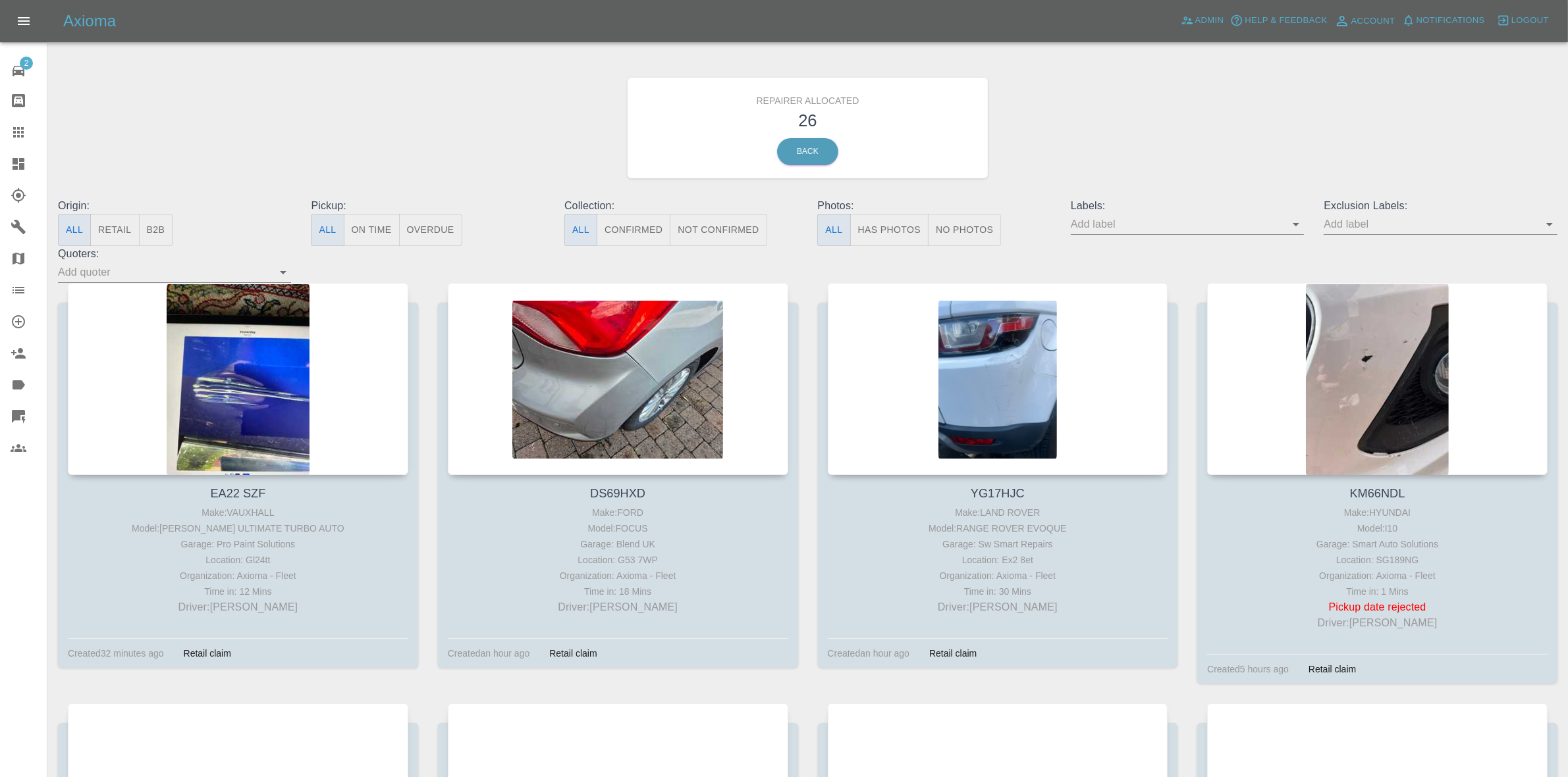
click at [123, 235] on button "Retail" at bounding box center [114, 230] width 49 height 32
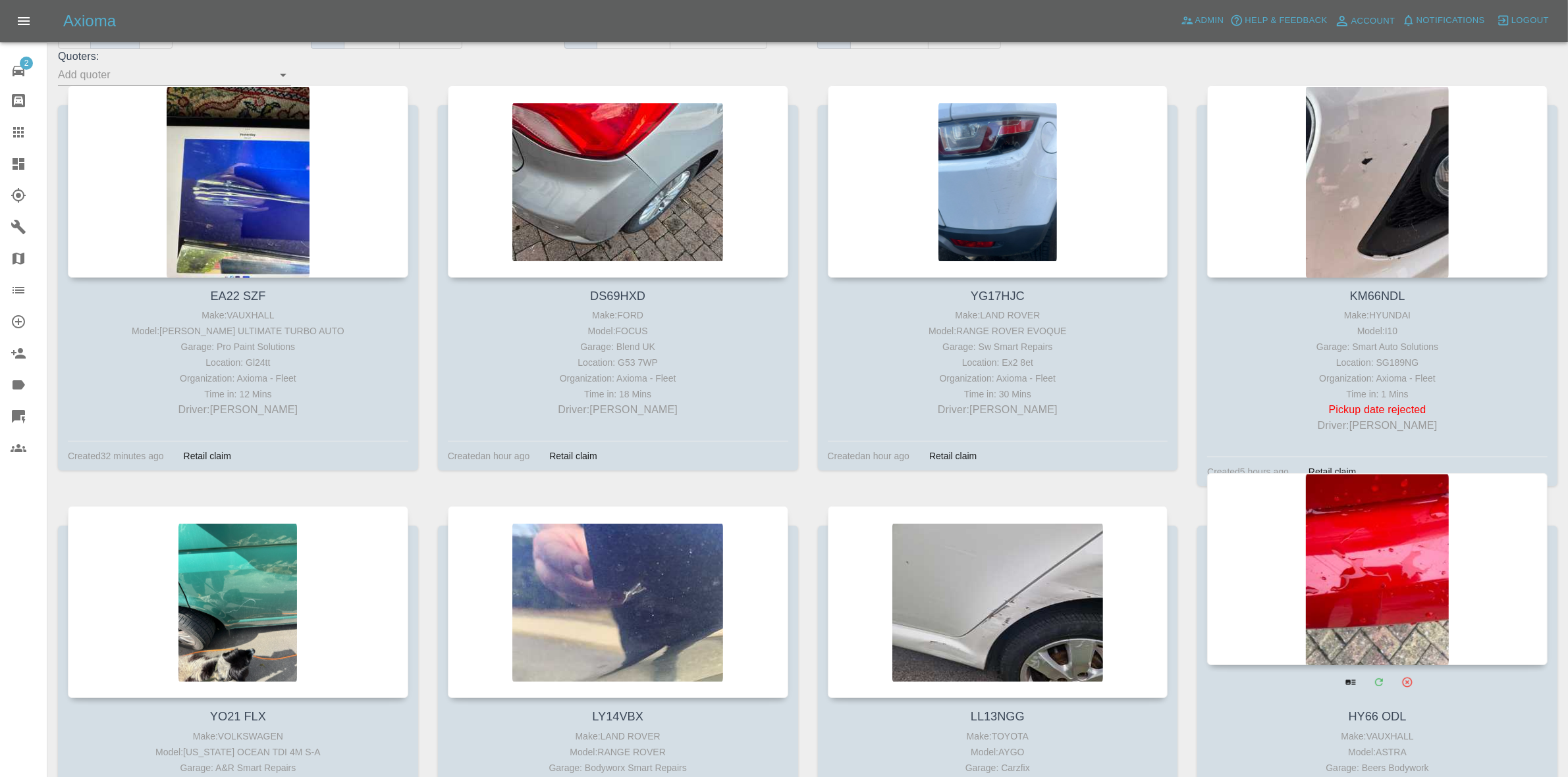
scroll to position [411, 0]
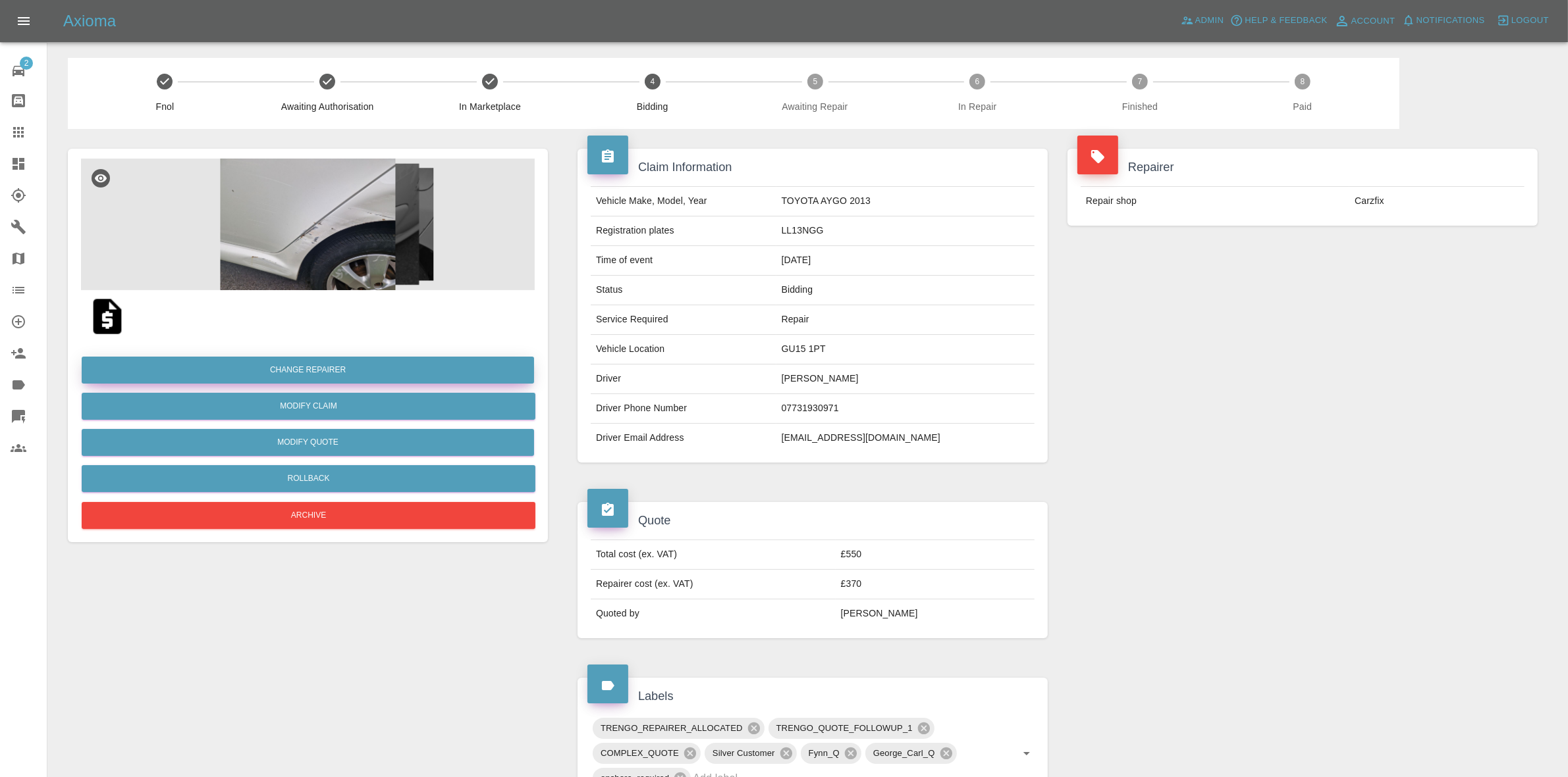
click at [299, 367] on button "Change Repairer" at bounding box center [308, 370] width 453 height 27
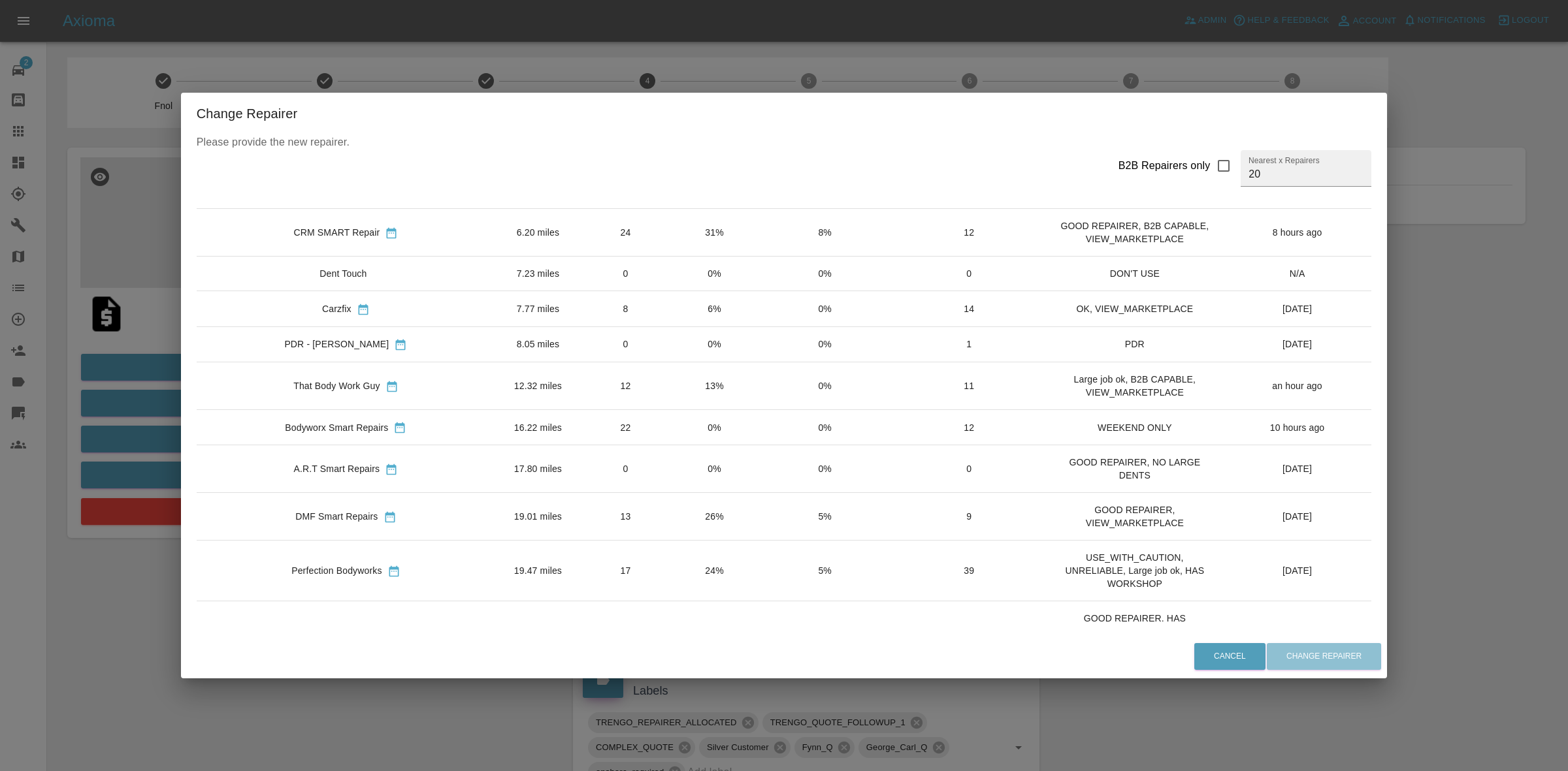
scroll to position [163, 0]
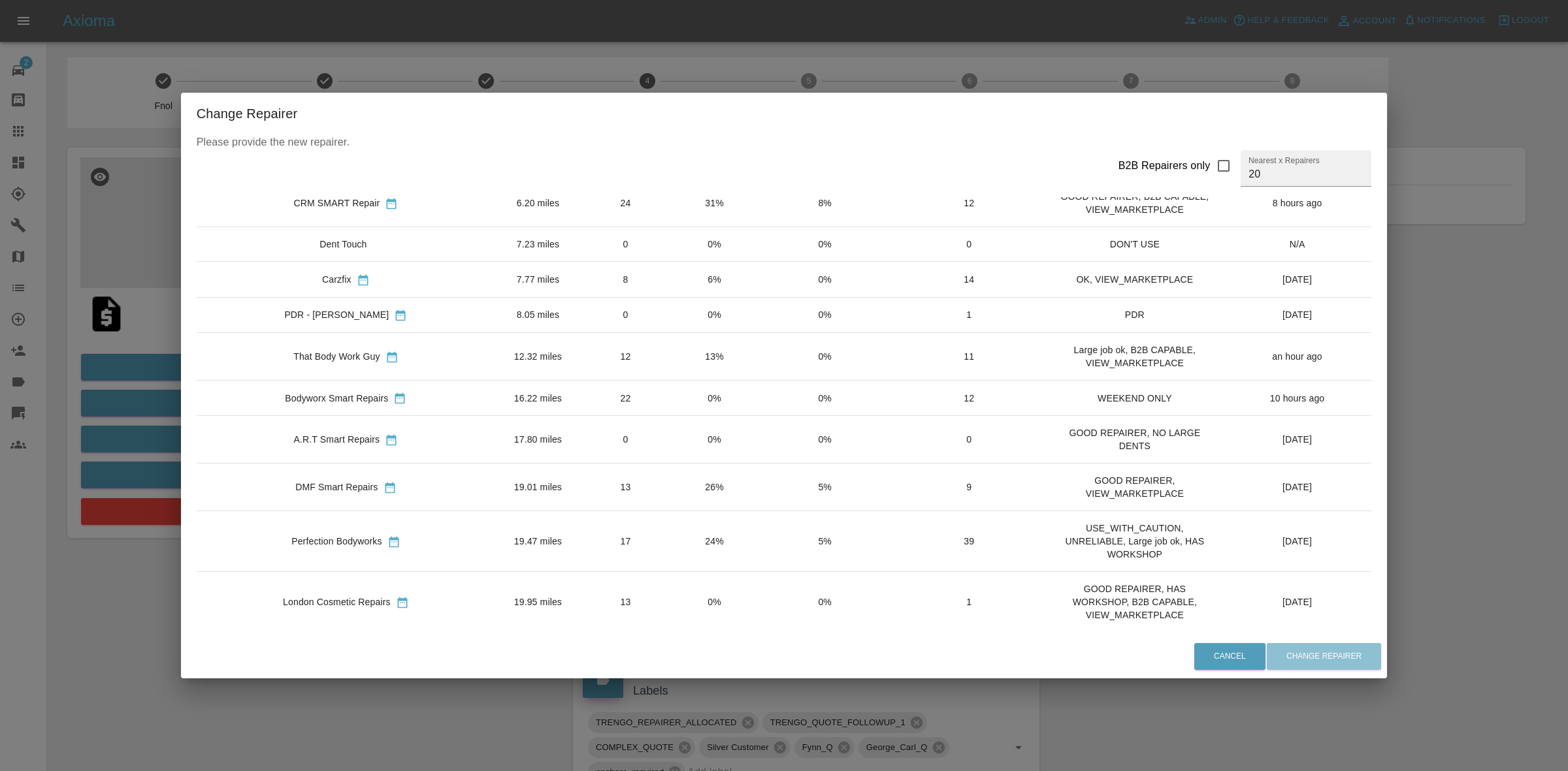
click at [62, 336] on div "Change Repairer Please provide the new repairer. B2B Repairers only Nearest x R…" at bounding box center [784, 386] width 1568 height 771
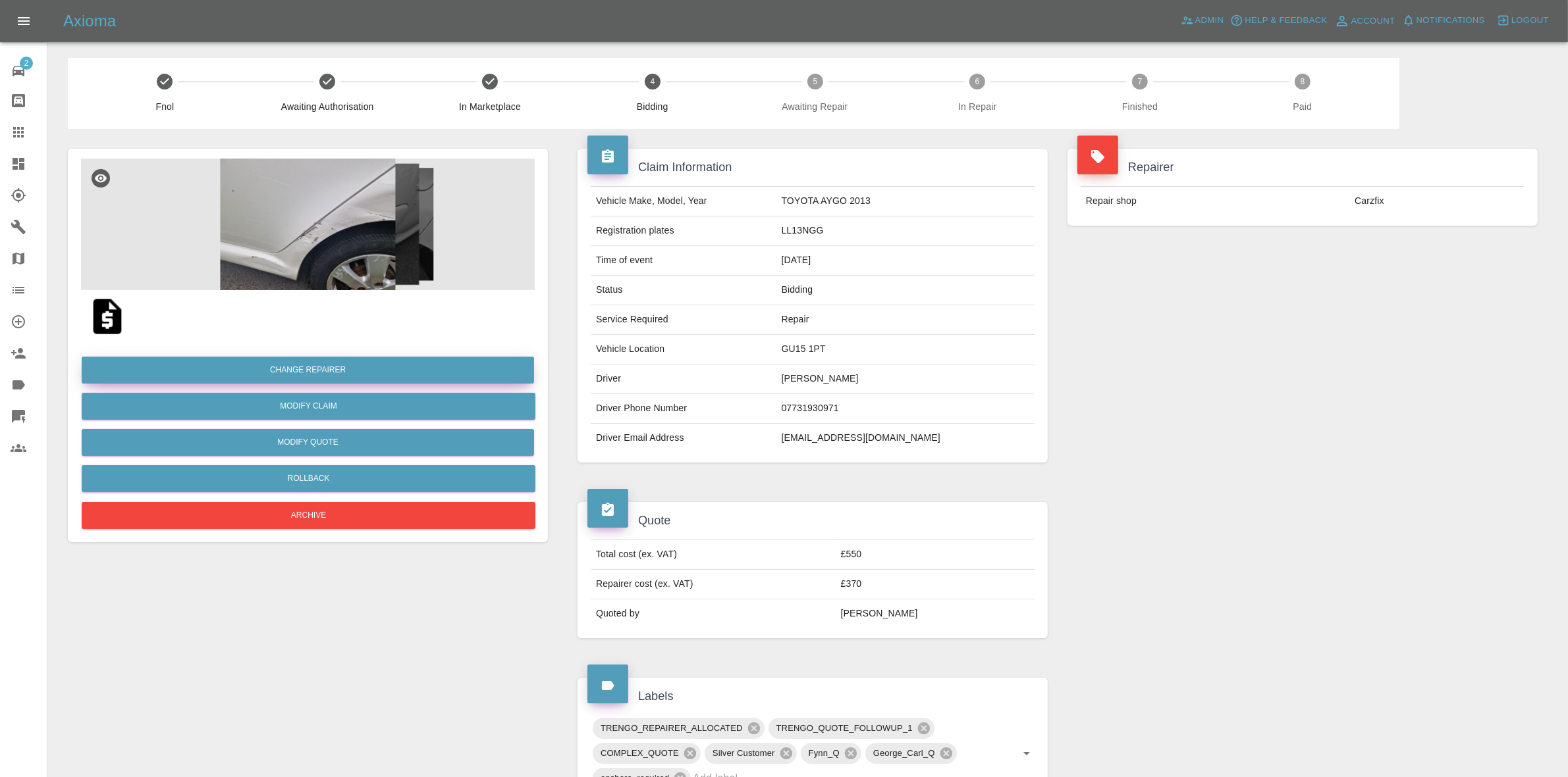
click at [290, 363] on button "Change Repairer" at bounding box center [308, 370] width 453 height 27
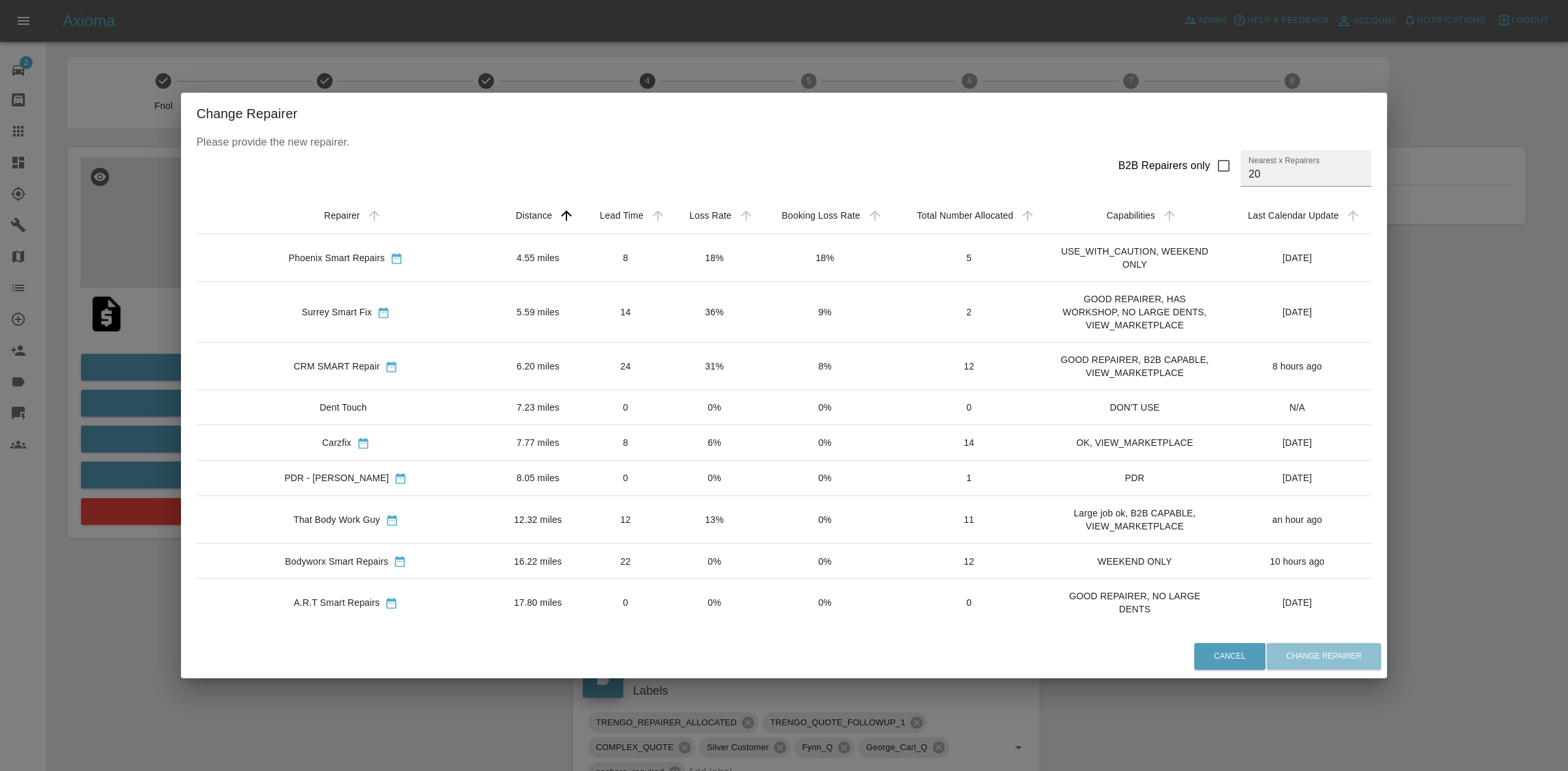
click at [683, 306] on td "36%" at bounding box center [714, 312] width 88 height 61
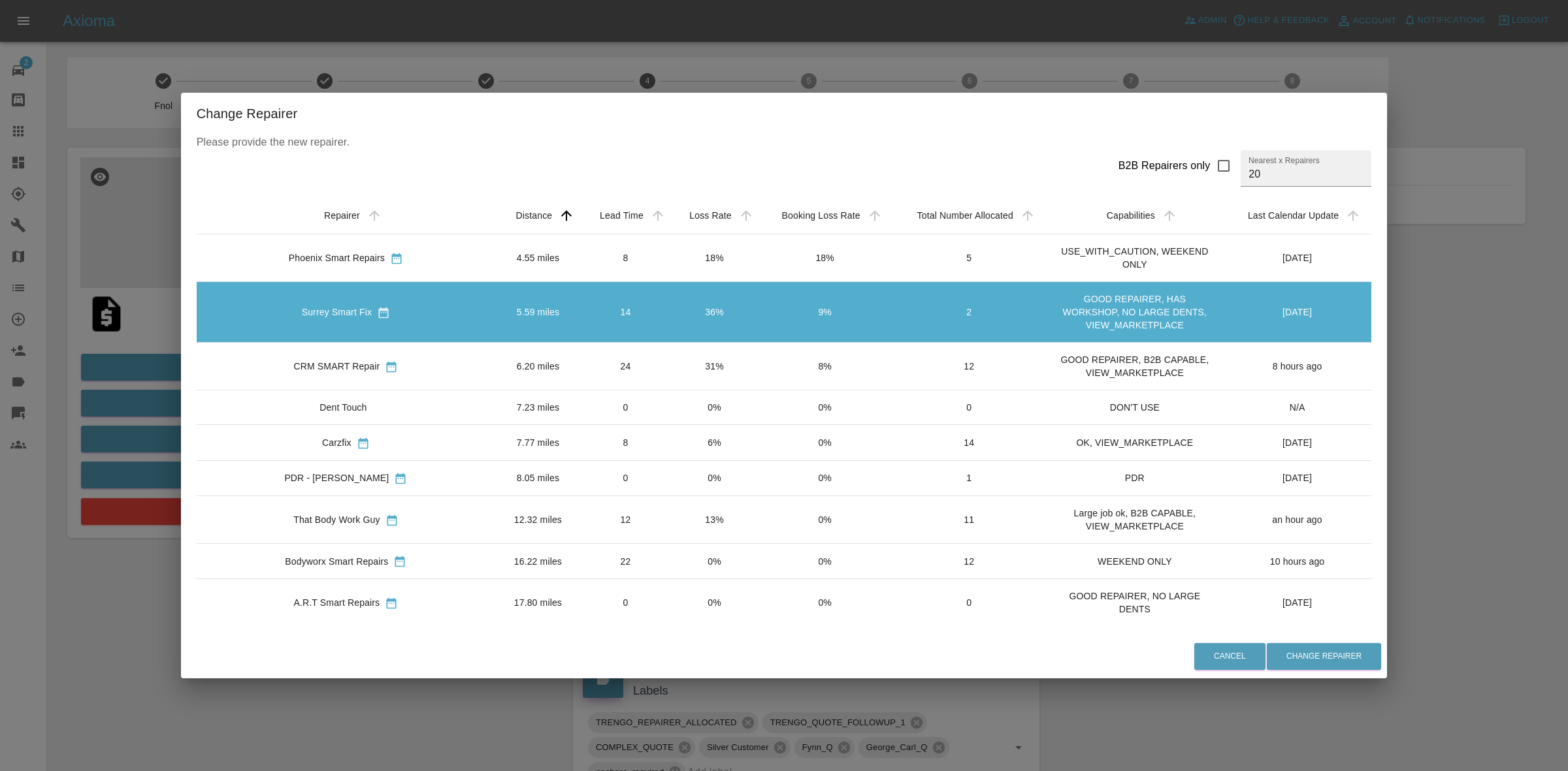
click at [677, 370] on td "31%" at bounding box center [714, 366] width 88 height 48
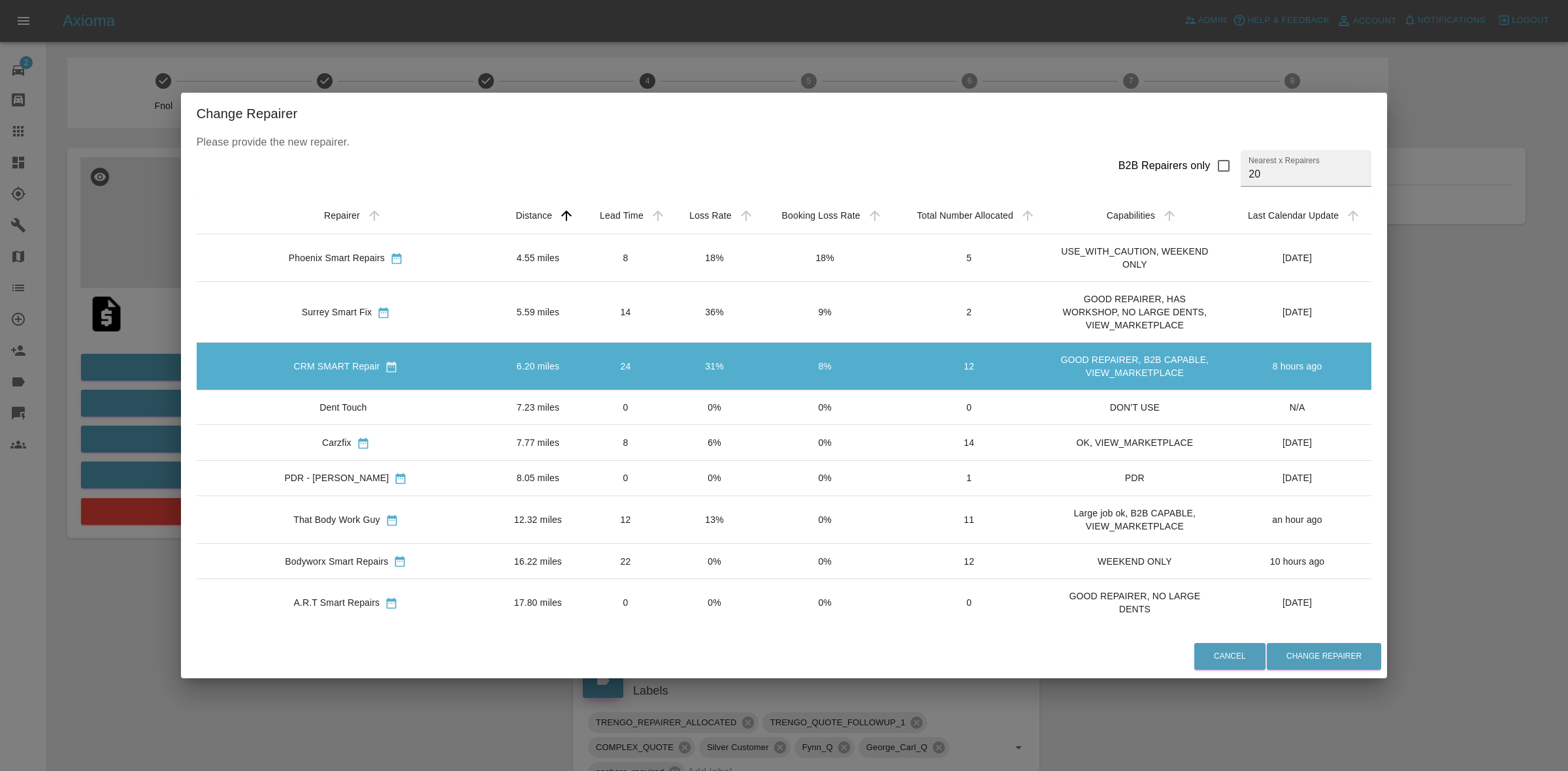
click at [676, 419] on td "0%" at bounding box center [714, 407] width 88 height 35
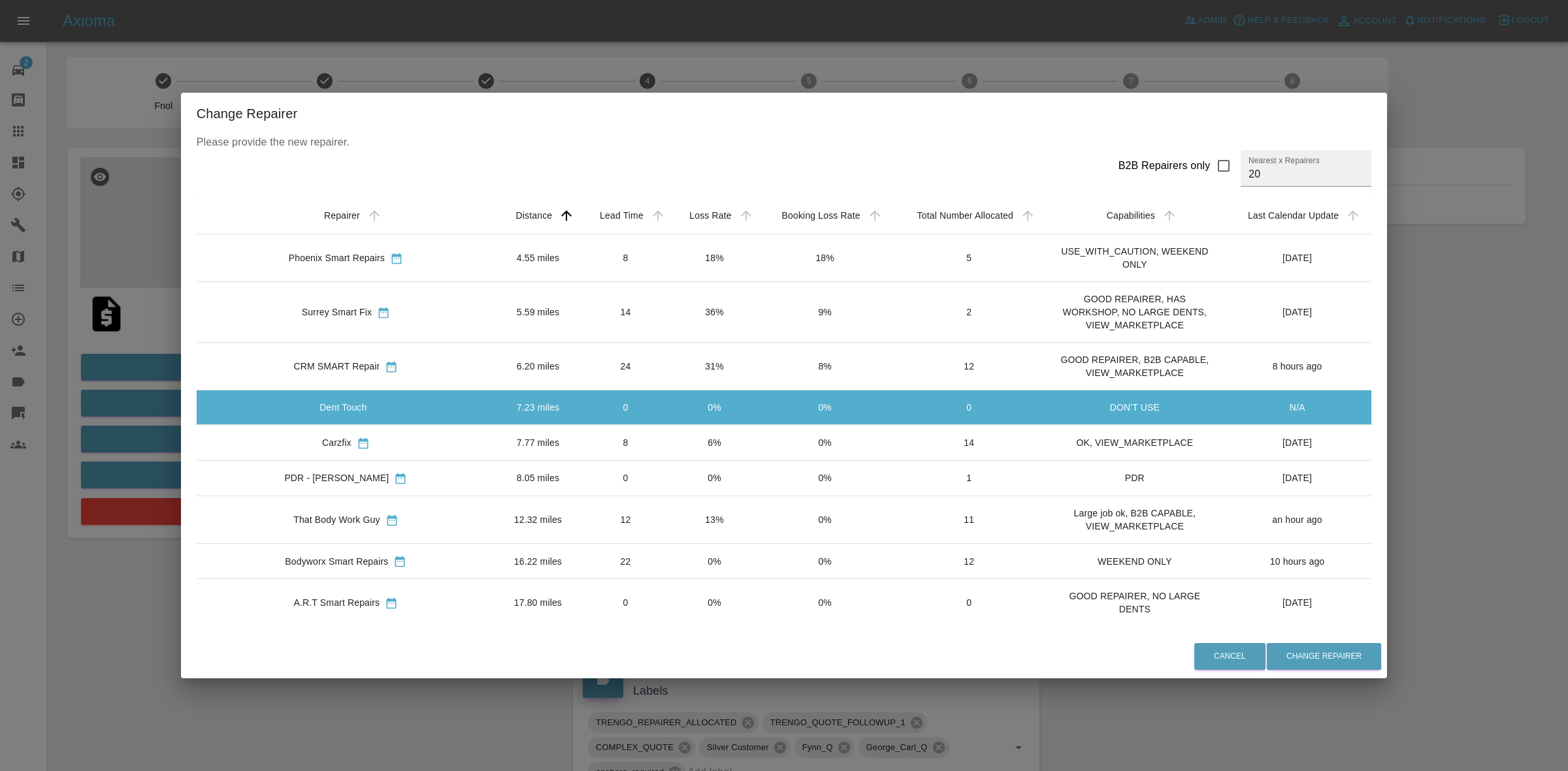
click at [671, 459] on td "6%" at bounding box center [714, 443] width 88 height 35
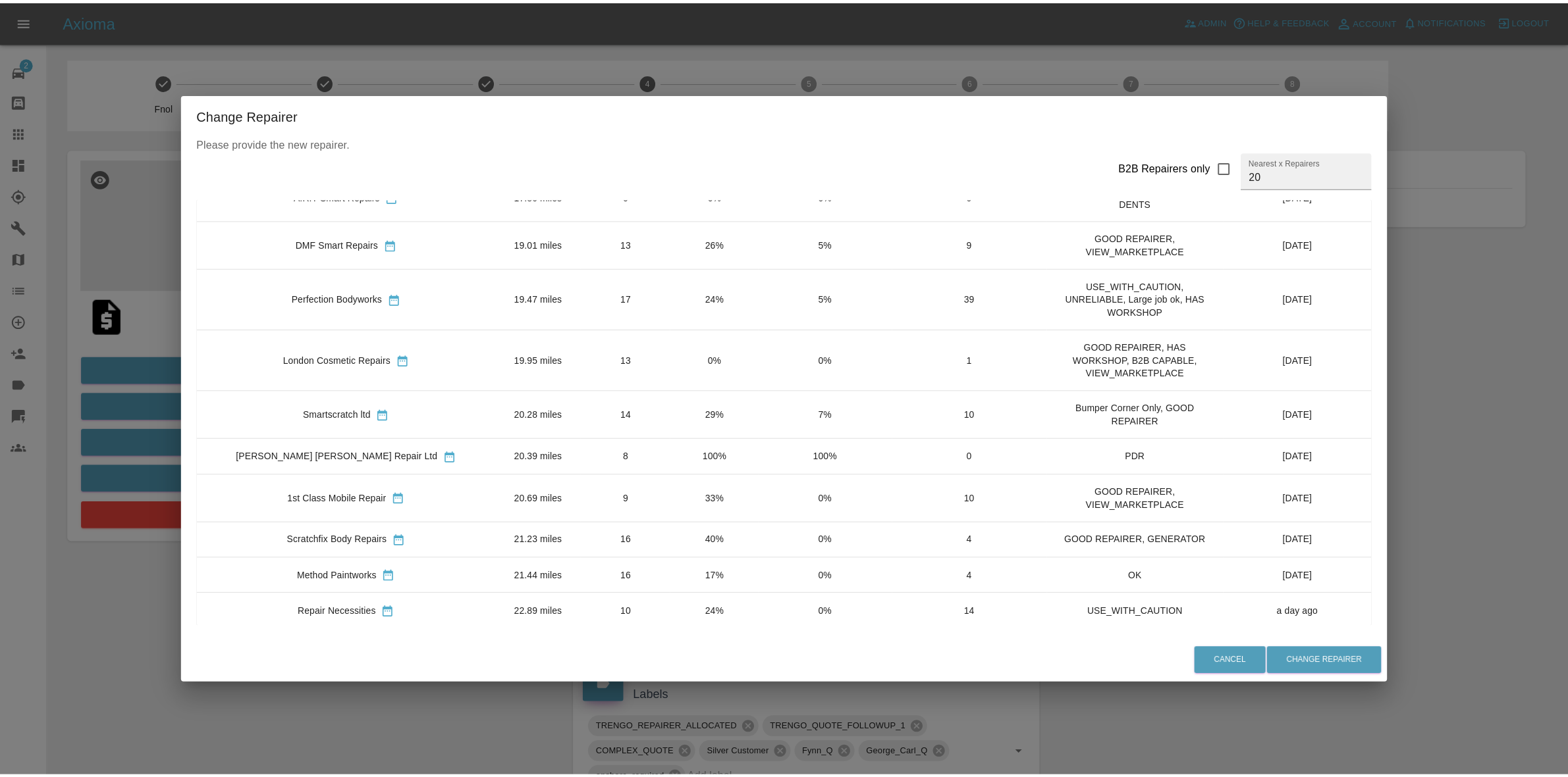
scroll to position [329, 0]
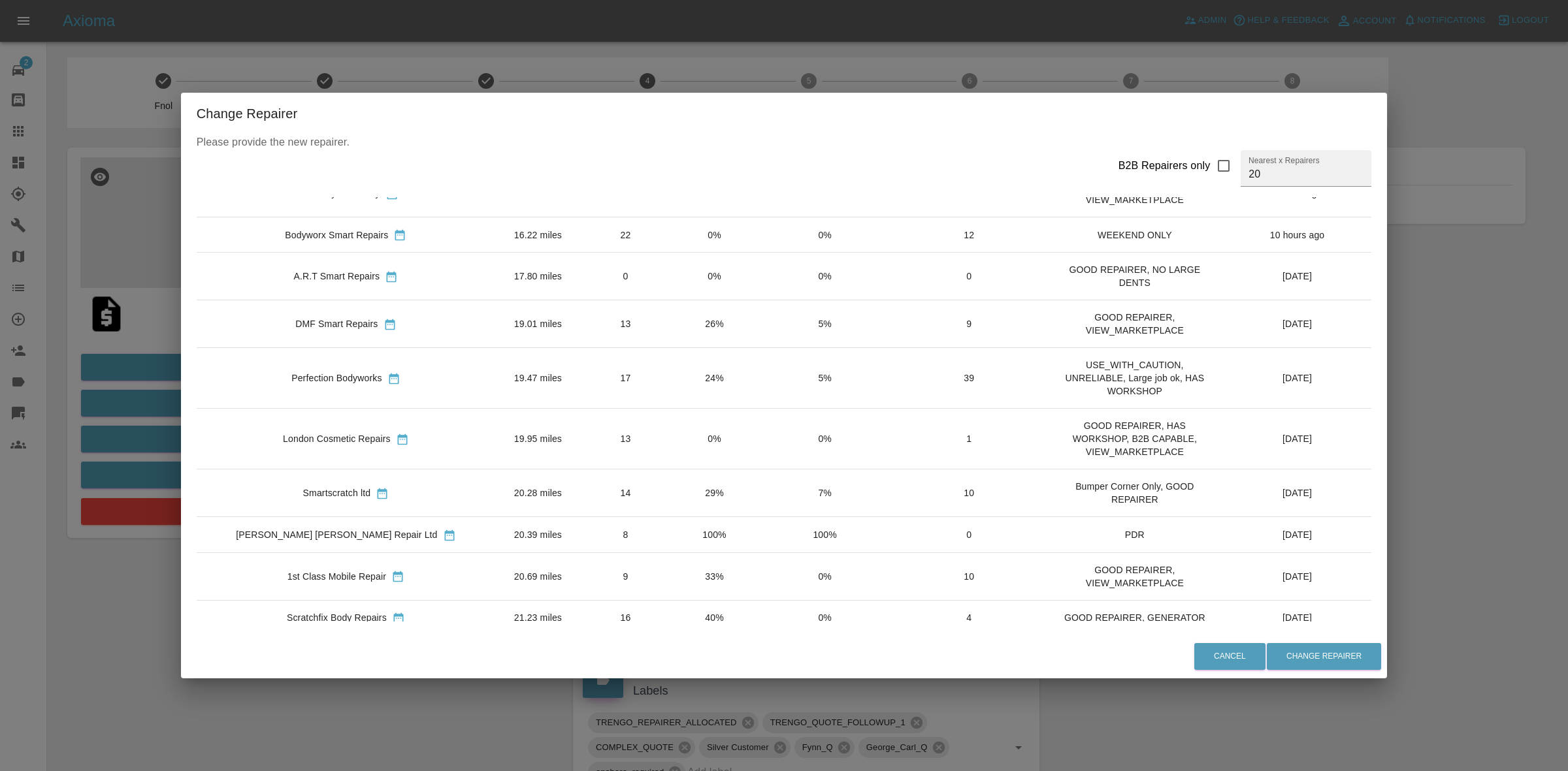
click at [671, 397] on td "24%" at bounding box center [714, 378] width 88 height 61
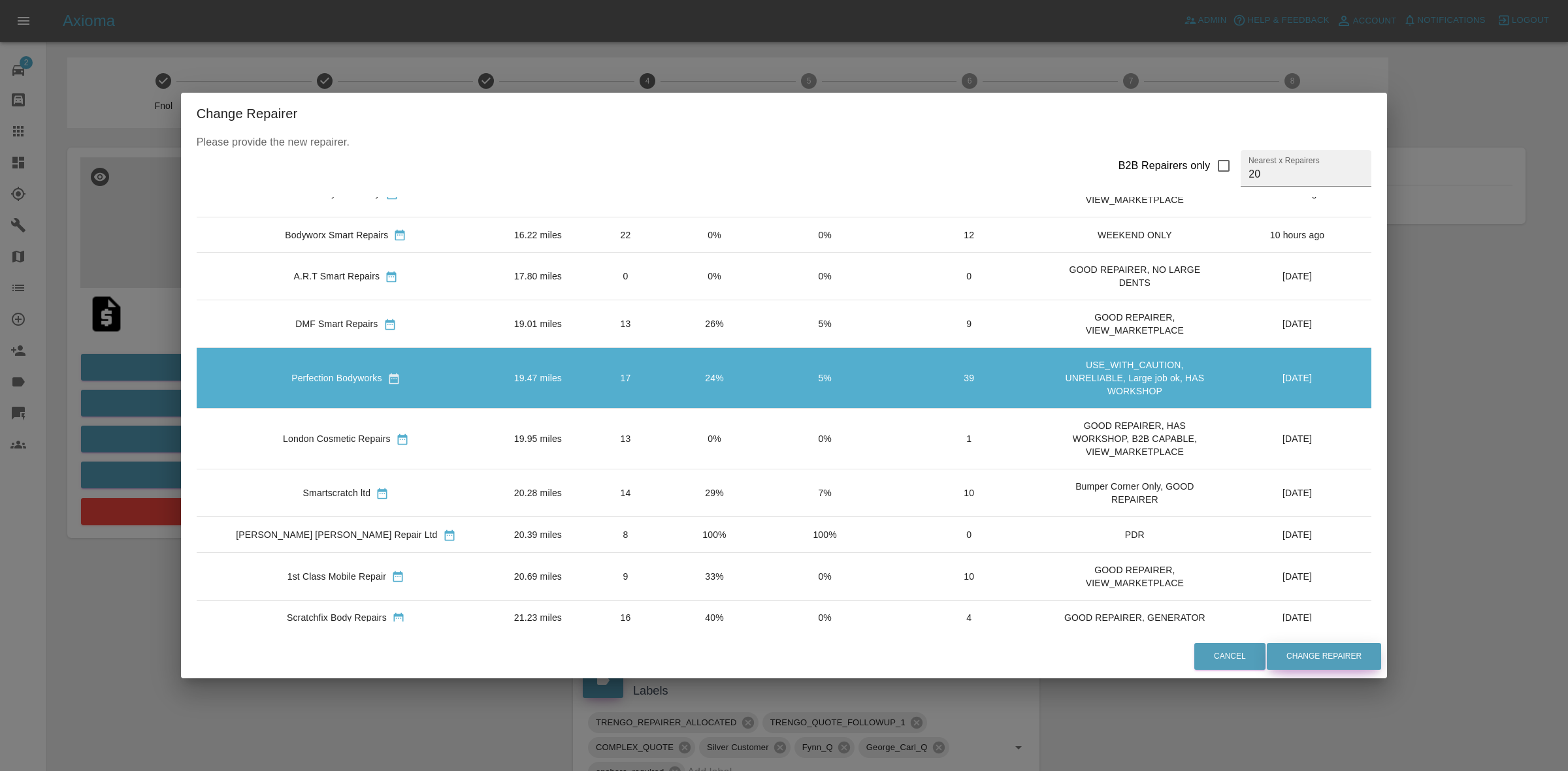
click at [1274, 658] on button "Change Repairer" at bounding box center [1324, 657] width 114 height 27
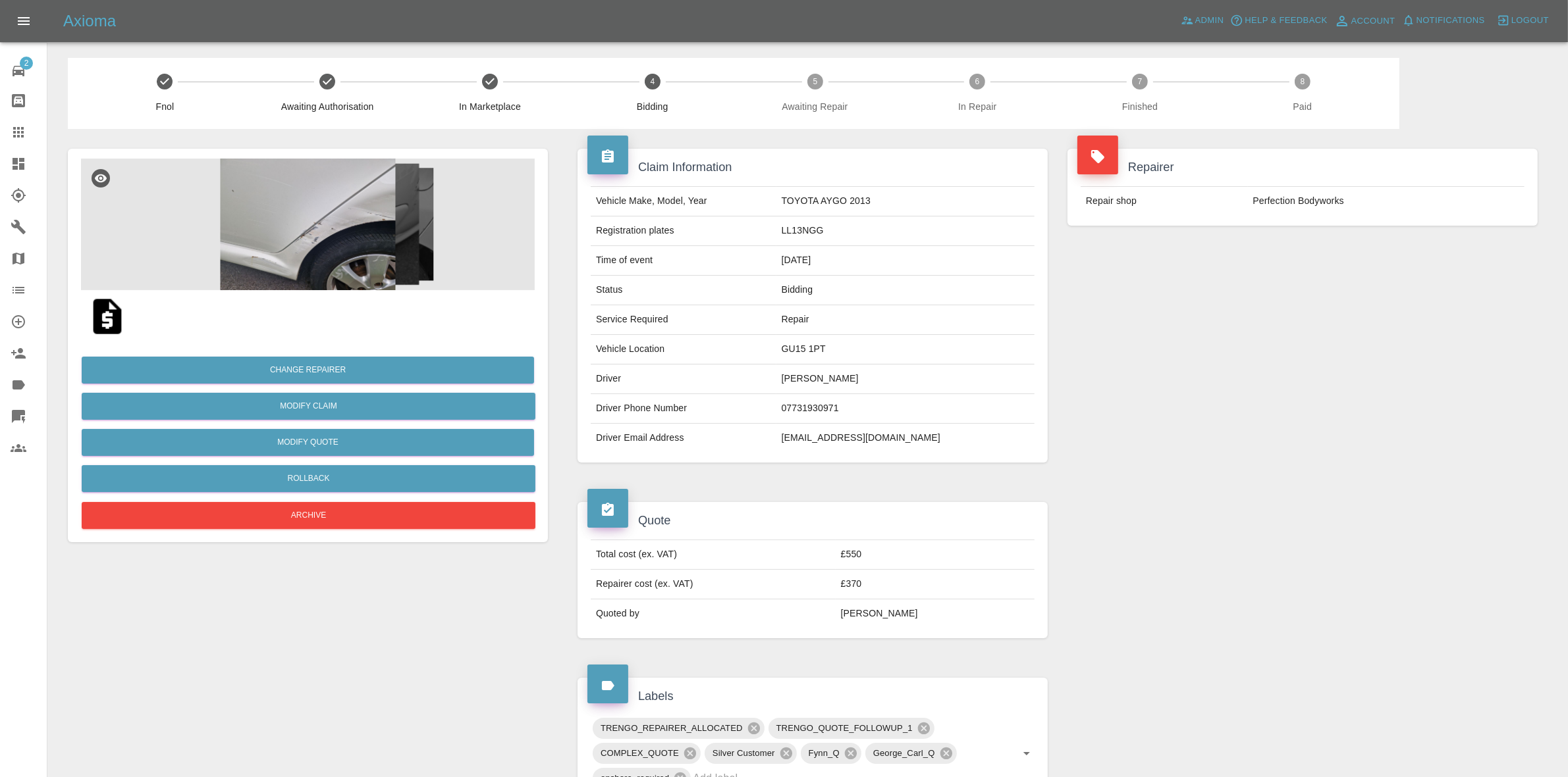
click at [1269, 244] on div "Repairer Repair shop Perfection Bodyworks" at bounding box center [1302, 187] width 490 height 117
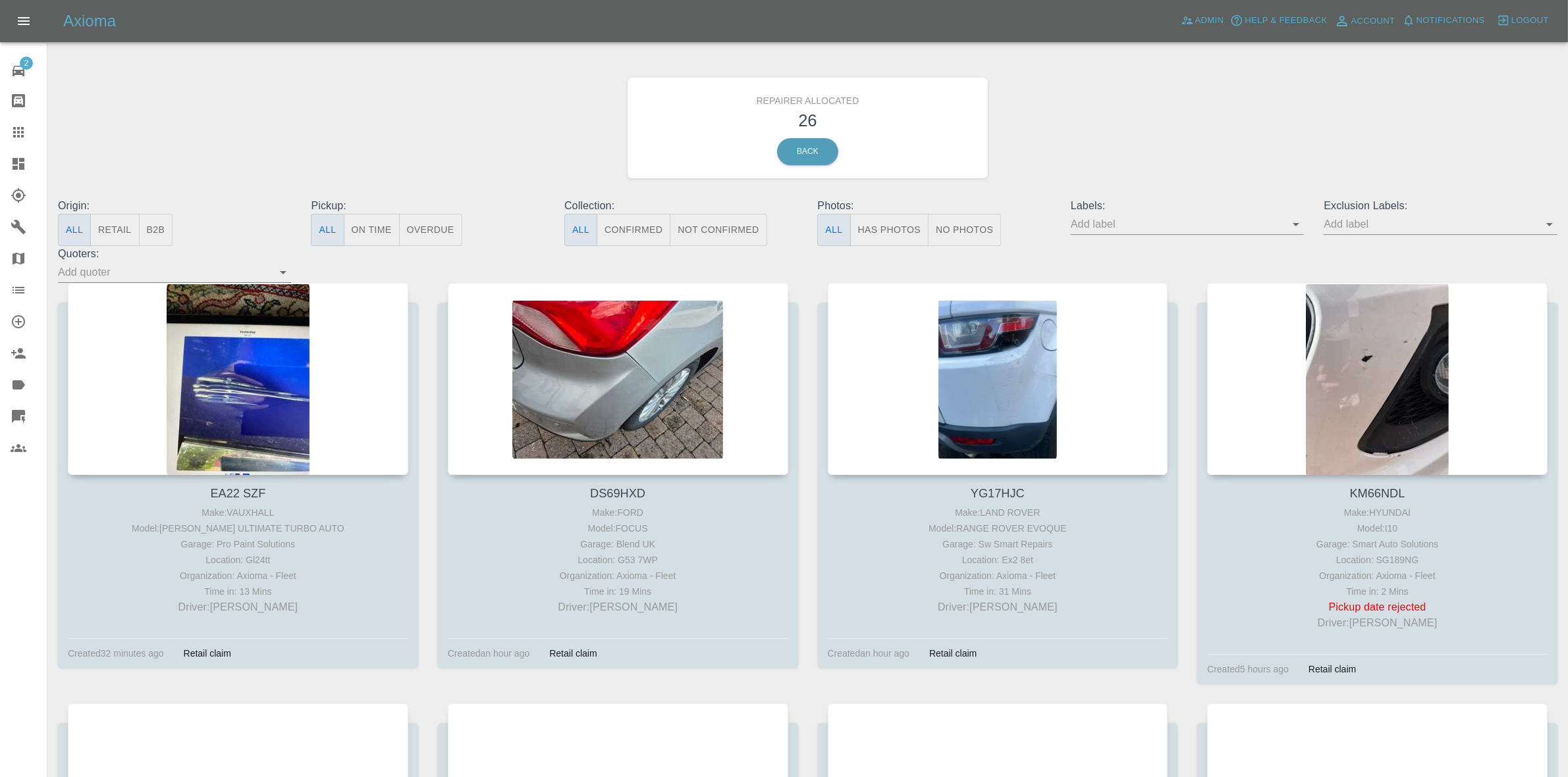
drag, startPoint x: 0, startPoint y: 156, endPoint x: 58, endPoint y: 167, distance: 59.0
click at [0, 156] on link "Dashboard" at bounding box center [23, 164] width 47 height 32
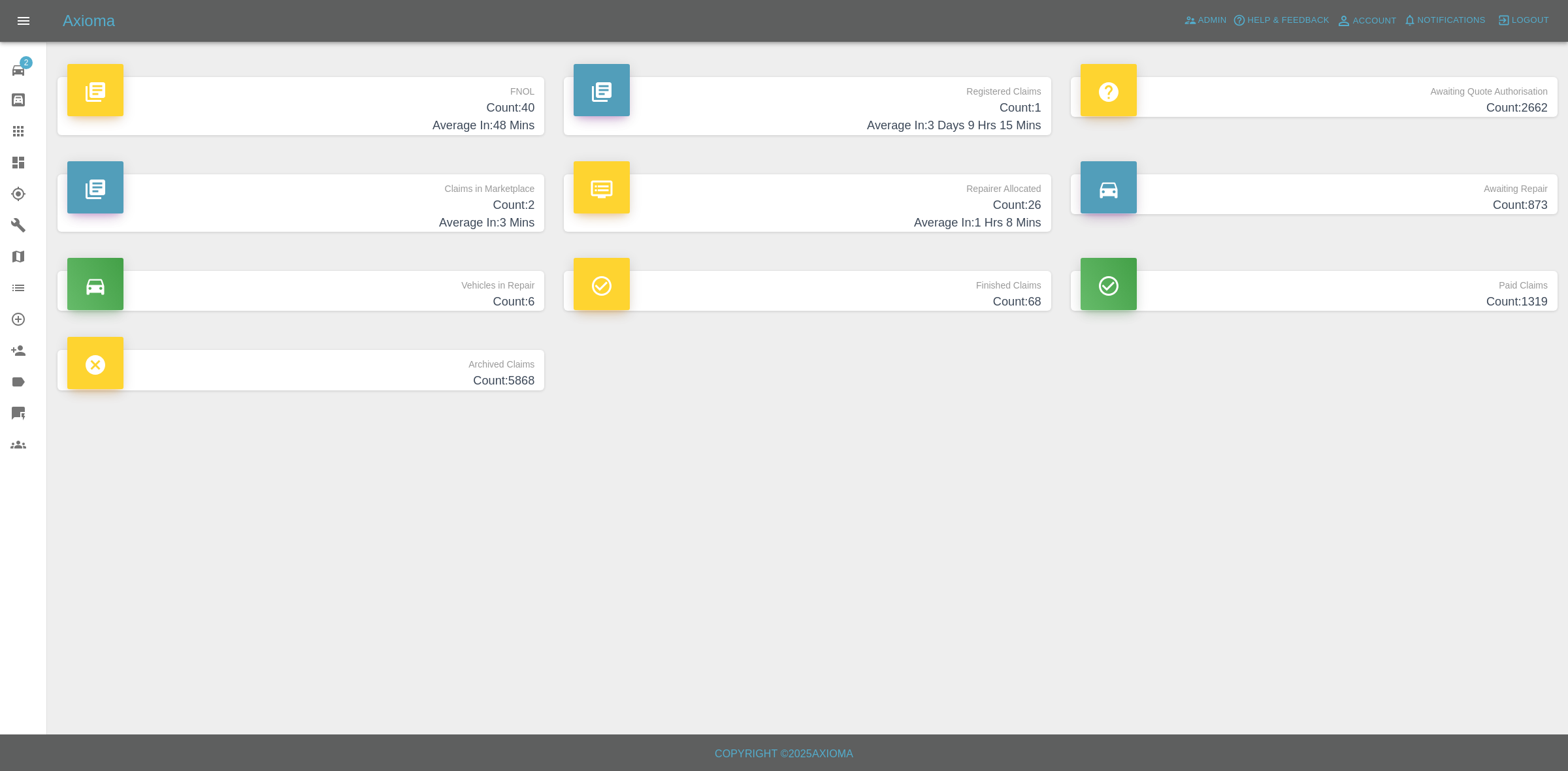
click at [454, 193] on p "Claims in Marketplace" at bounding box center [301, 185] width 467 height 22
click at [1428, 20] on span "Notifications" at bounding box center [1452, 20] width 68 height 15
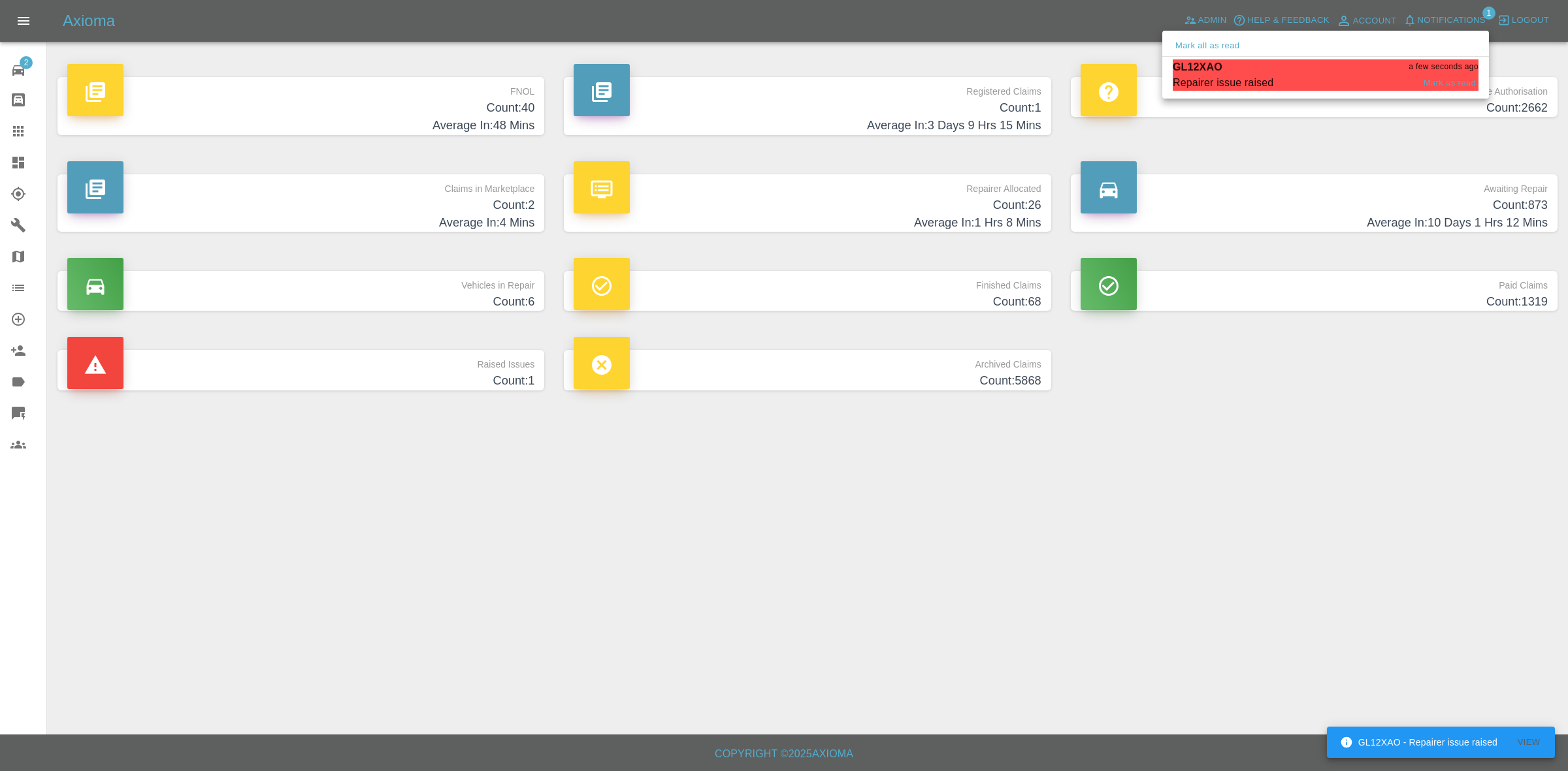
click at [1242, 73] on div "GL12XAO a few seconds ago" at bounding box center [1325, 67] width 306 height 16
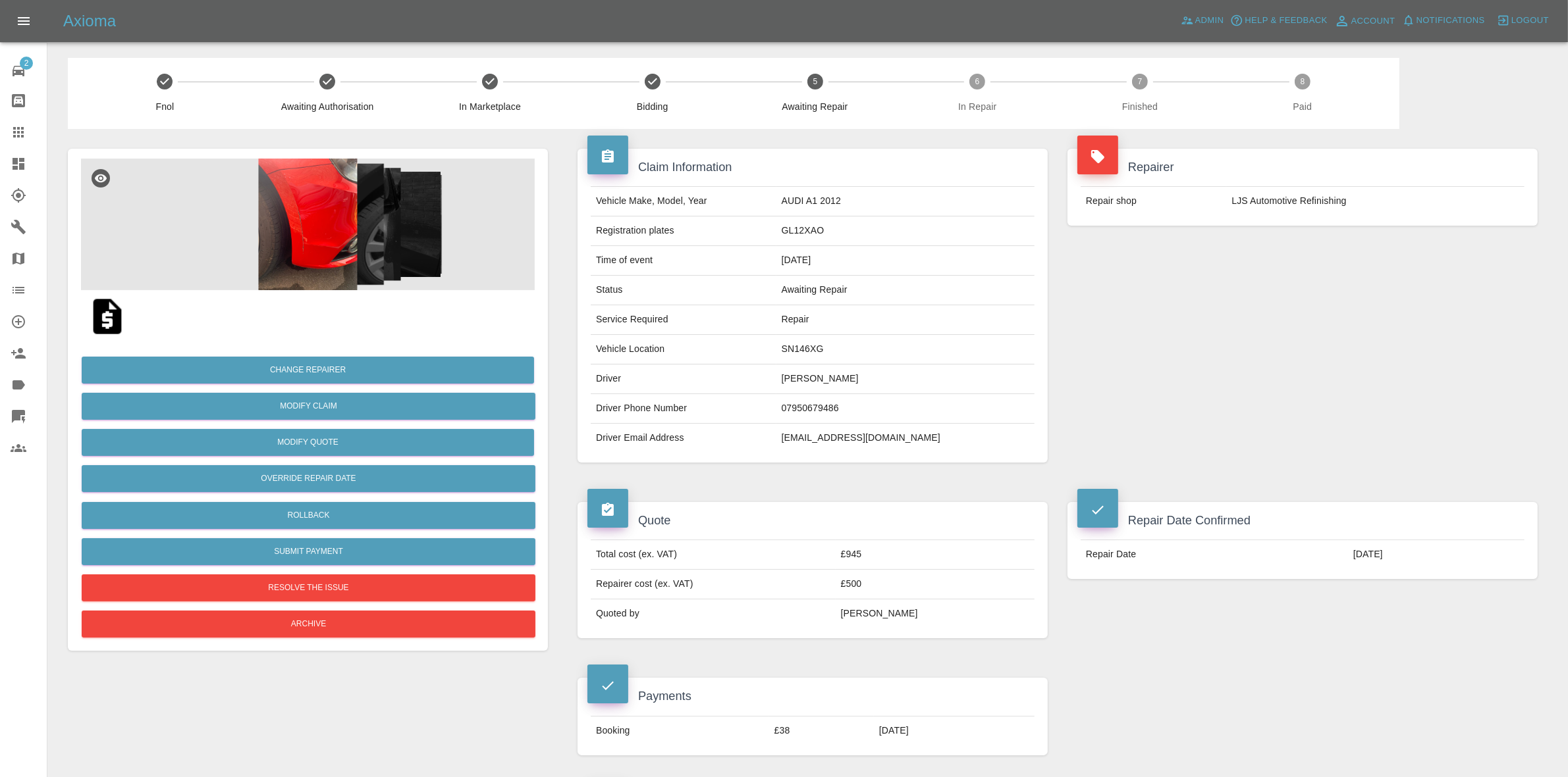
click at [274, 268] on img at bounding box center [308, 224] width 454 height 132
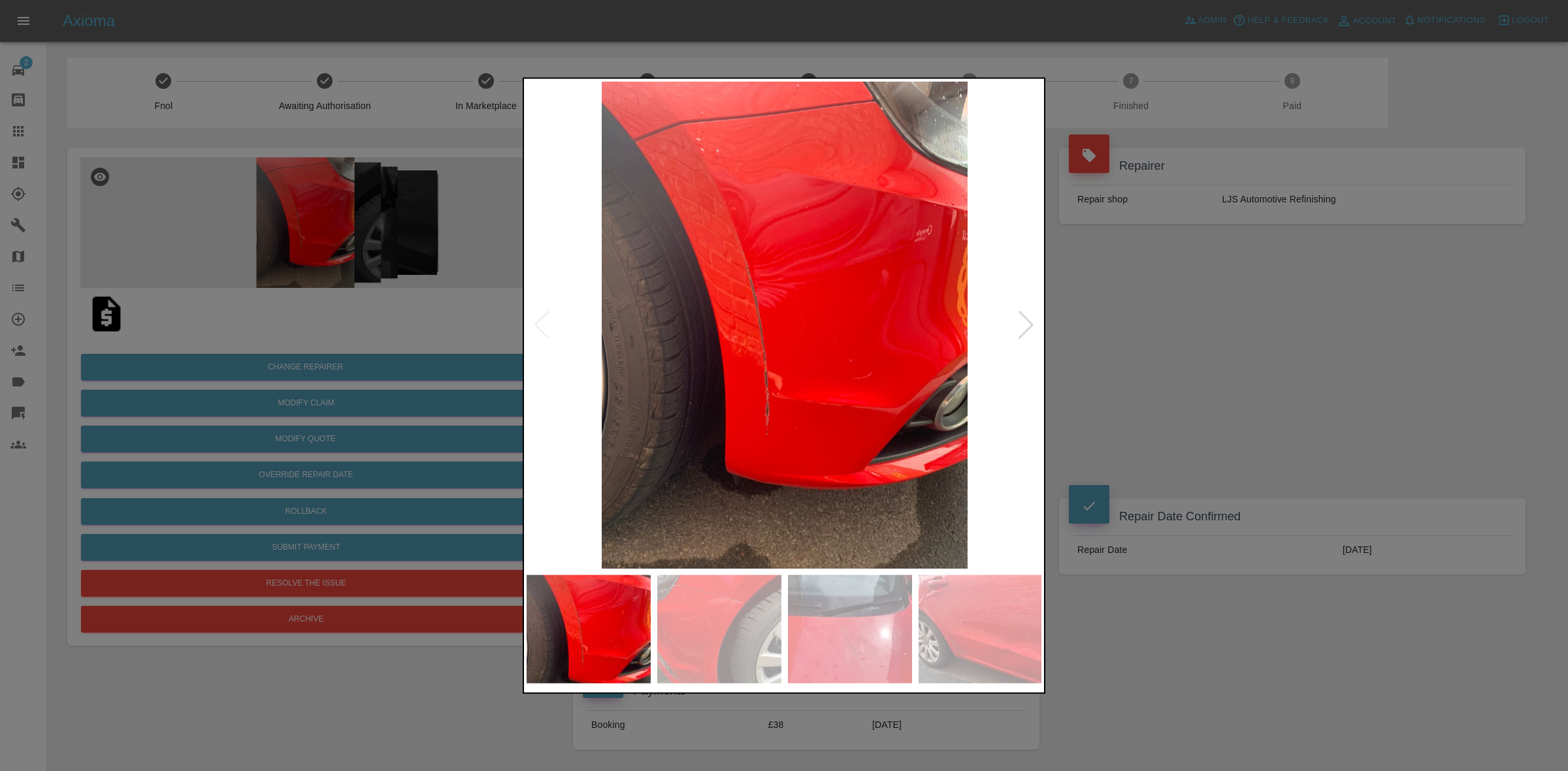
drag, startPoint x: 1223, startPoint y: 439, endPoint x: 1211, endPoint y: 439, distance: 12.0
click at [1224, 439] on div at bounding box center [784, 386] width 1568 height 771
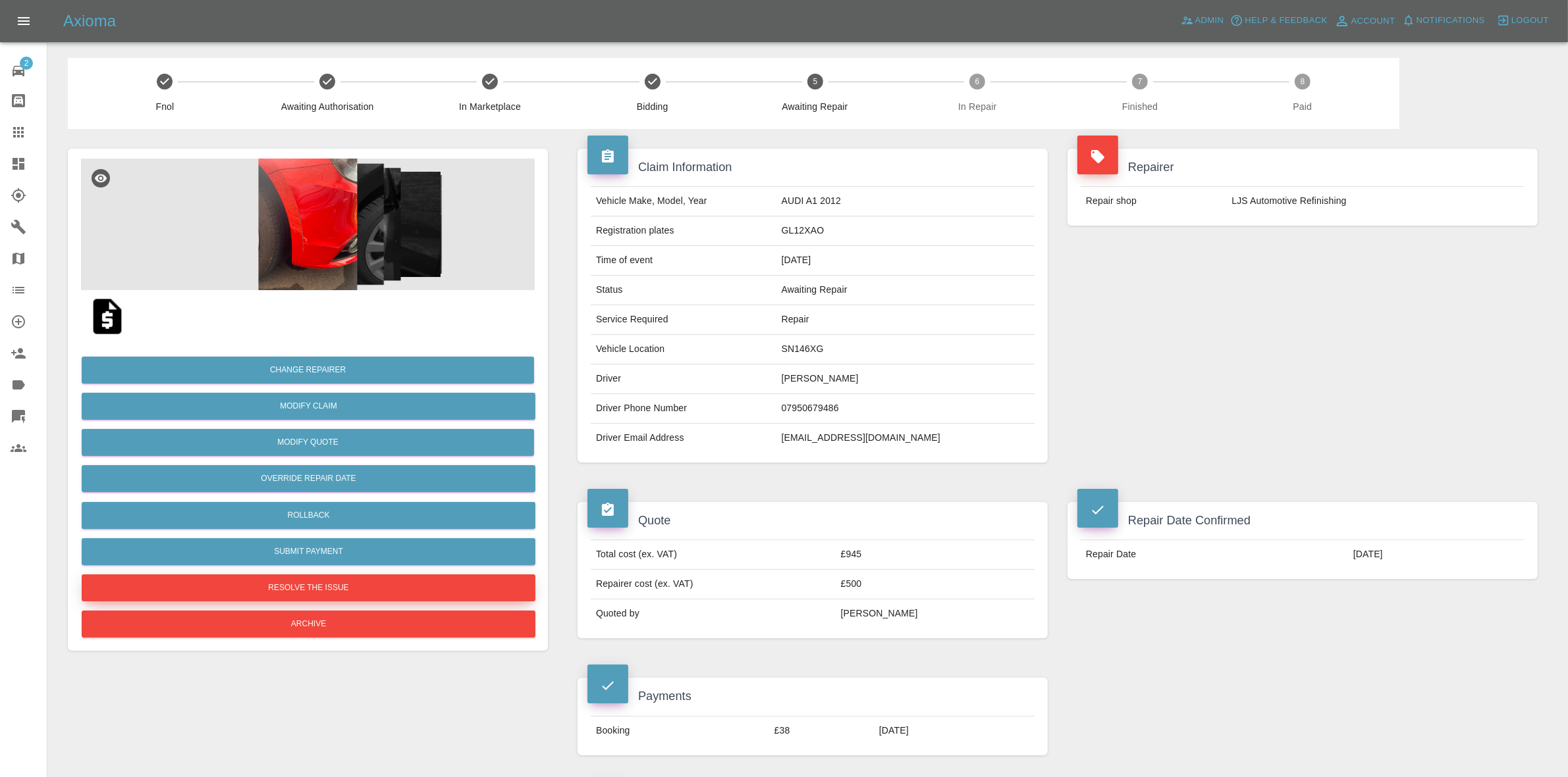
click at [317, 590] on button "Resolve the issue" at bounding box center [308, 588] width 454 height 27
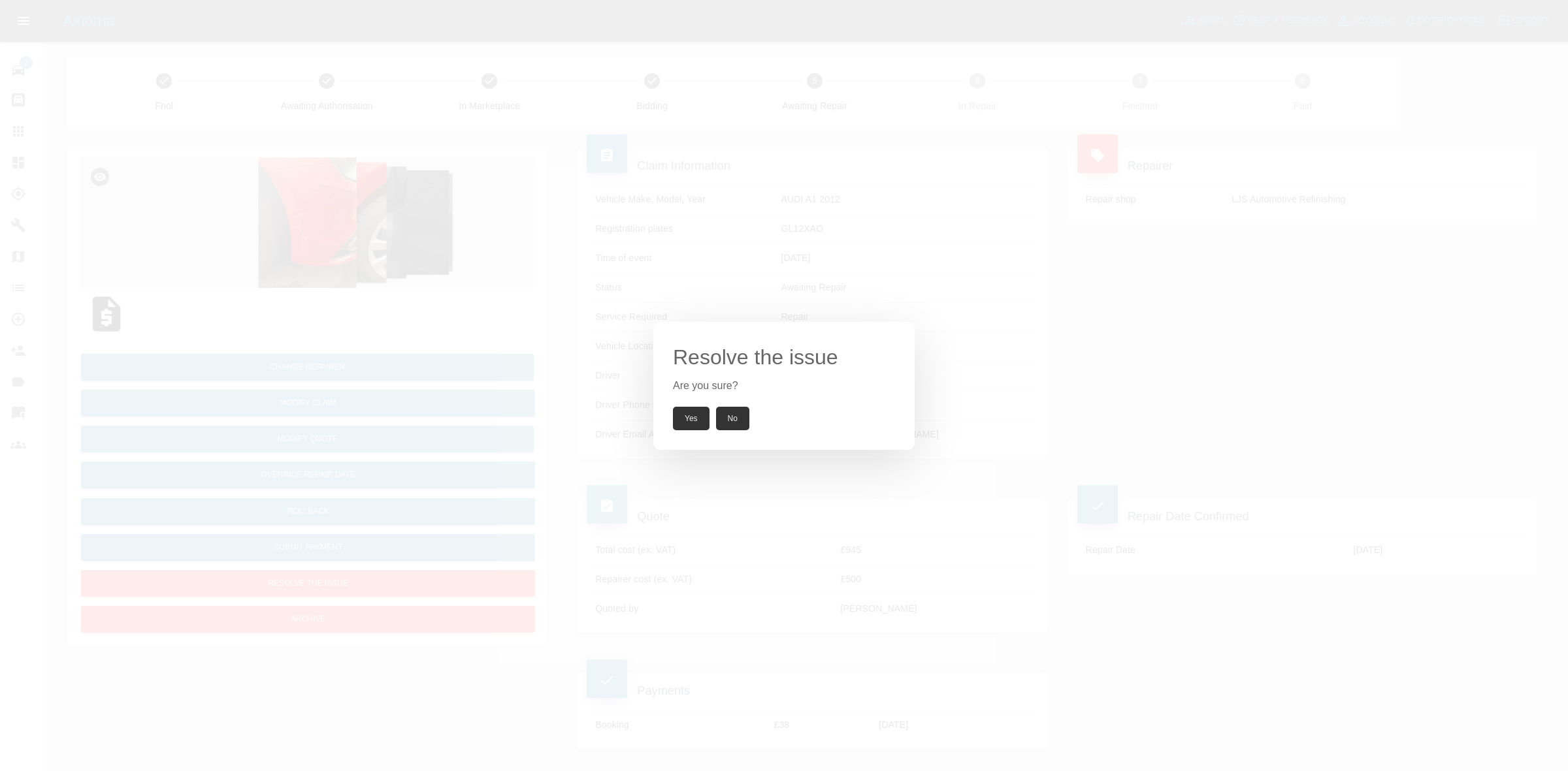
click at [593, 253] on div "Resolve the issue Are you sure? Yes No" at bounding box center [784, 386] width 1568 height 771
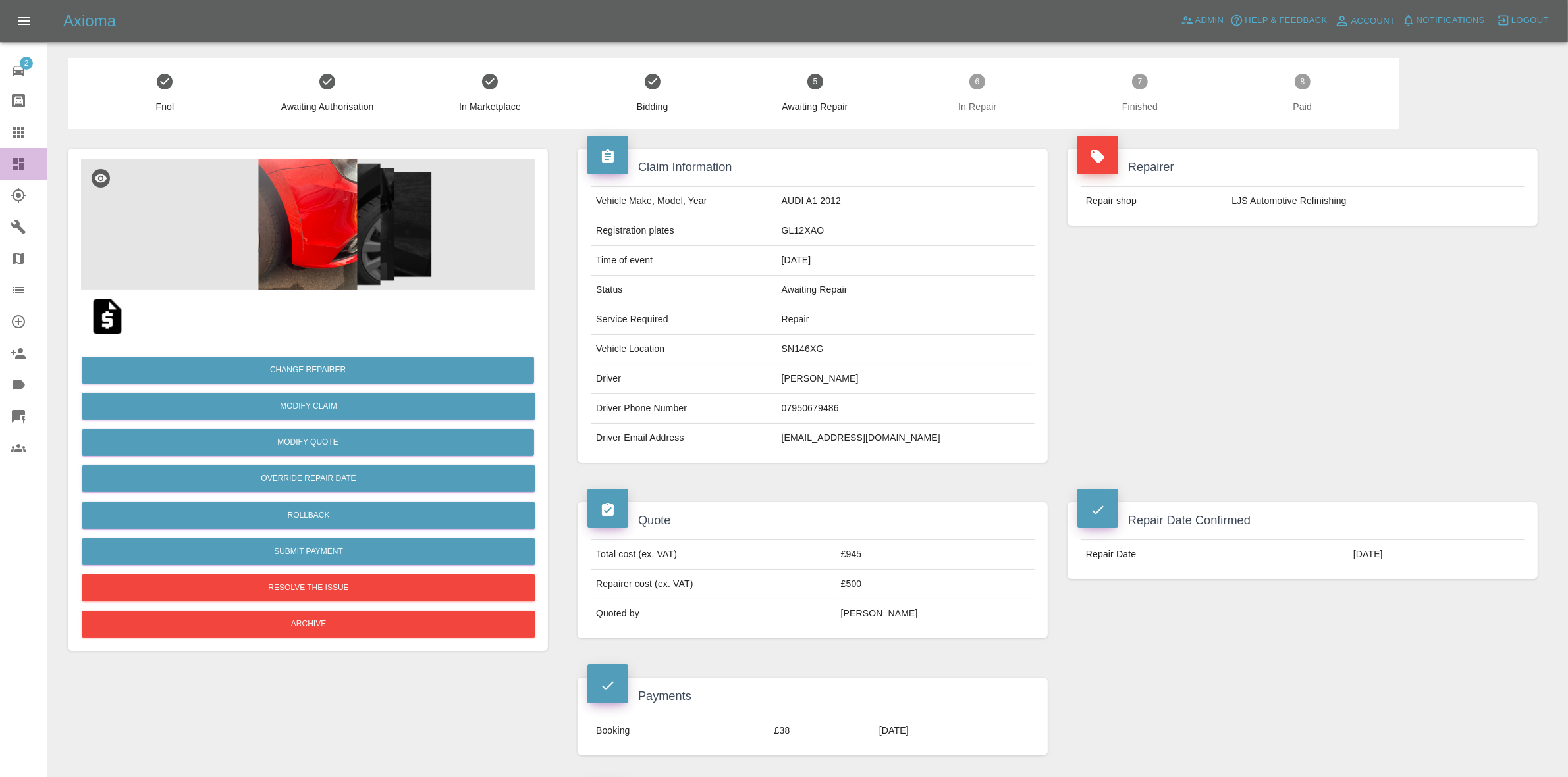
click at [0, 153] on link "Dashboard" at bounding box center [23, 164] width 47 height 32
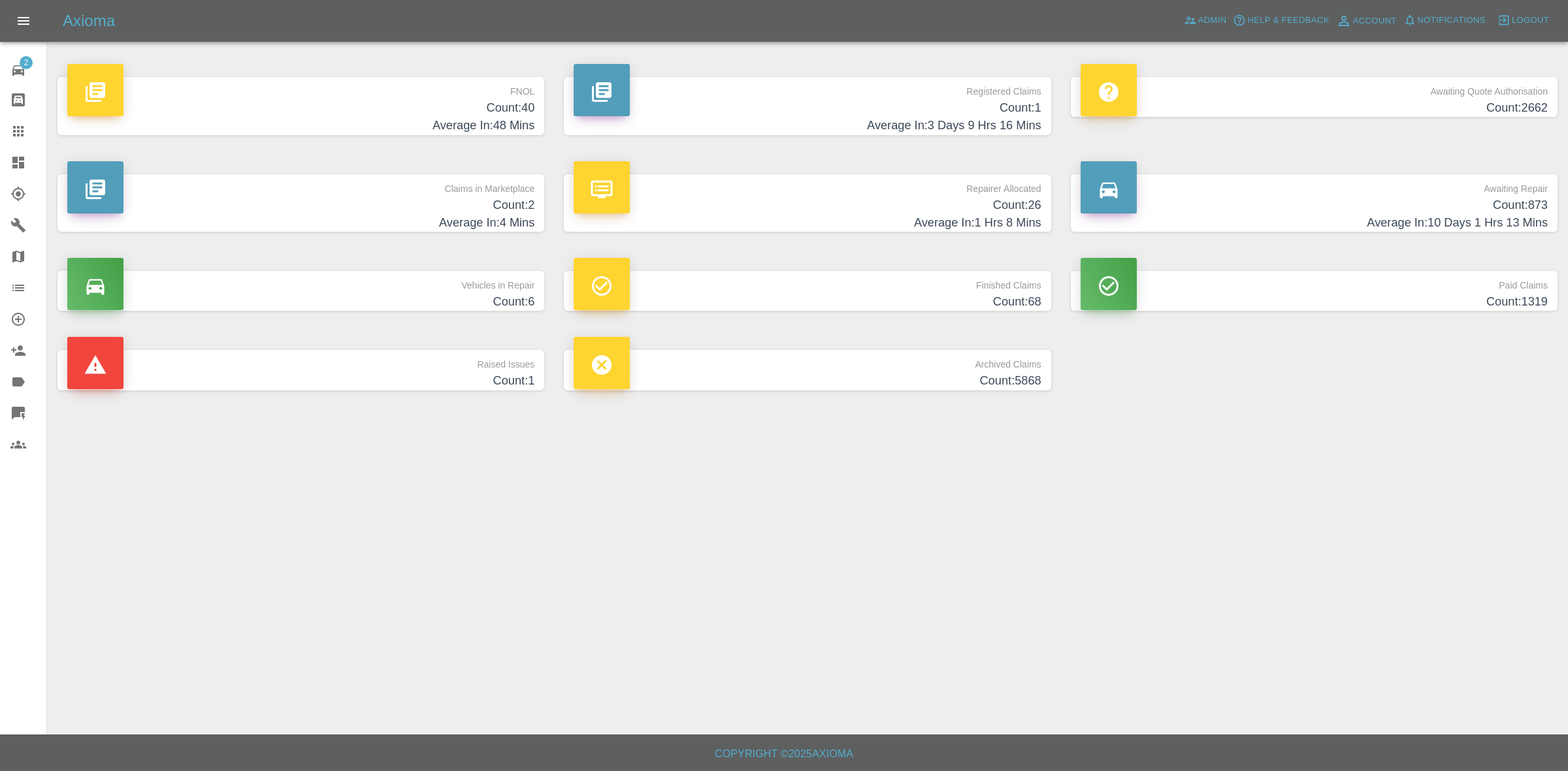
click at [324, 222] on h4 "Average In: 4 Mins" at bounding box center [301, 223] width 467 height 18
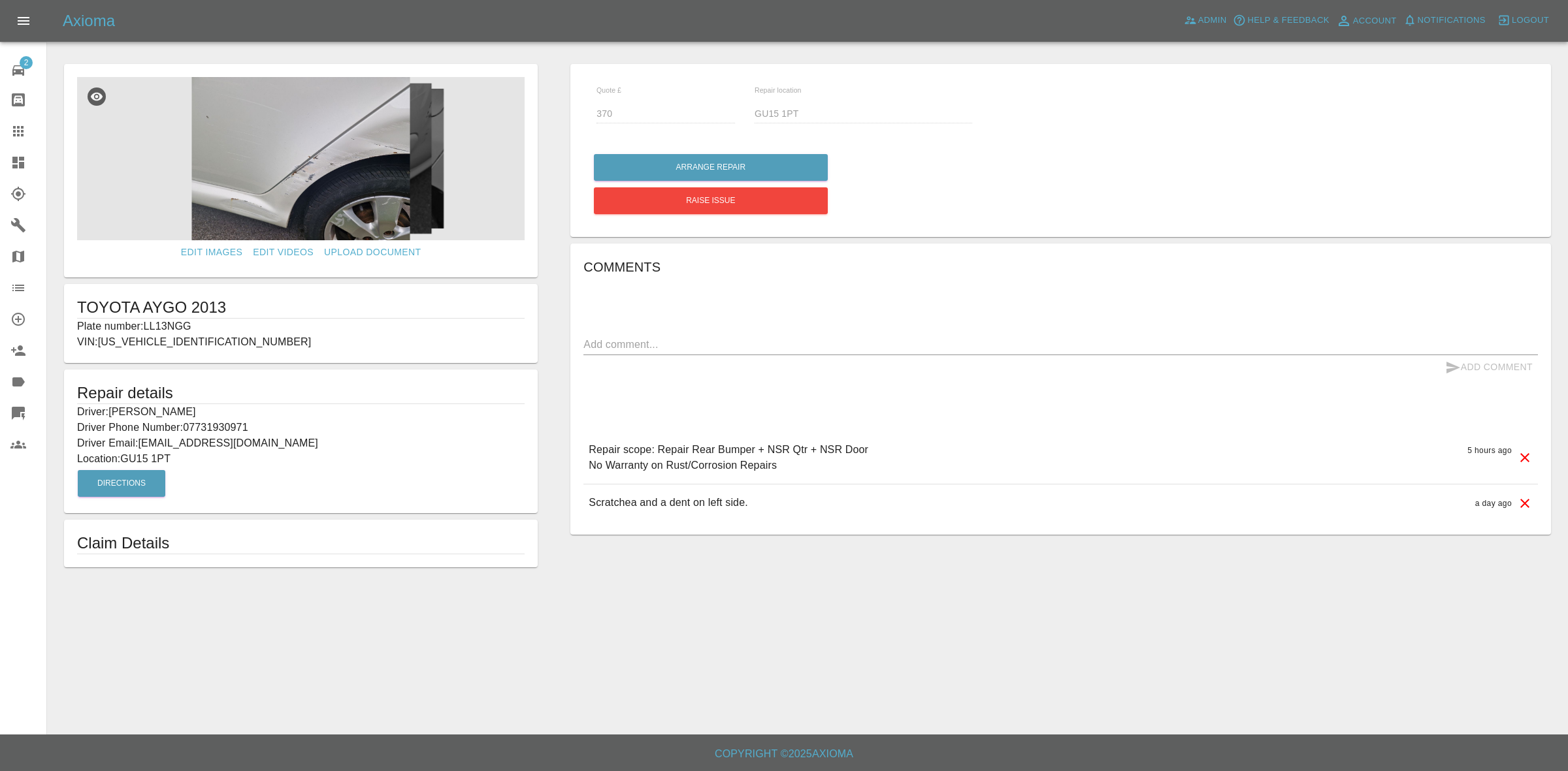
click at [159, 326] on p "Plate number: LL13NGG" at bounding box center [301, 326] width 448 height 16
copy p "LL13NGG"
click at [0, 131] on link "Claims" at bounding box center [23, 131] width 46 height 31
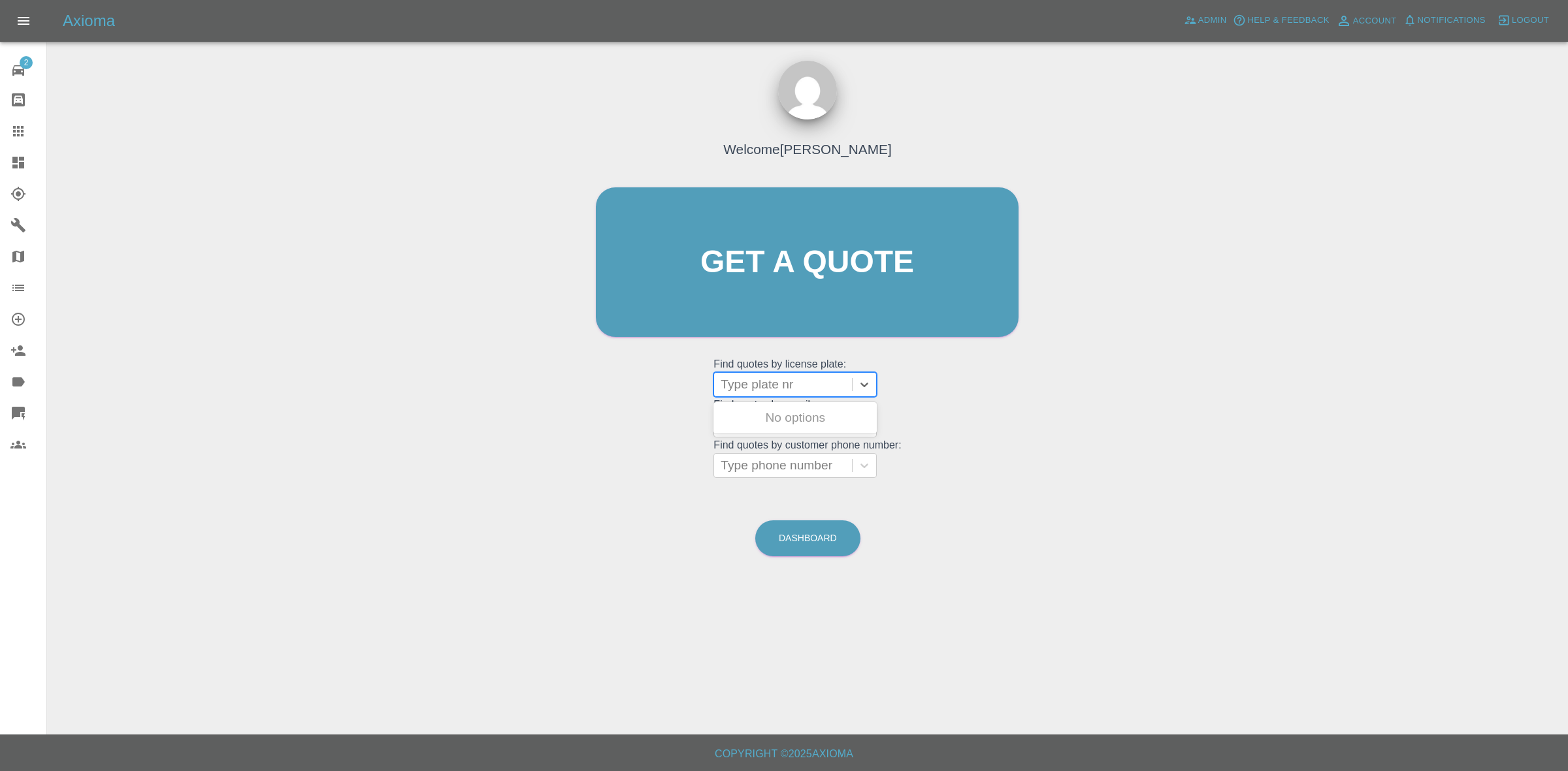
click at [804, 393] on div at bounding box center [783, 384] width 125 height 18
paste input "LL13NGG"
type input "LL13NGG"
click at [768, 441] on grid "Find quotes by customer phone number: Type phone number" at bounding box center [807, 458] width 187 height 39
click at [765, 379] on div at bounding box center [783, 384] width 125 height 18
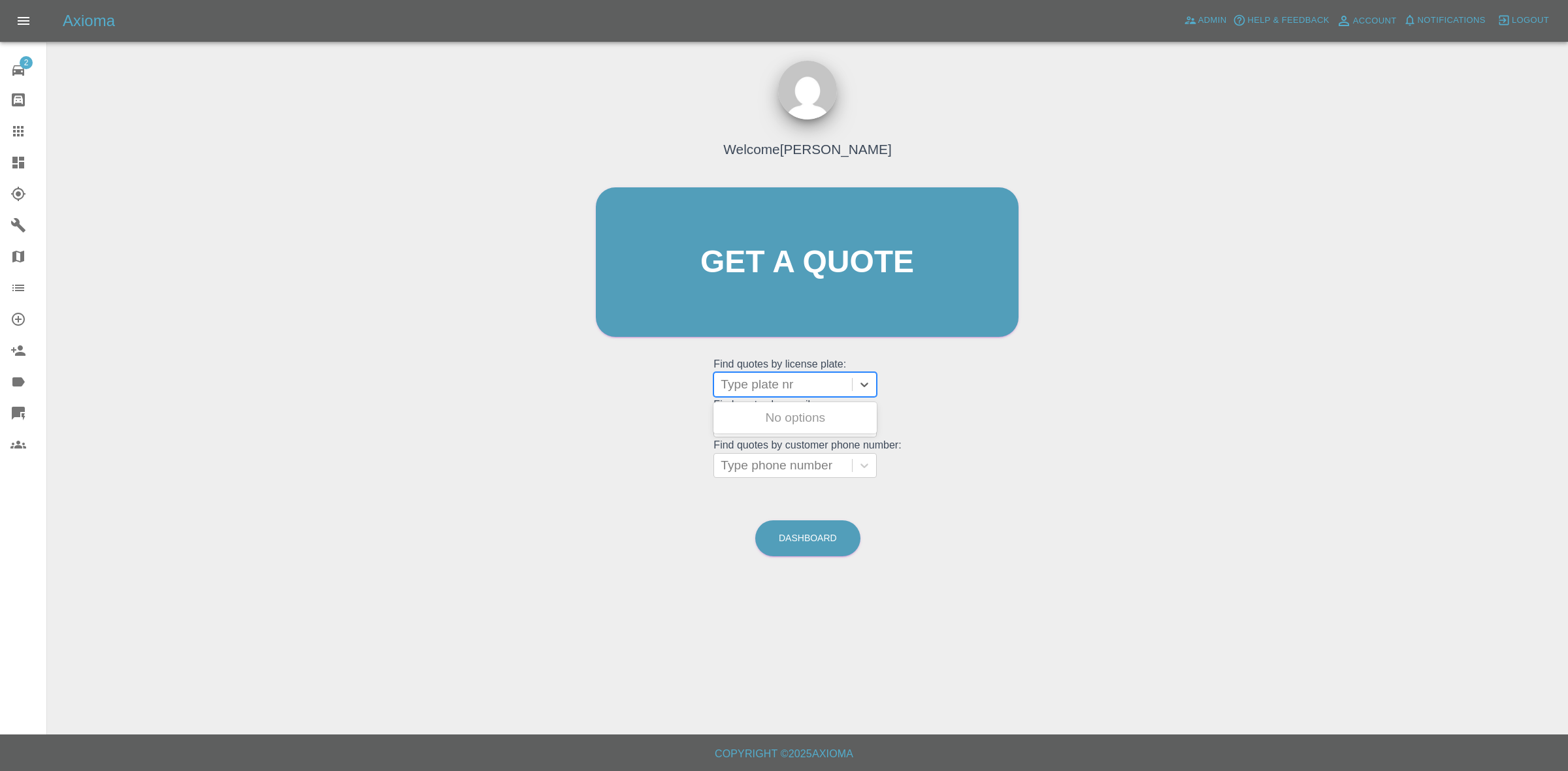
paste input "LL13NGG"
type input "LL13NGG"
click at [774, 422] on div "LL13NGG, Bidding" at bounding box center [795, 418] width 164 height 26
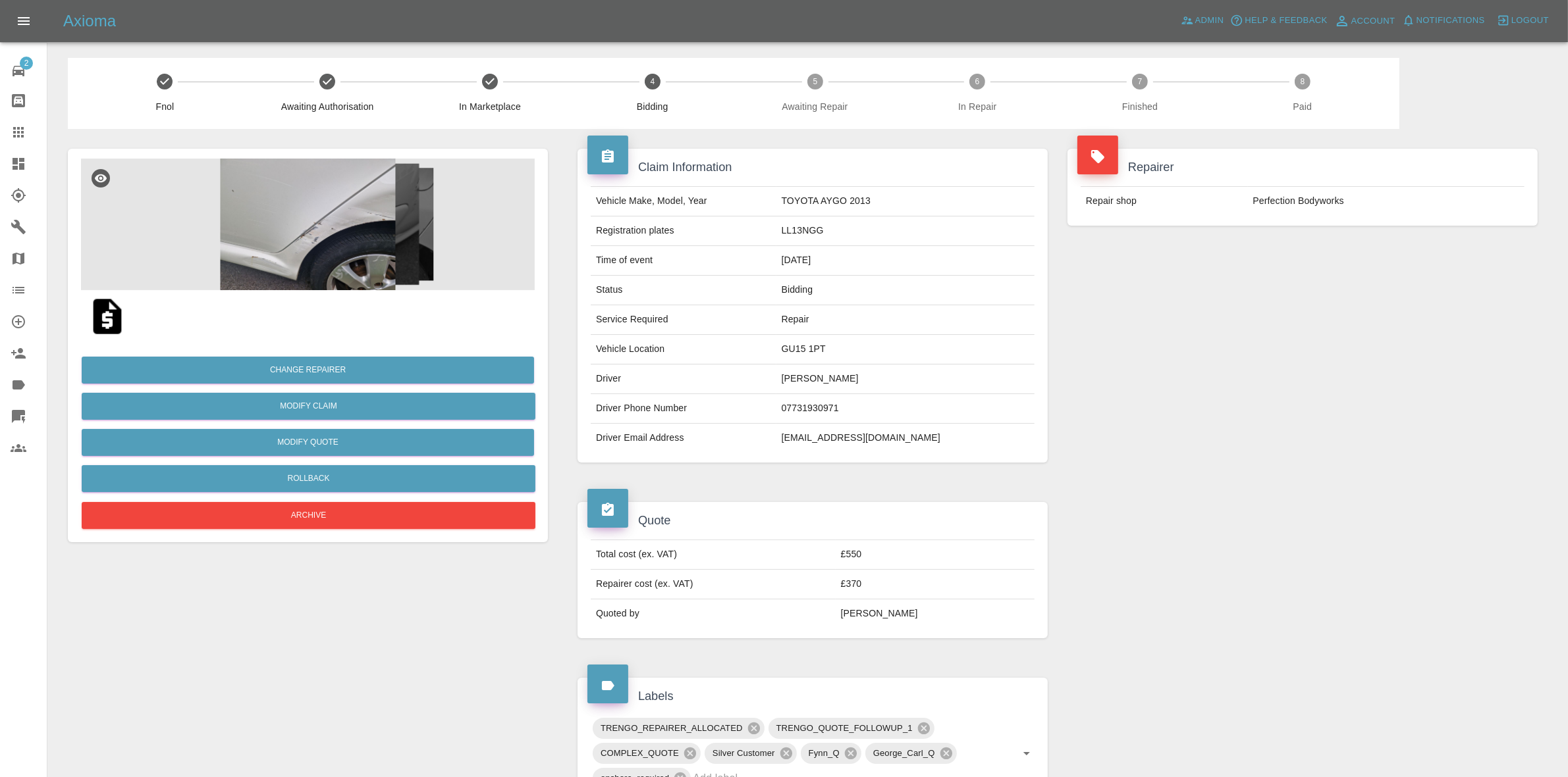
click at [1317, 294] on div "Repairer Repair shop Perfection Bodyworks" at bounding box center [1302, 305] width 490 height 353
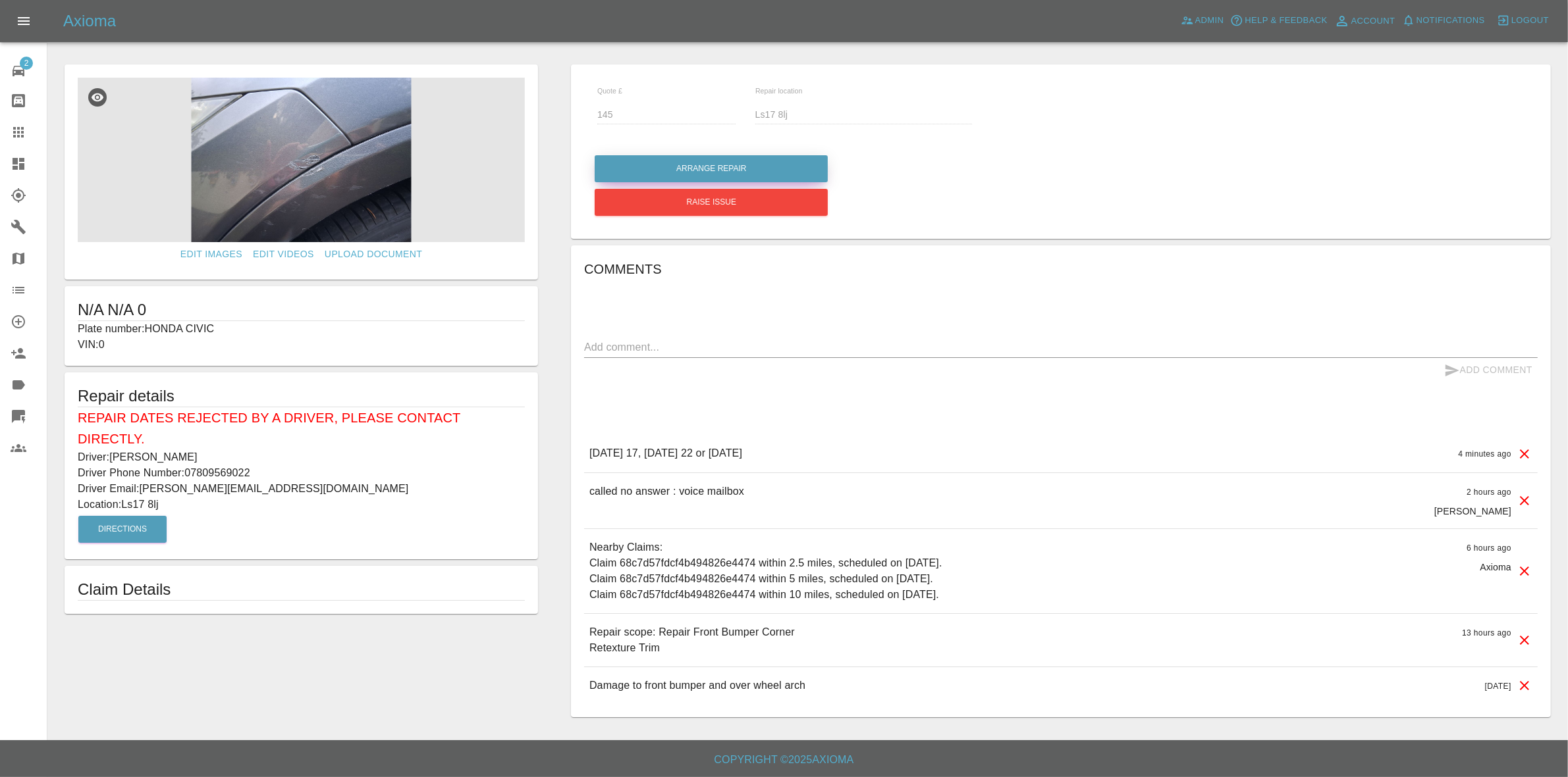
click at [662, 163] on button "Arrange Repair" at bounding box center [711, 168] width 233 height 27
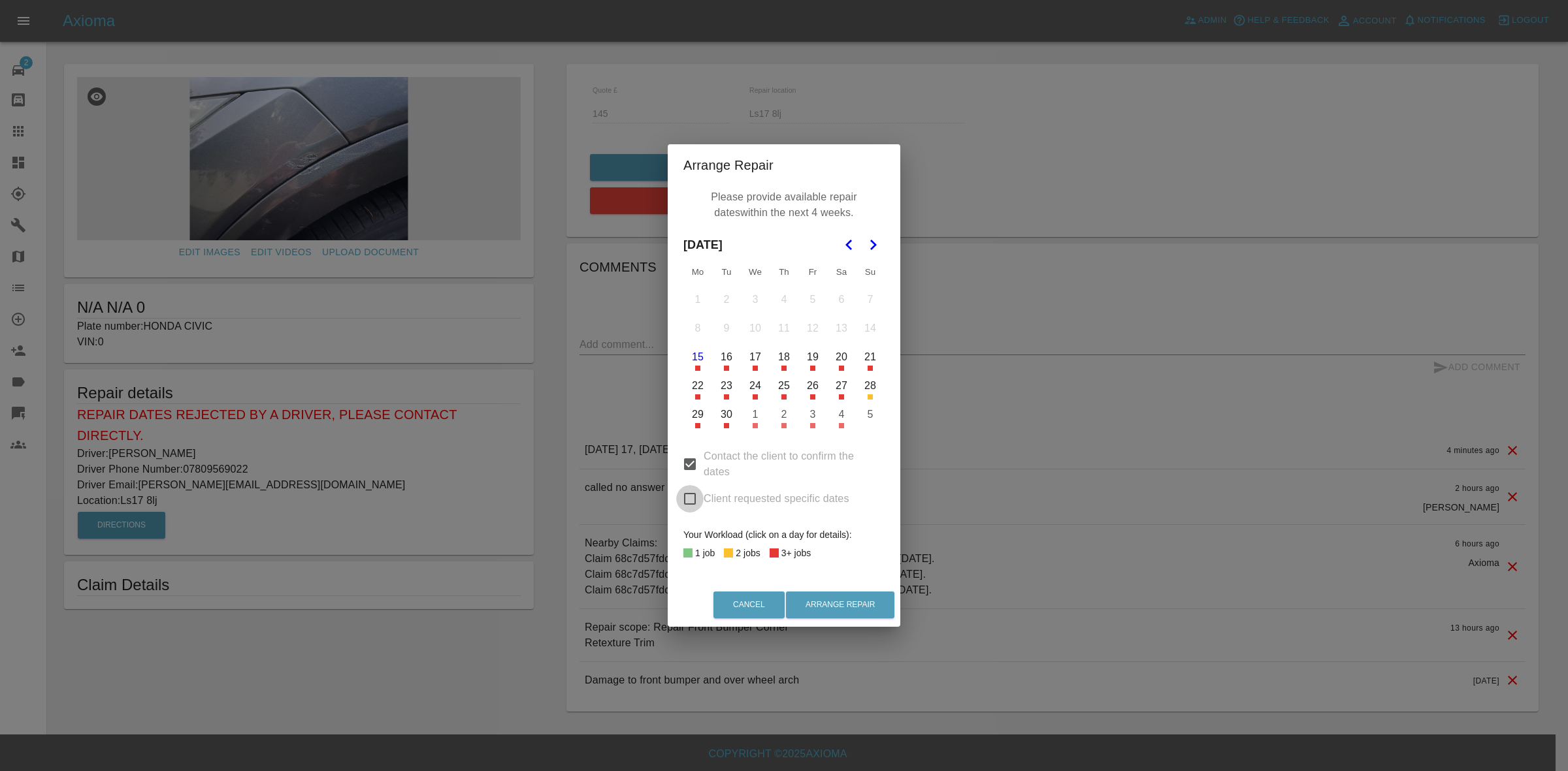
click at [698, 501] on input "Client requested specific dates" at bounding box center [690, 499] width 27 height 27
checkbox input "true"
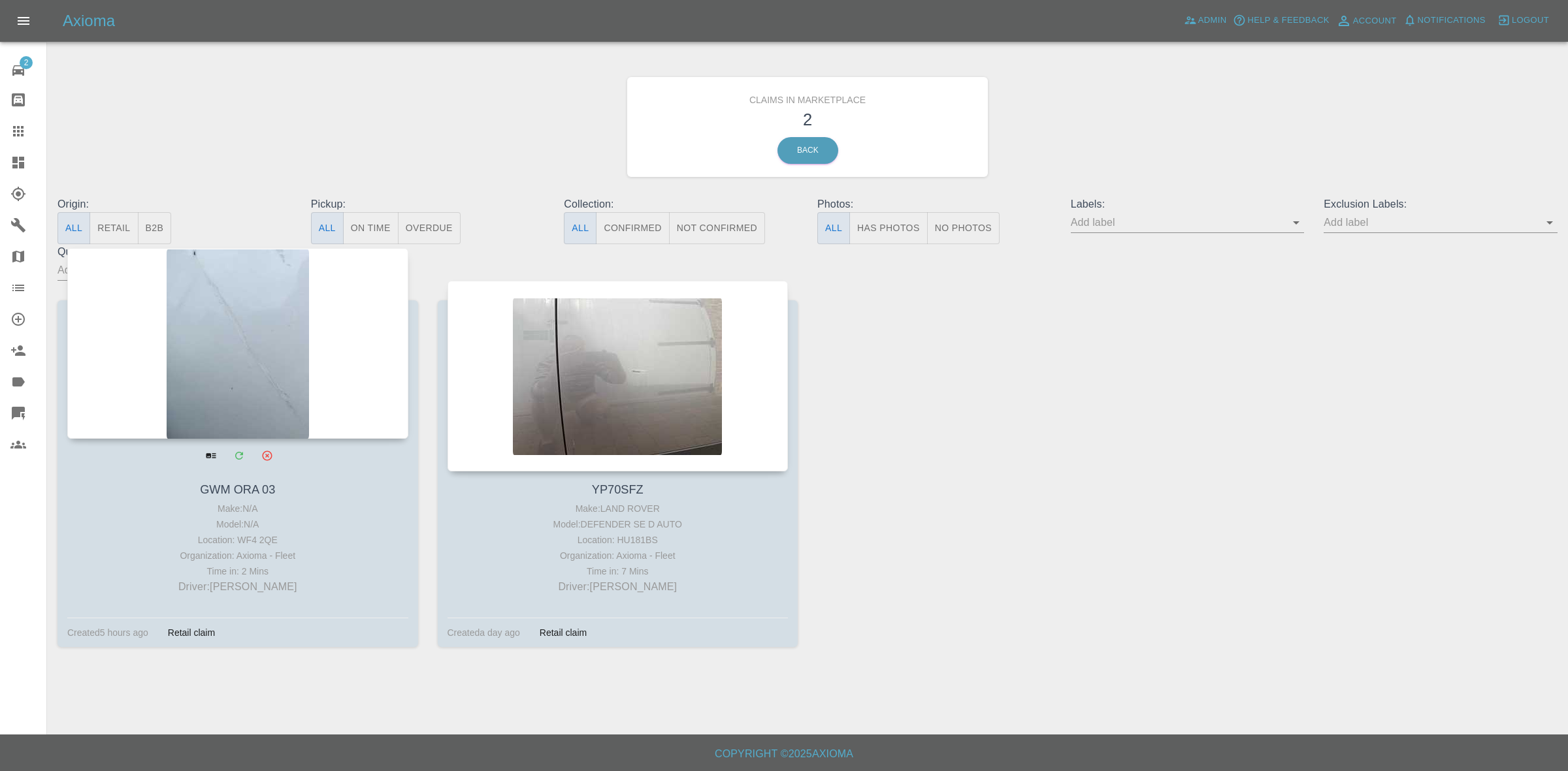
click at [314, 366] on div at bounding box center [238, 343] width 341 height 191
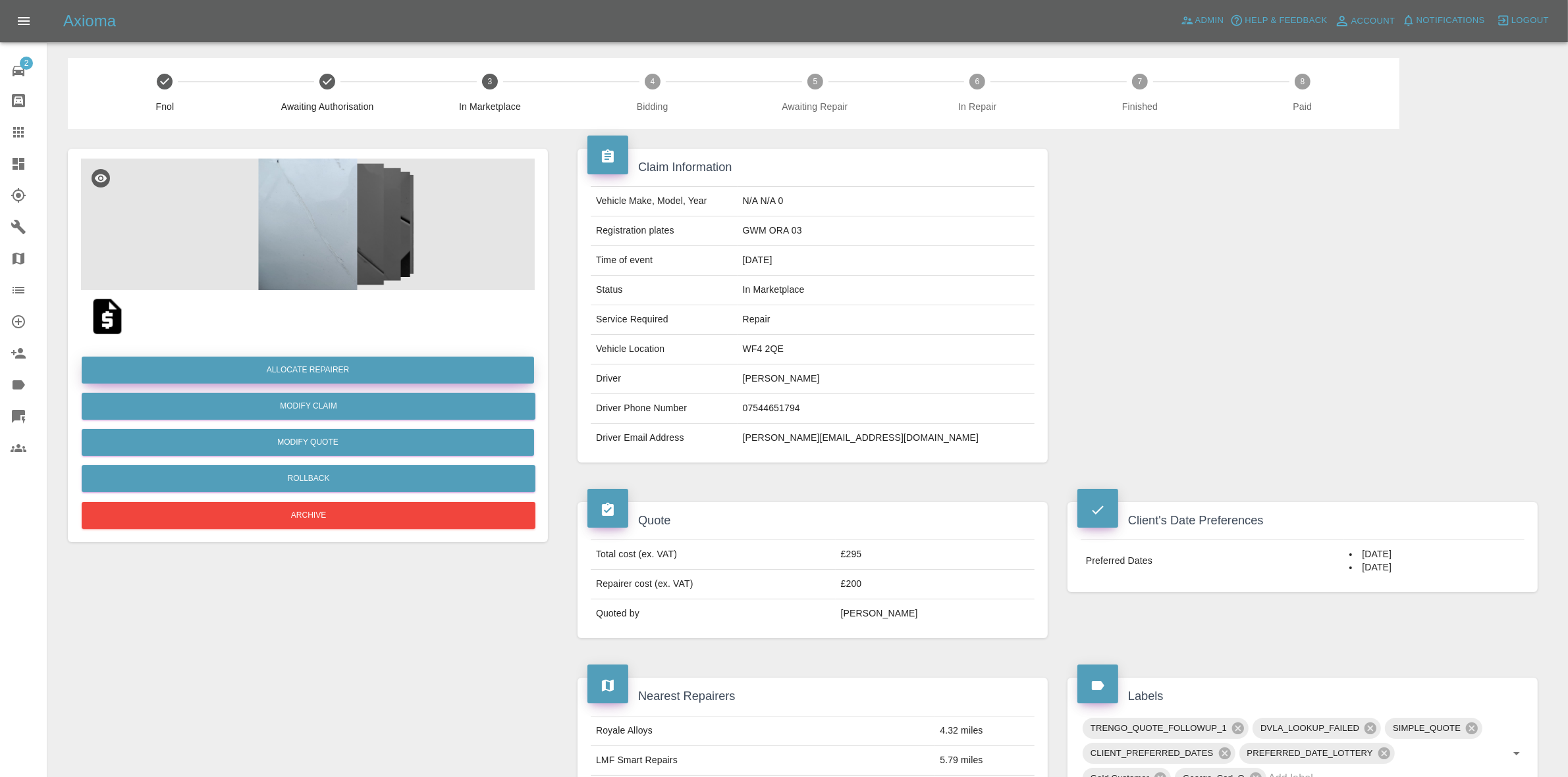
click at [306, 369] on button "Allocate Repairer" at bounding box center [308, 370] width 453 height 27
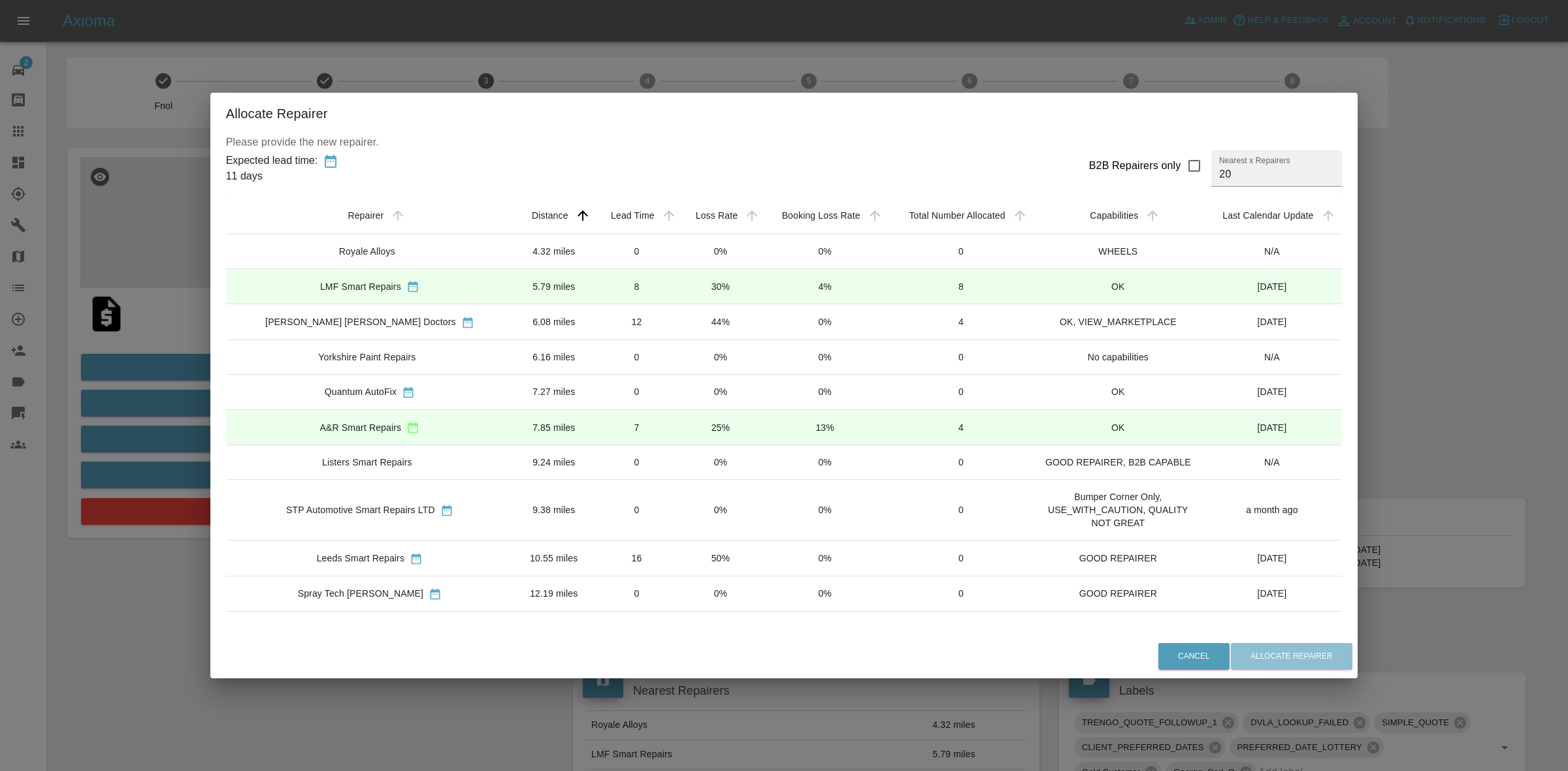
click at [679, 416] on td "25%" at bounding box center [720, 428] width 83 height 35
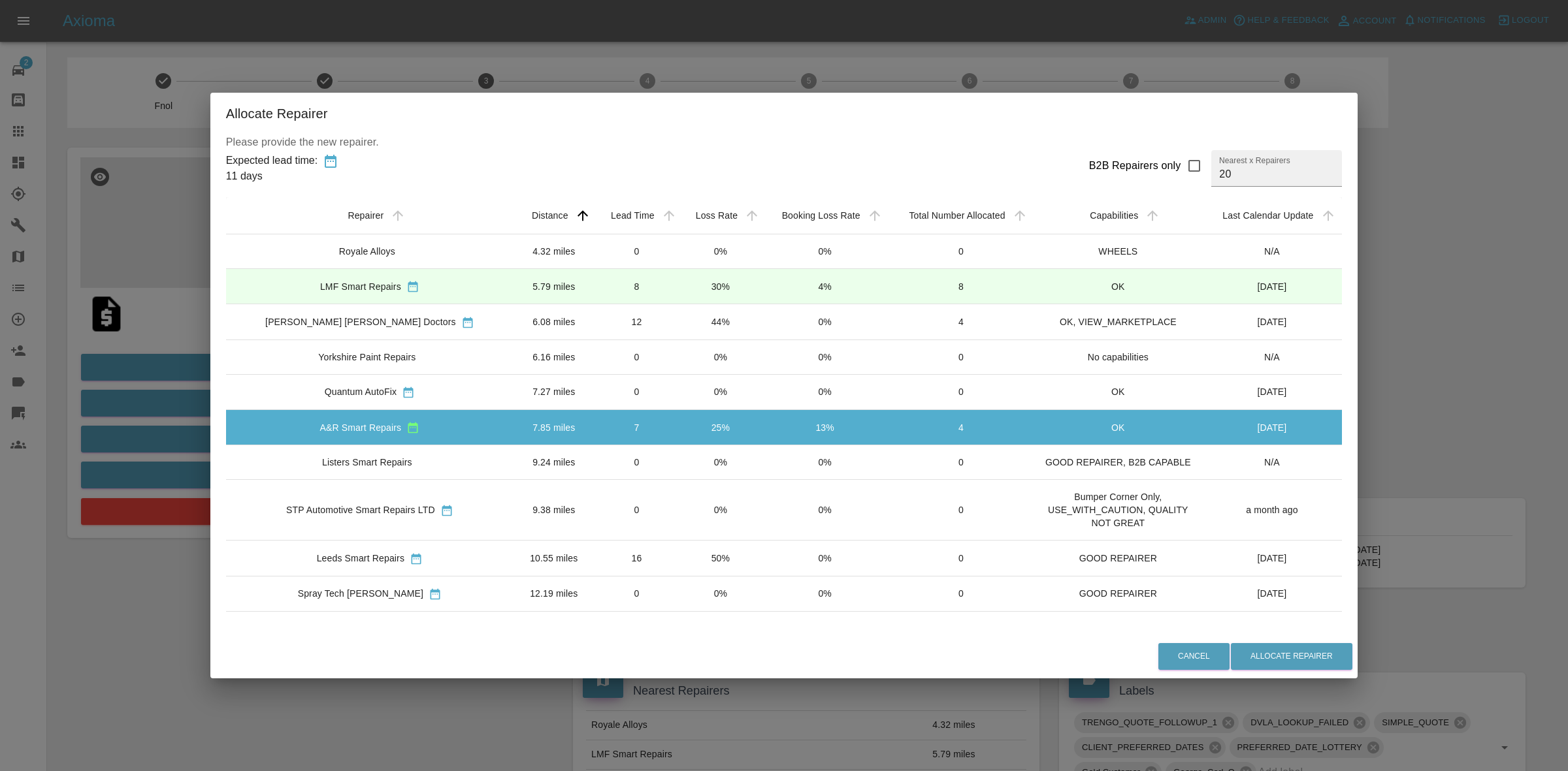
click at [1518, 485] on div "Allocate Repairer Please provide the new repairer. Expected lead time: 11 days …" at bounding box center [784, 386] width 1568 height 771
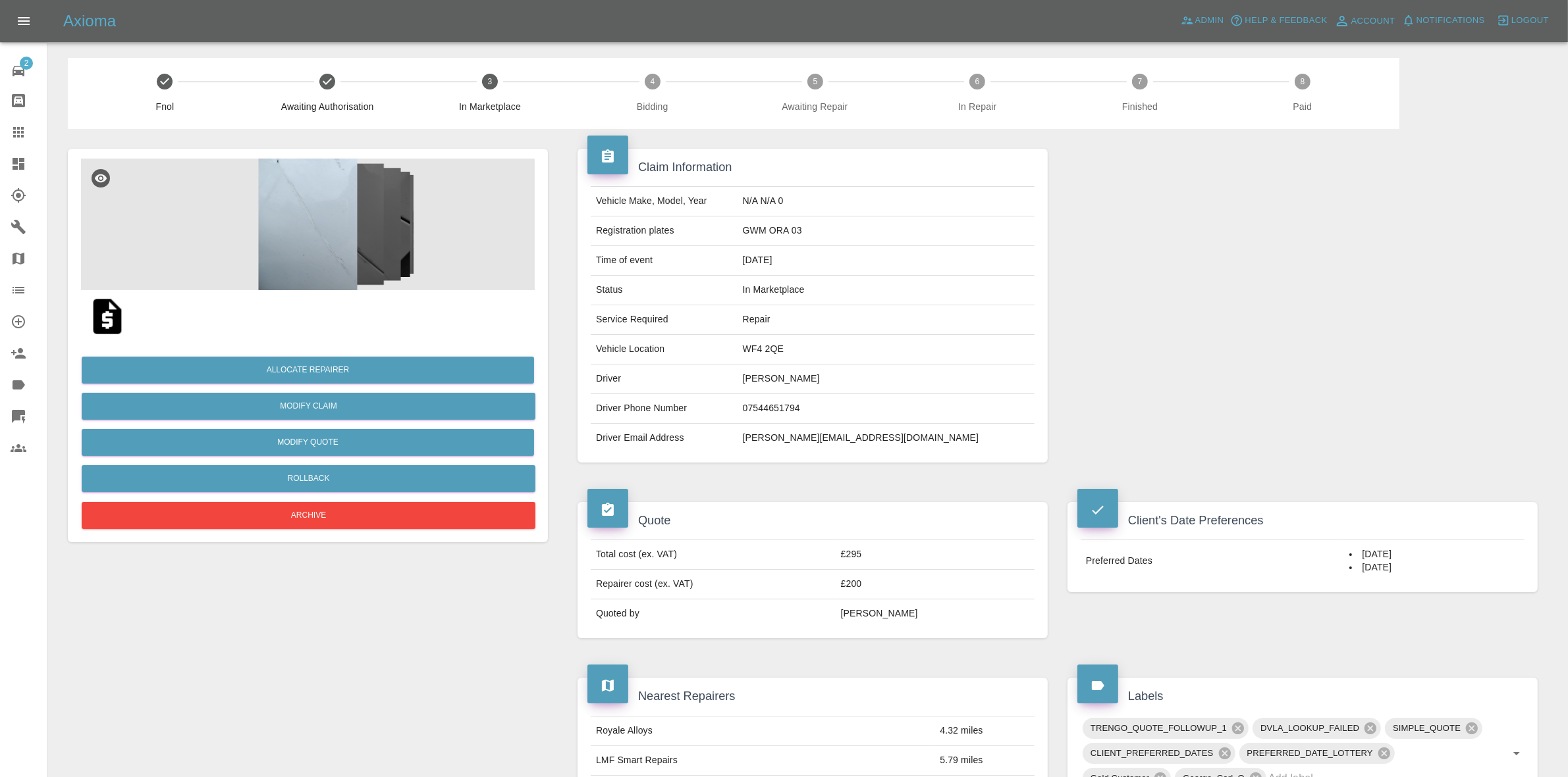
click at [334, 354] on div "Allocate Repairer Modify Claim Modify Quote Rollback Archive" at bounding box center [308, 438] width 454 height 189
click at [347, 363] on button "Allocate Repairer" at bounding box center [308, 370] width 453 height 27
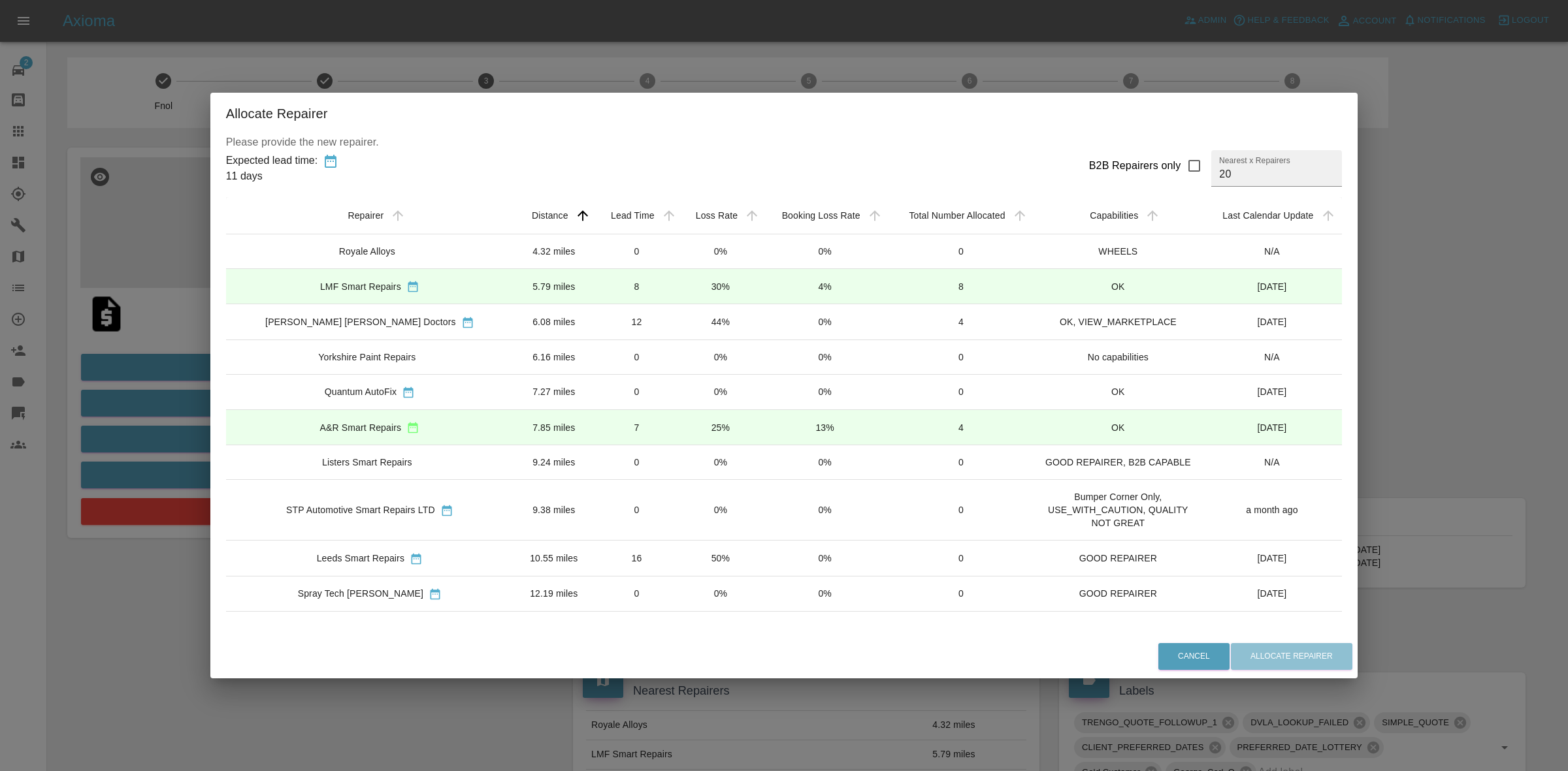
click at [641, 260] on td "0" at bounding box center [637, 251] width 85 height 35
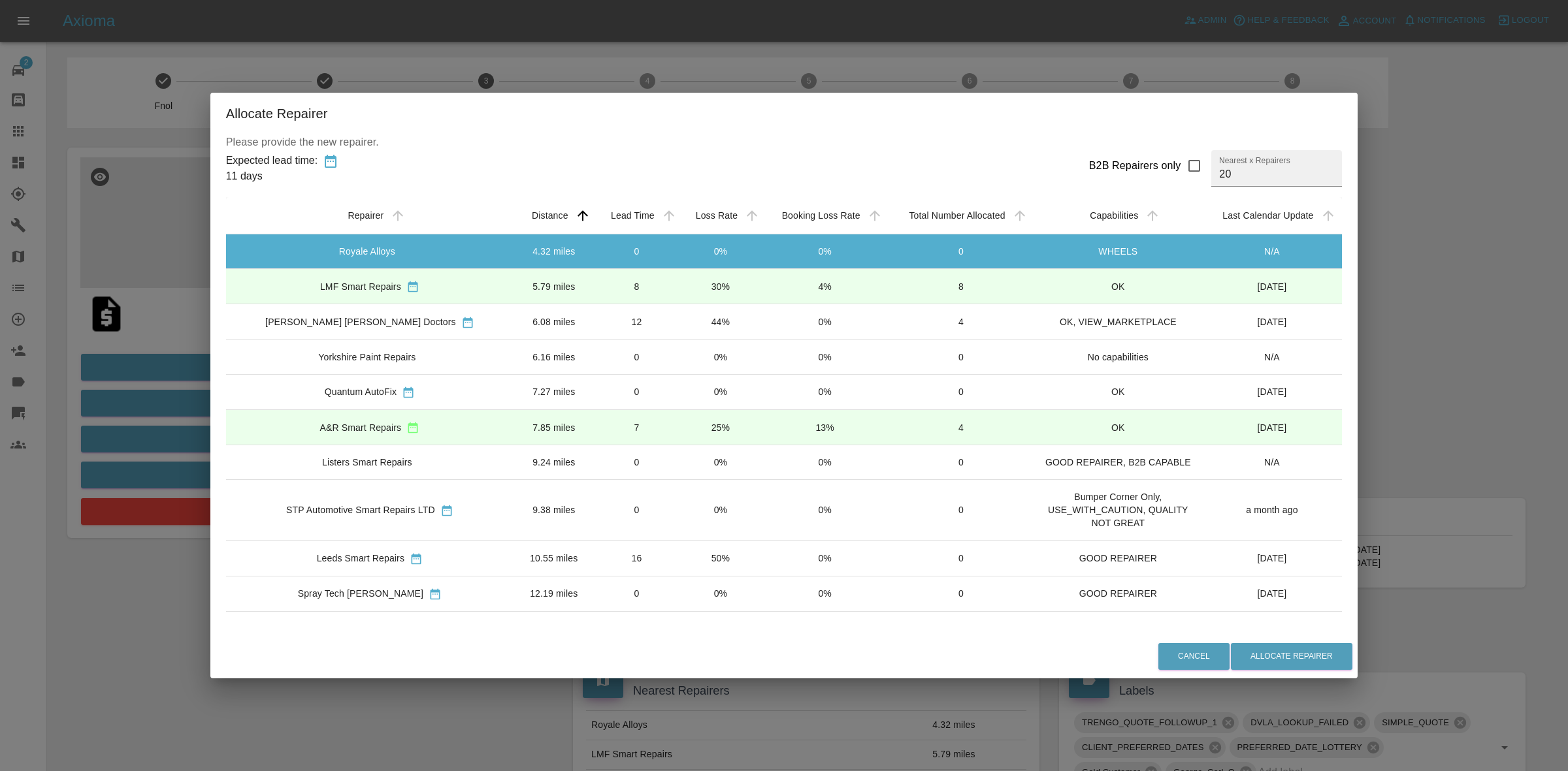
click at [639, 291] on td "8" at bounding box center [637, 287] width 85 height 35
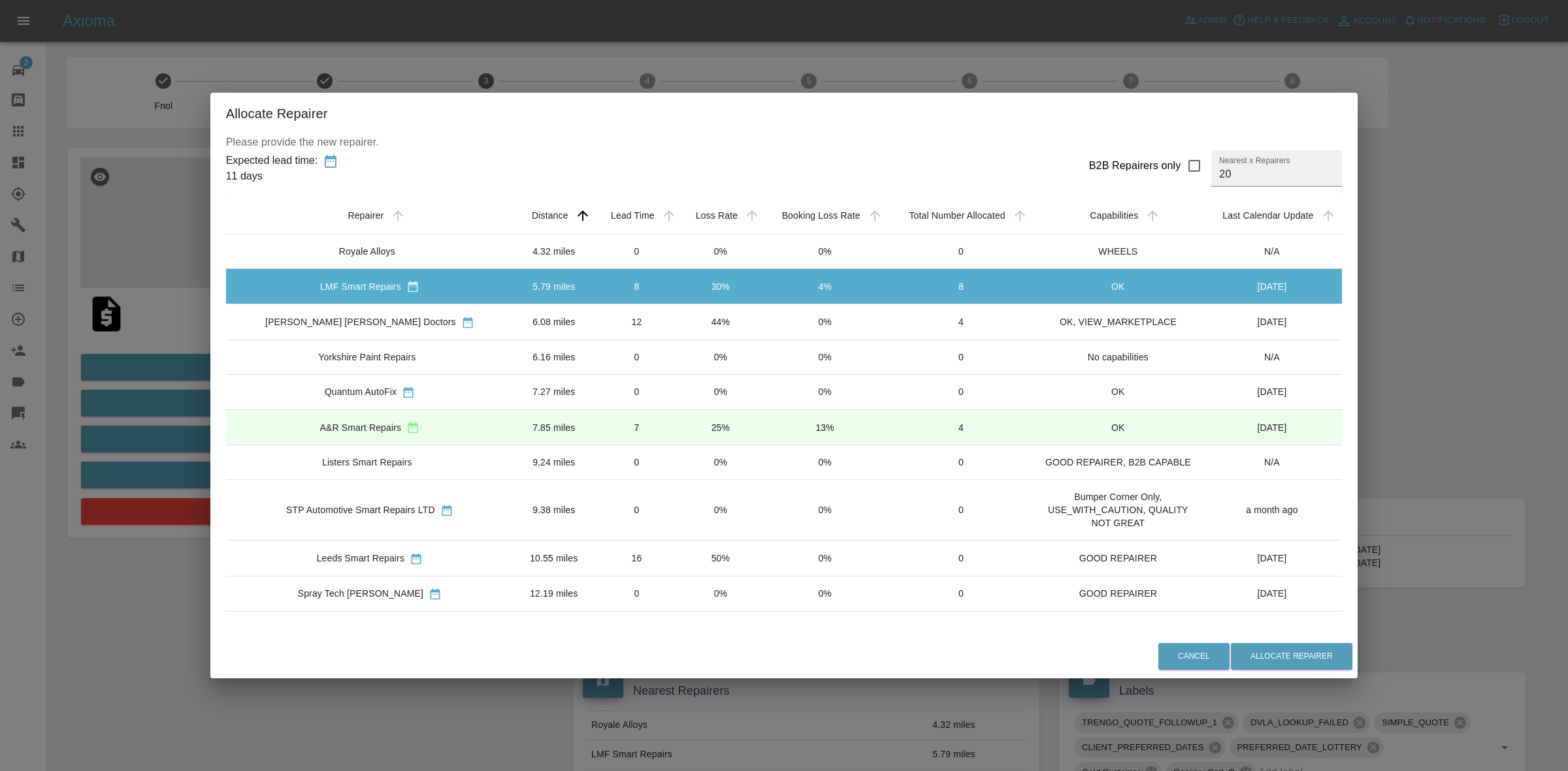
click at [641, 324] on td "12" at bounding box center [637, 322] width 85 height 35
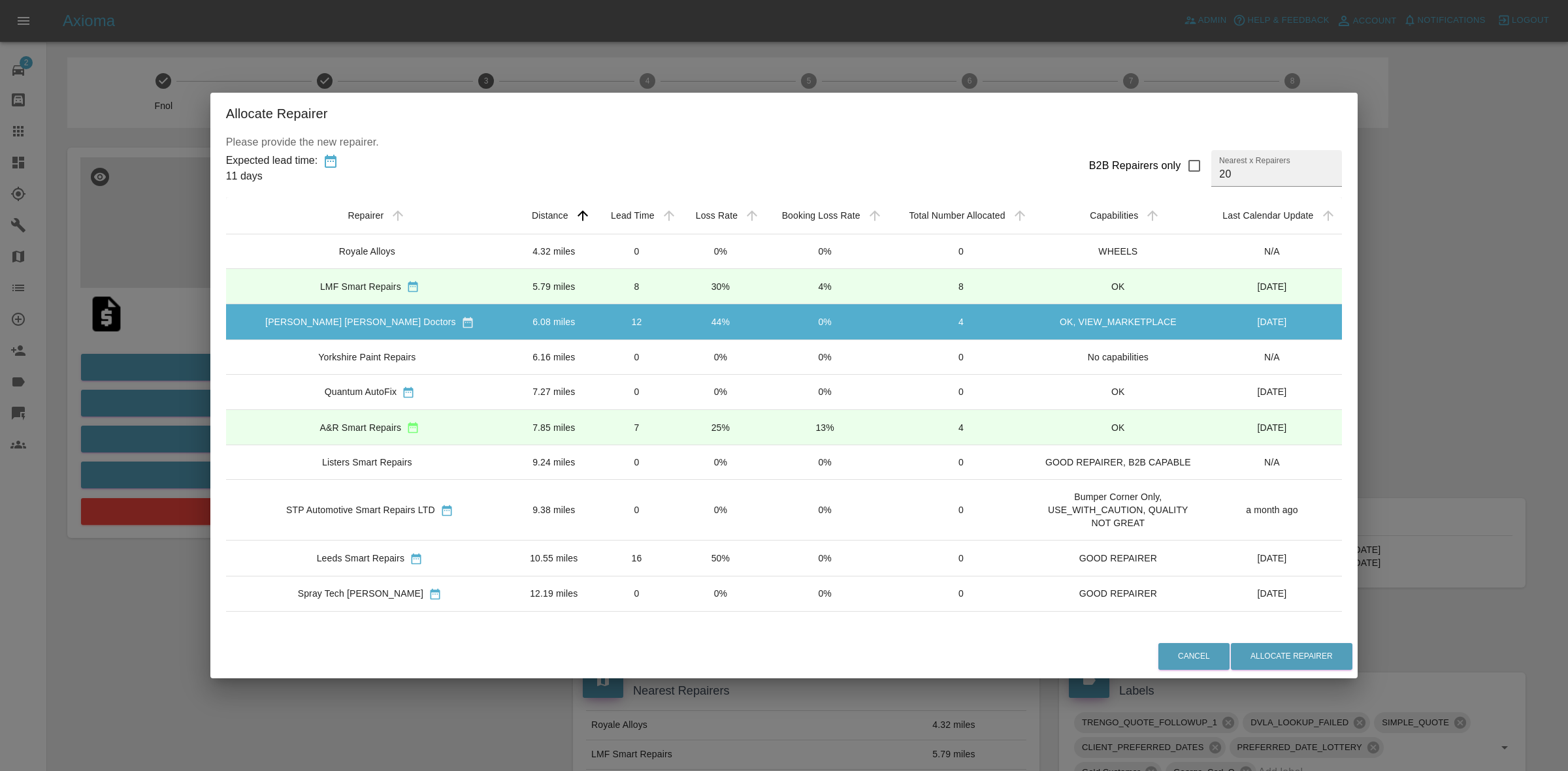
click at [679, 351] on td "0%" at bounding box center [720, 357] width 83 height 35
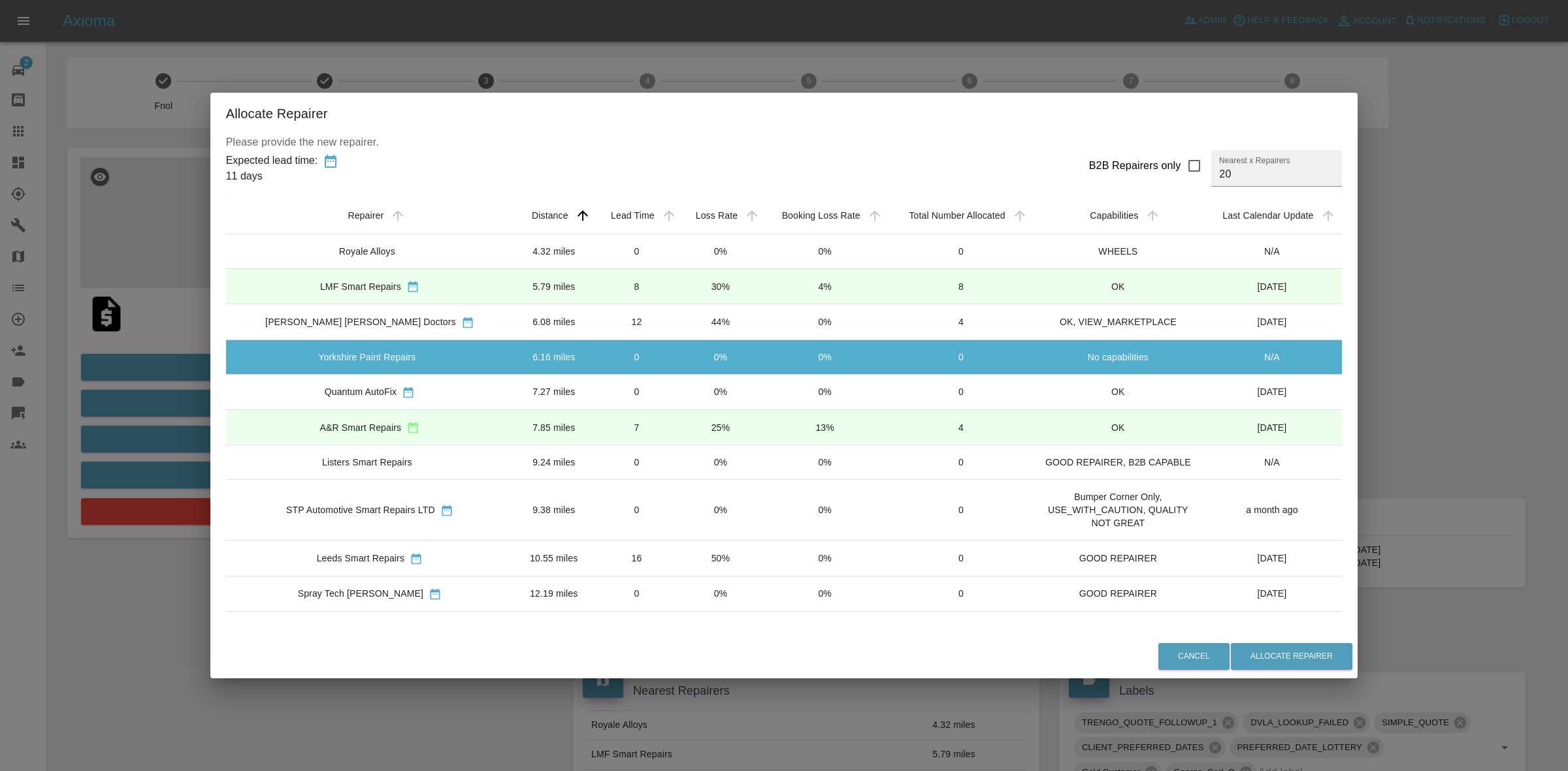
drag, startPoint x: 652, startPoint y: 397, endPoint x: 652, endPoint y: 429, distance: 32.0
click at [679, 400] on td "0%" at bounding box center [720, 392] width 83 height 35
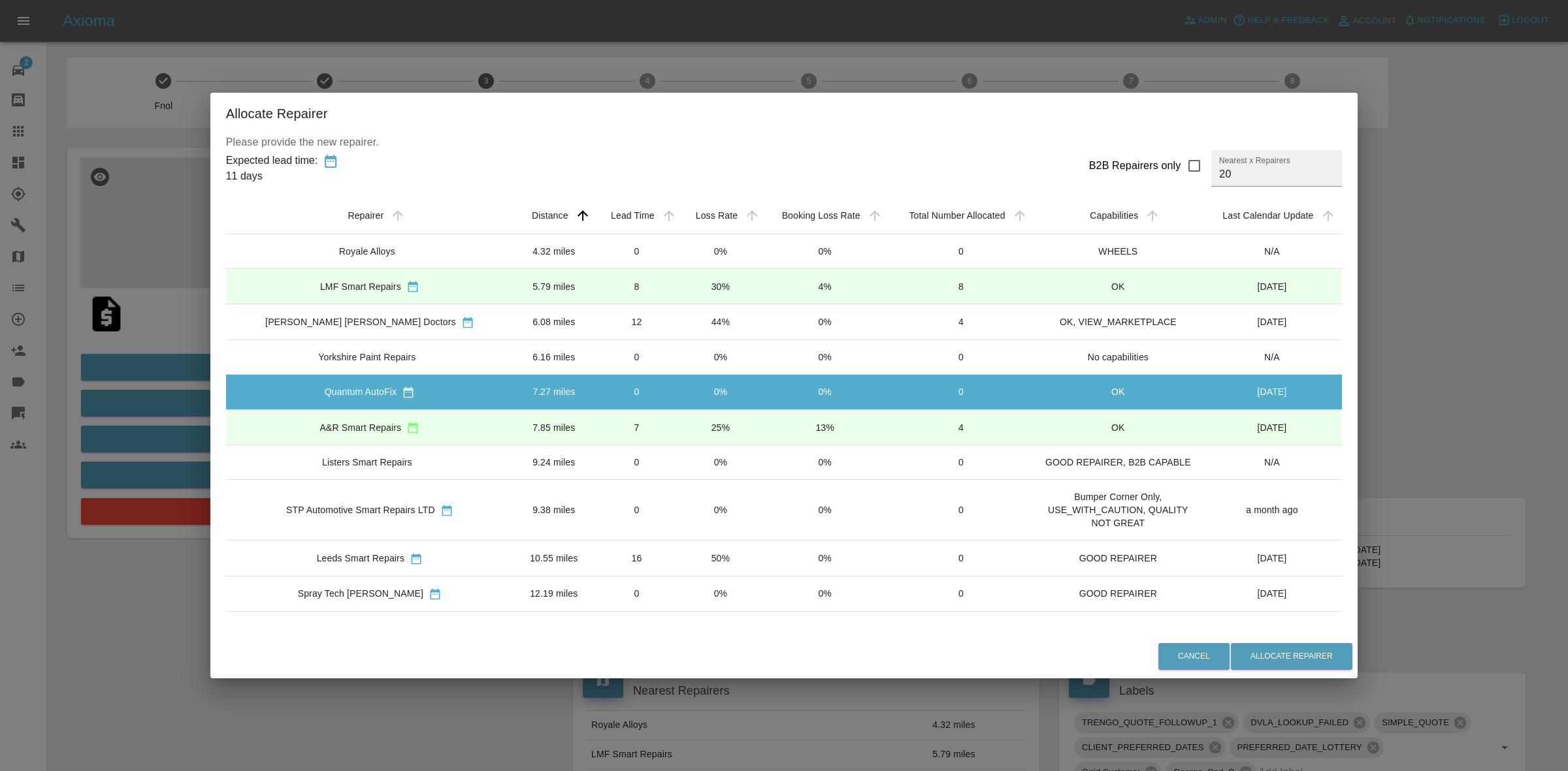
click at [679, 431] on td "25%" at bounding box center [720, 428] width 83 height 35
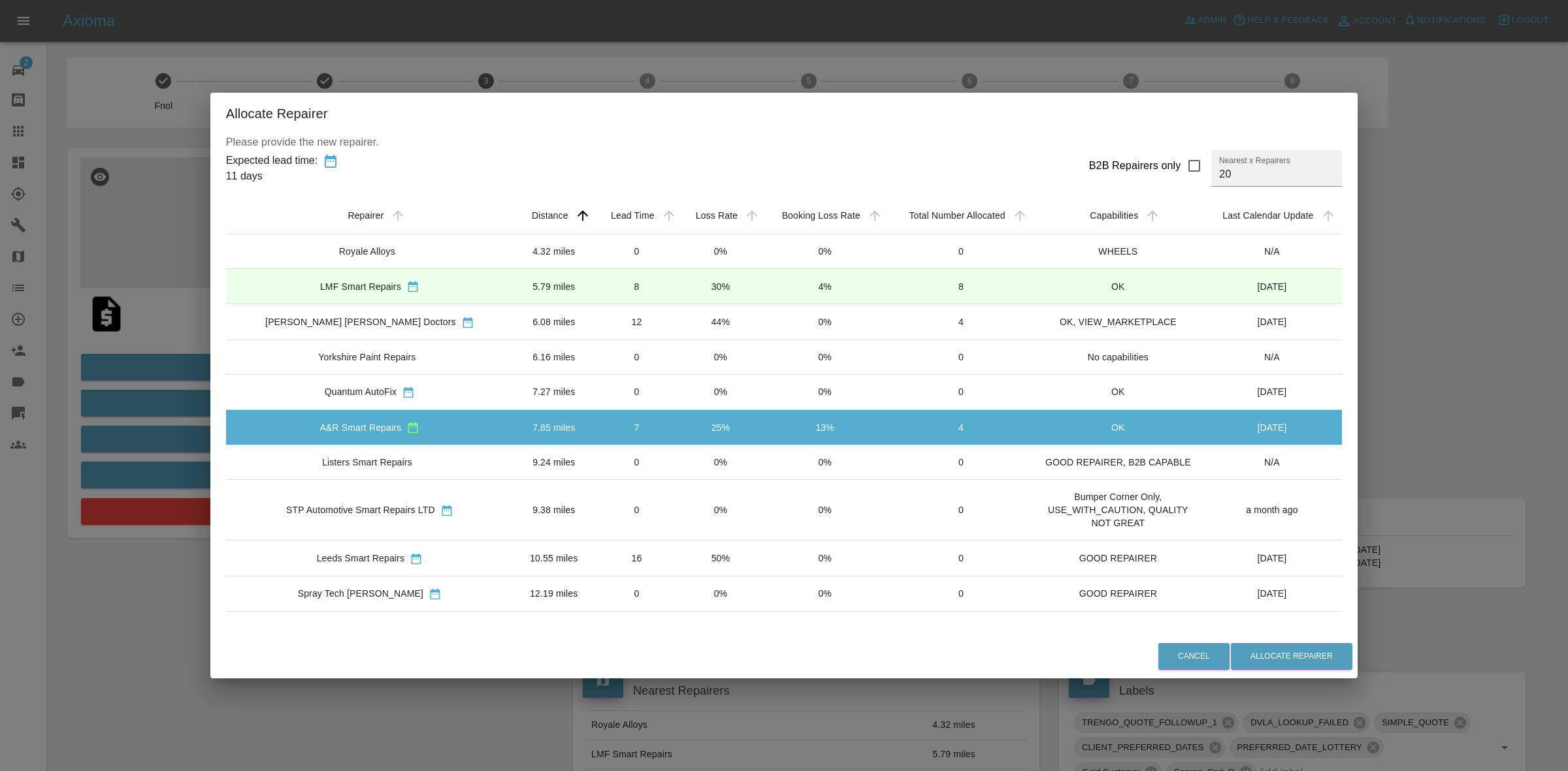
click at [679, 477] on td "0%" at bounding box center [720, 462] width 83 height 35
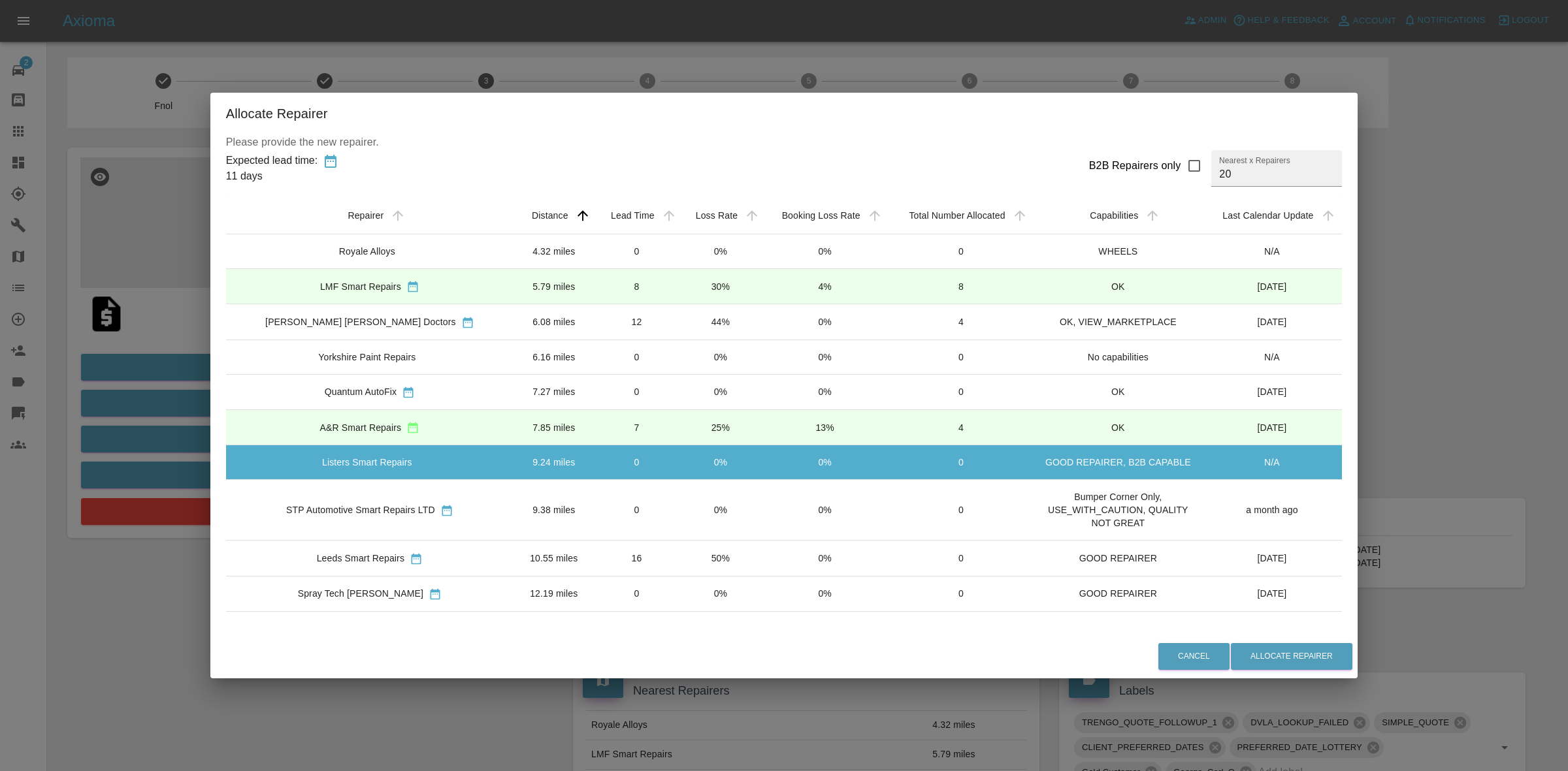
click at [684, 516] on td "0%" at bounding box center [720, 510] width 83 height 61
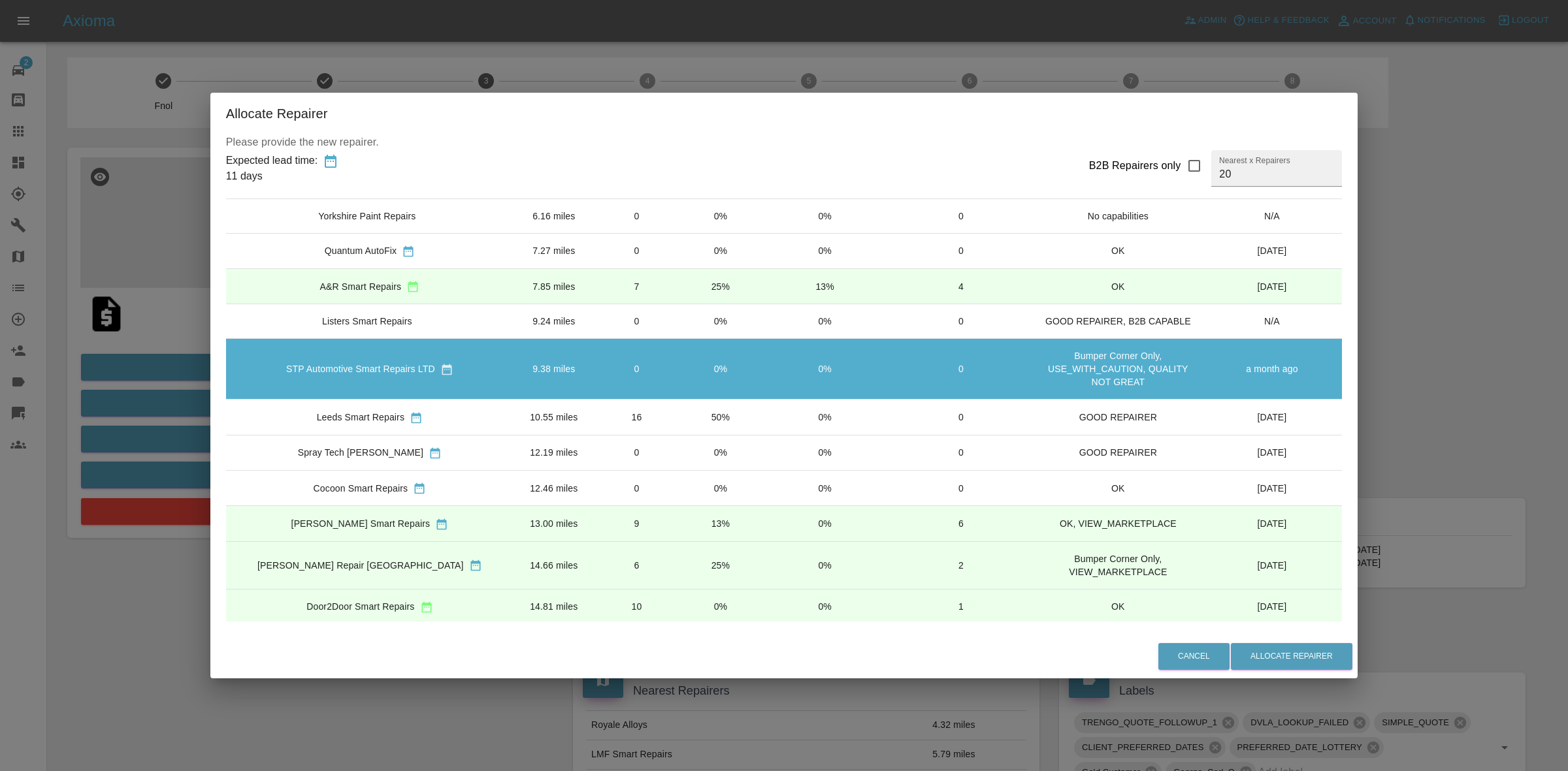
scroll to position [163, 0]
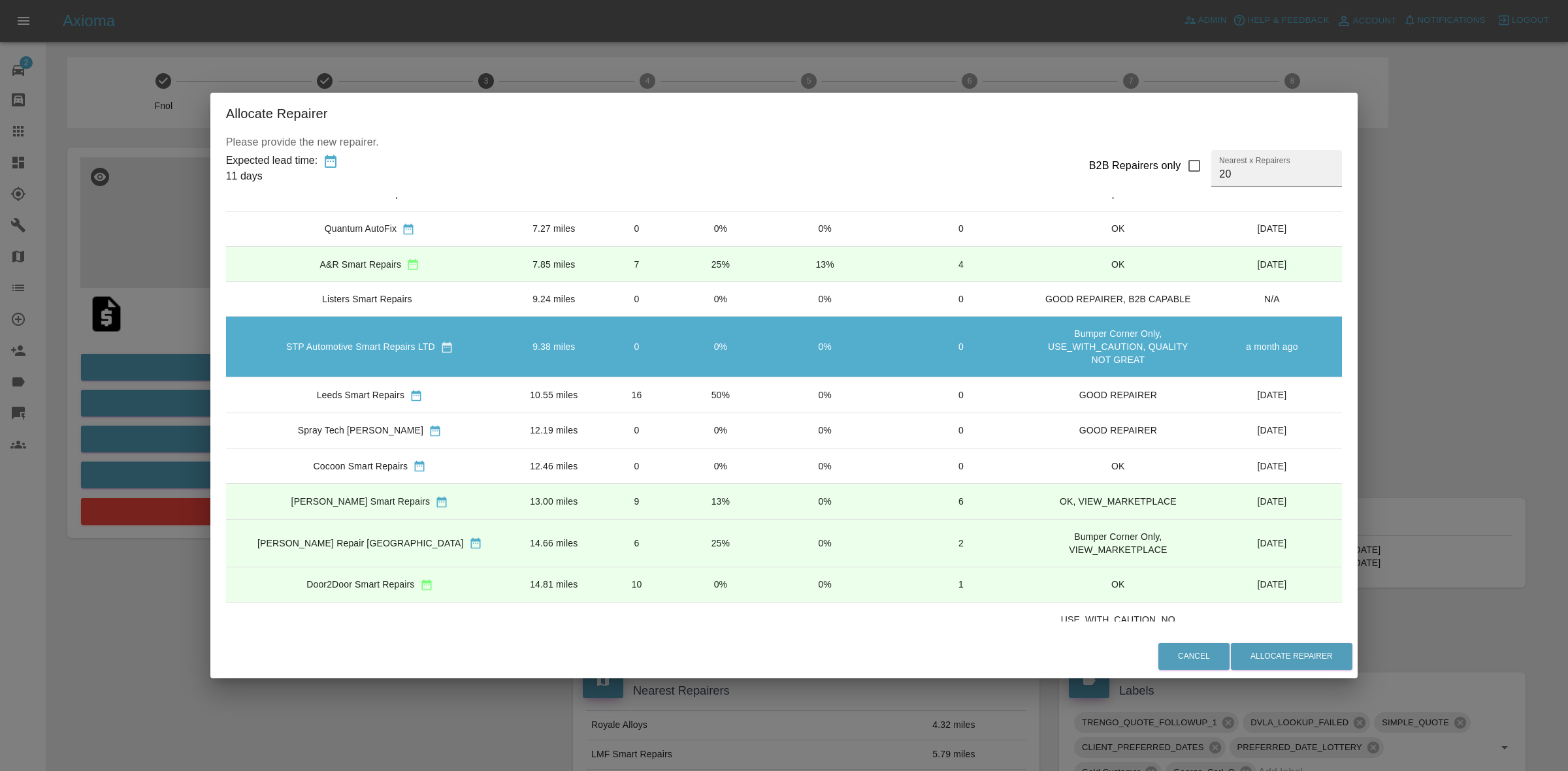
drag, startPoint x: 711, startPoint y: 511, endPoint x: 683, endPoint y: 441, distance: 75.4
click at [710, 512] on td "13%" at bounding box center [720, 502] width 83 height 35
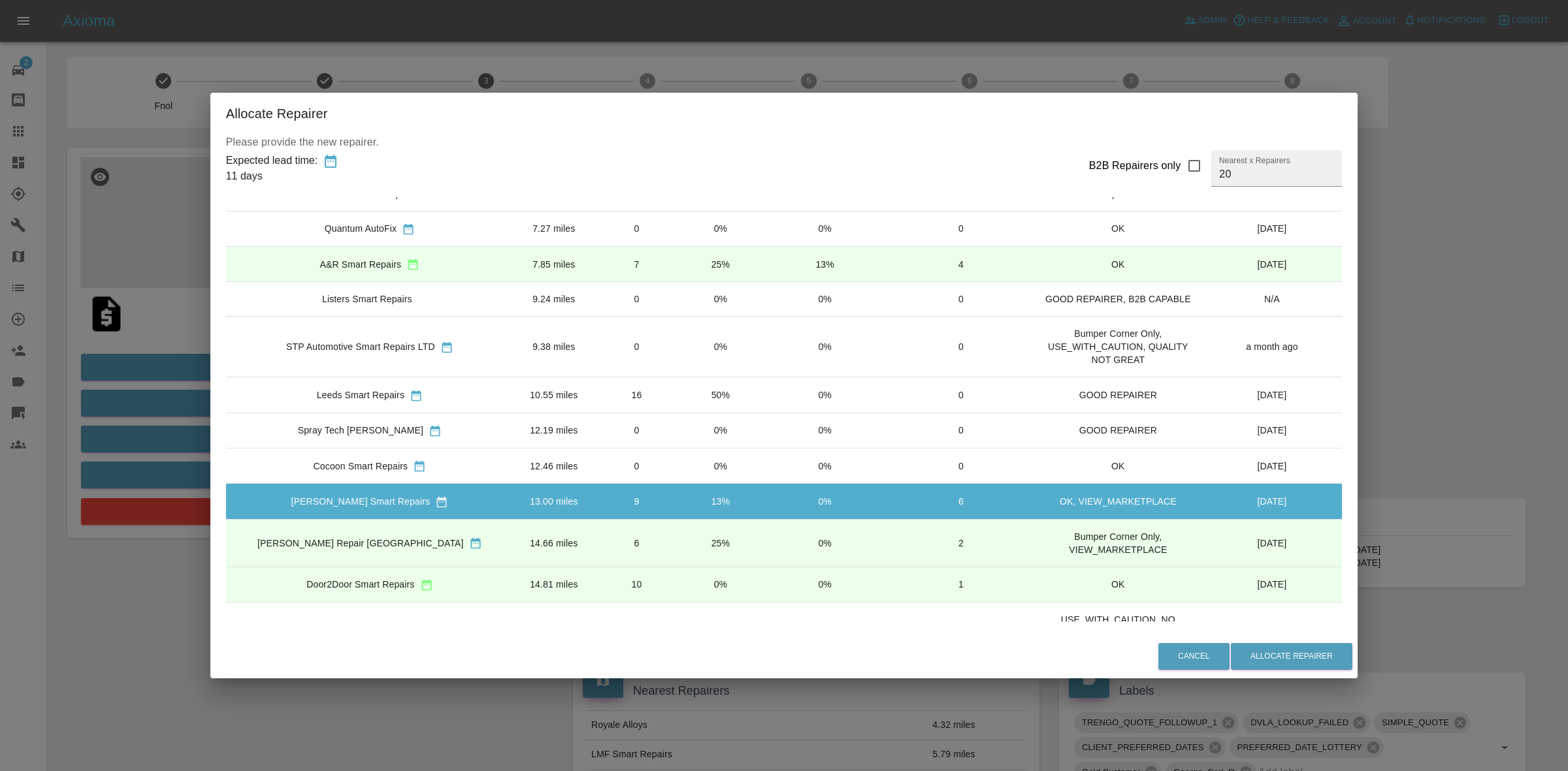
scroll to position [245, 0]
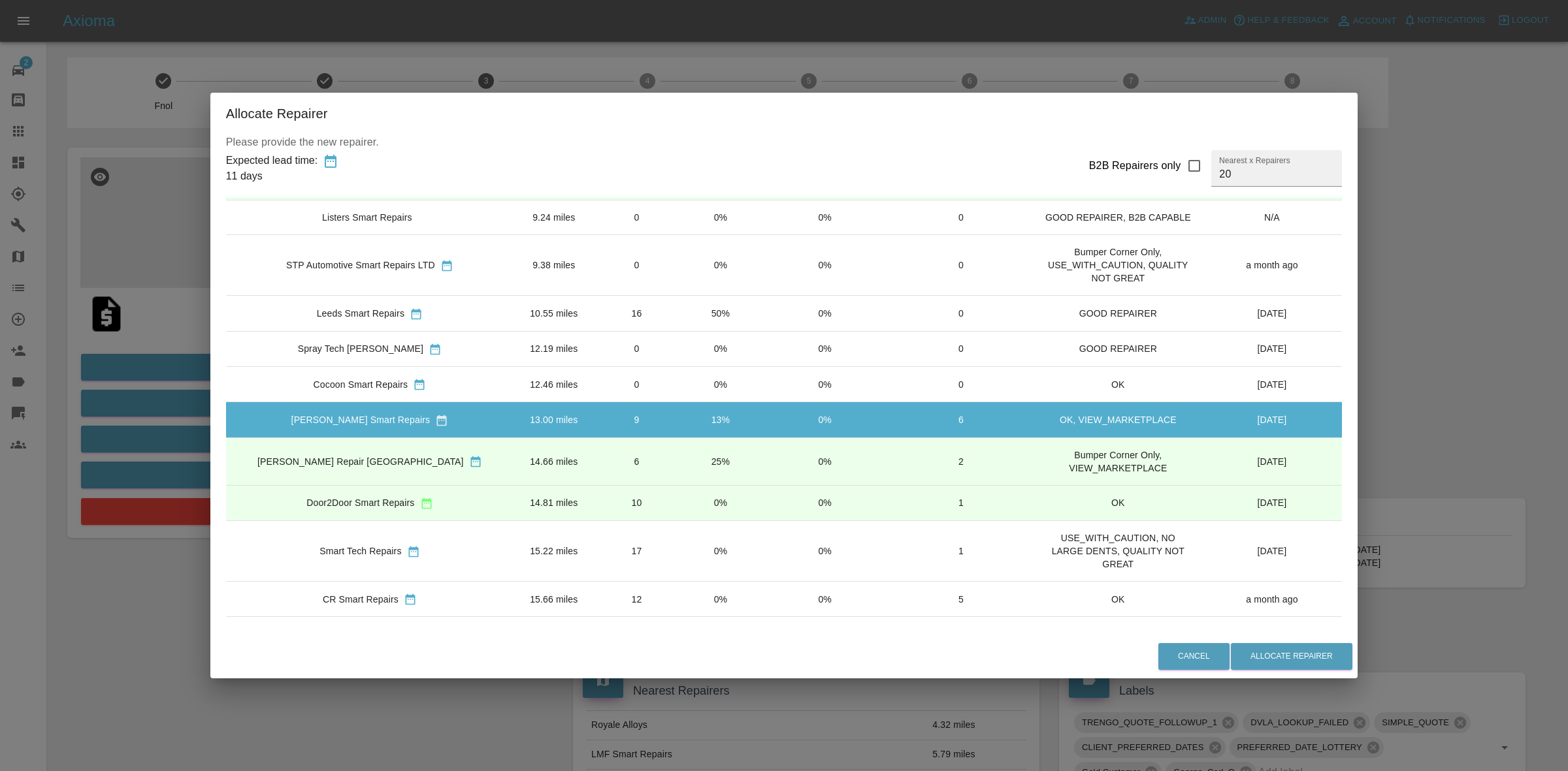
click at [1353, 480] on div "Allocate Repairer Please provide the new repairer. Expected lead time: 11 days …" at bounding box center [784, 386] width 1568 height 771
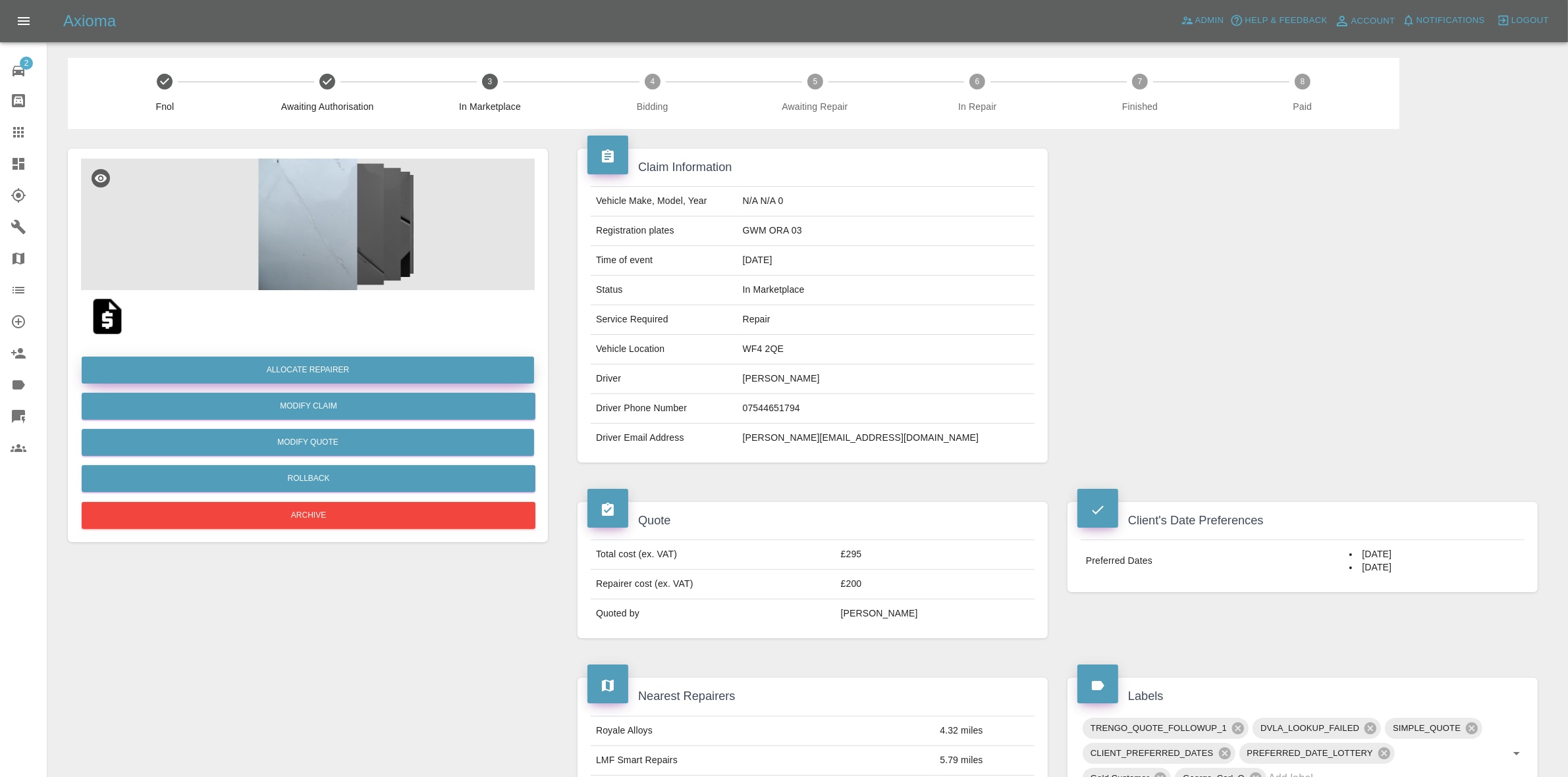
click at [333, 360] on button "Allocate Repairer" at bounding box center [308, 370] width 453 height 27
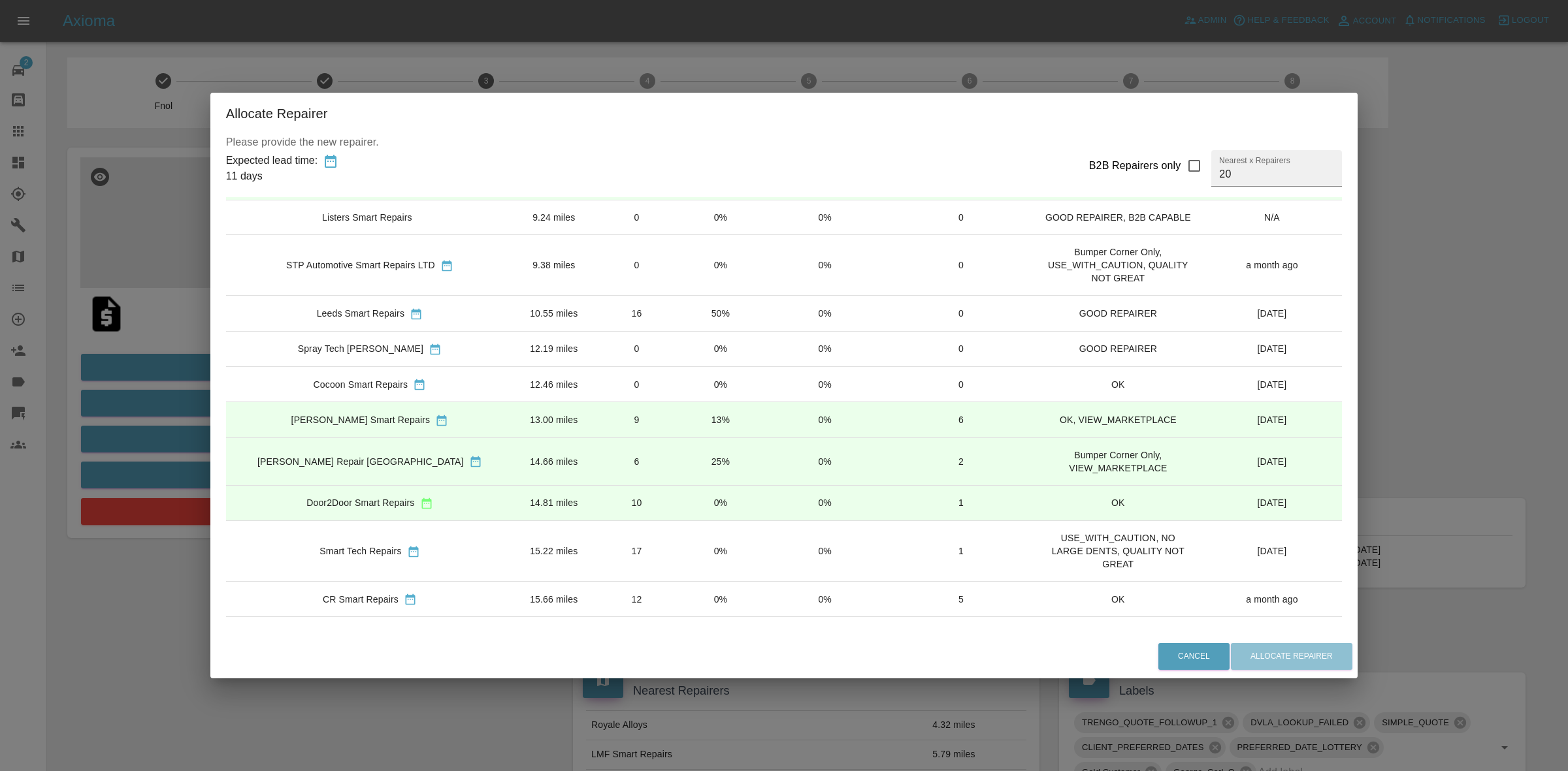
click at [635, 437] on td "9" at bounding box center [637, 420] width 85 height 35
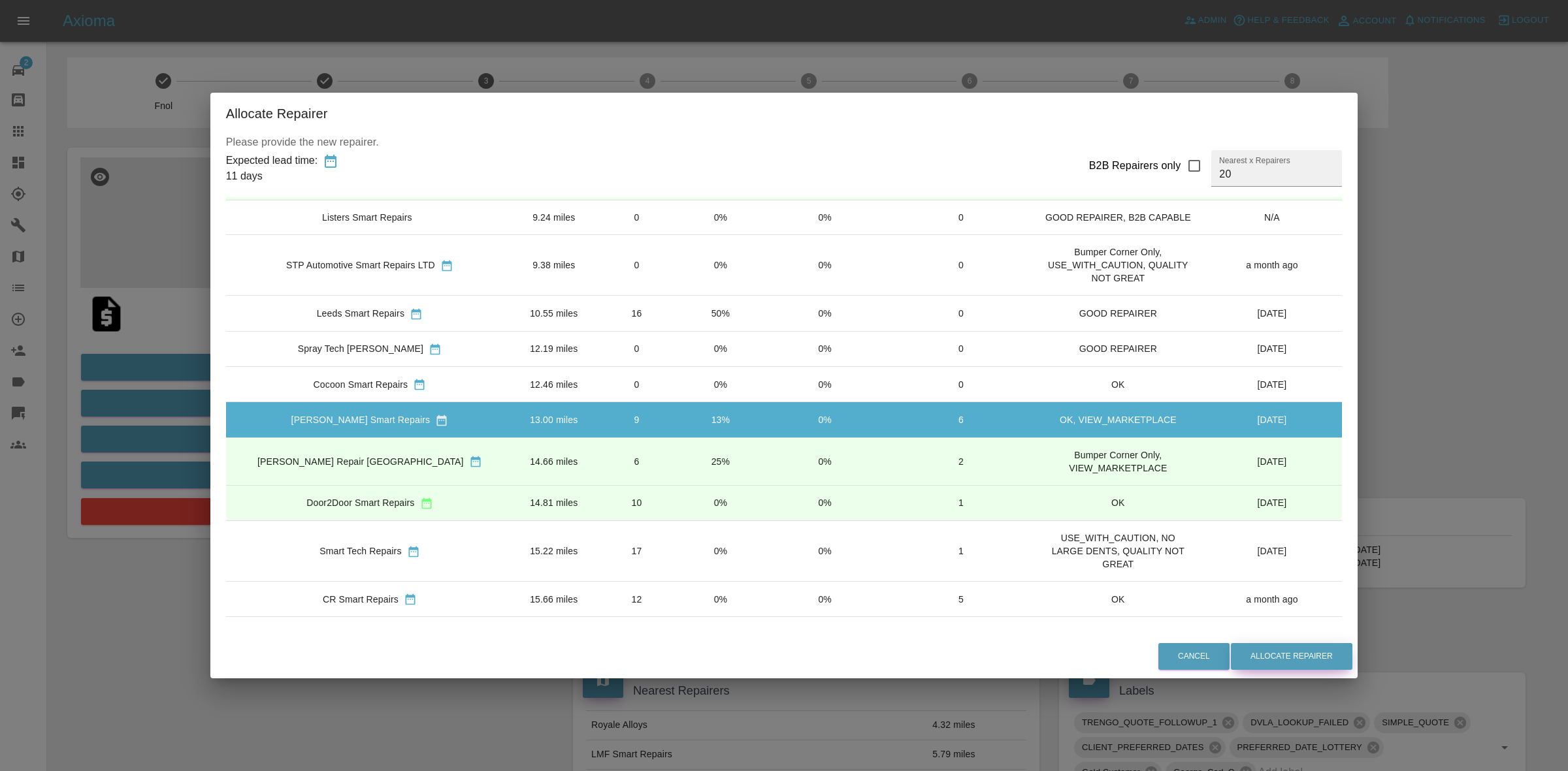
drag, startPoint x: 1260, startPoint y: 653, endPoint x: 1246, endPoint y: 659, distance: 15.2
click at [1259, 655] on button "Allocate Repairer" at bounding box center [1292, 657] width 121 height 27
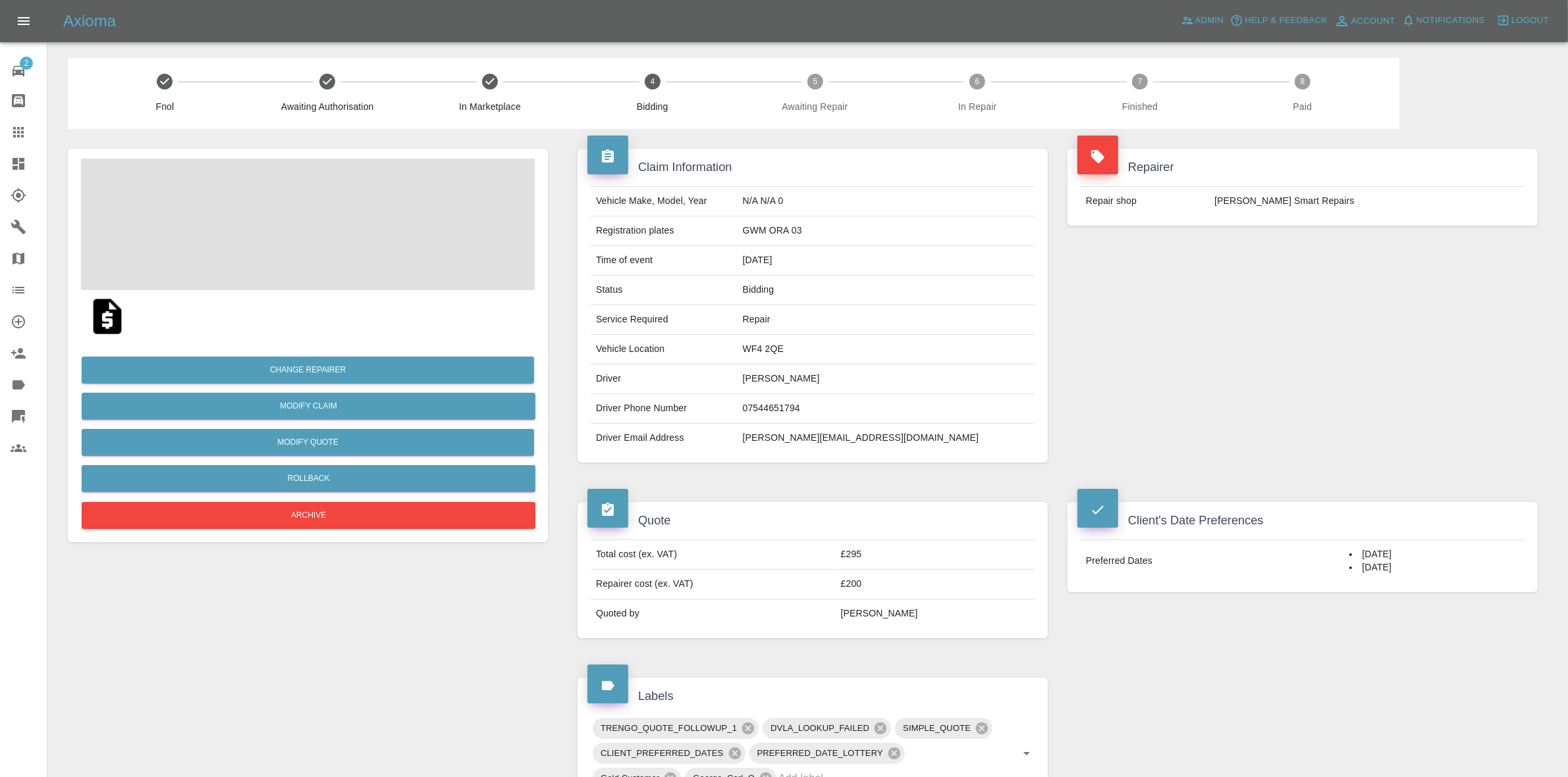
click at [1348, 316] on div "Repairer Repair shop Rickys Smart Repairs" at bounding box center [1302, 305] width 490 height 353
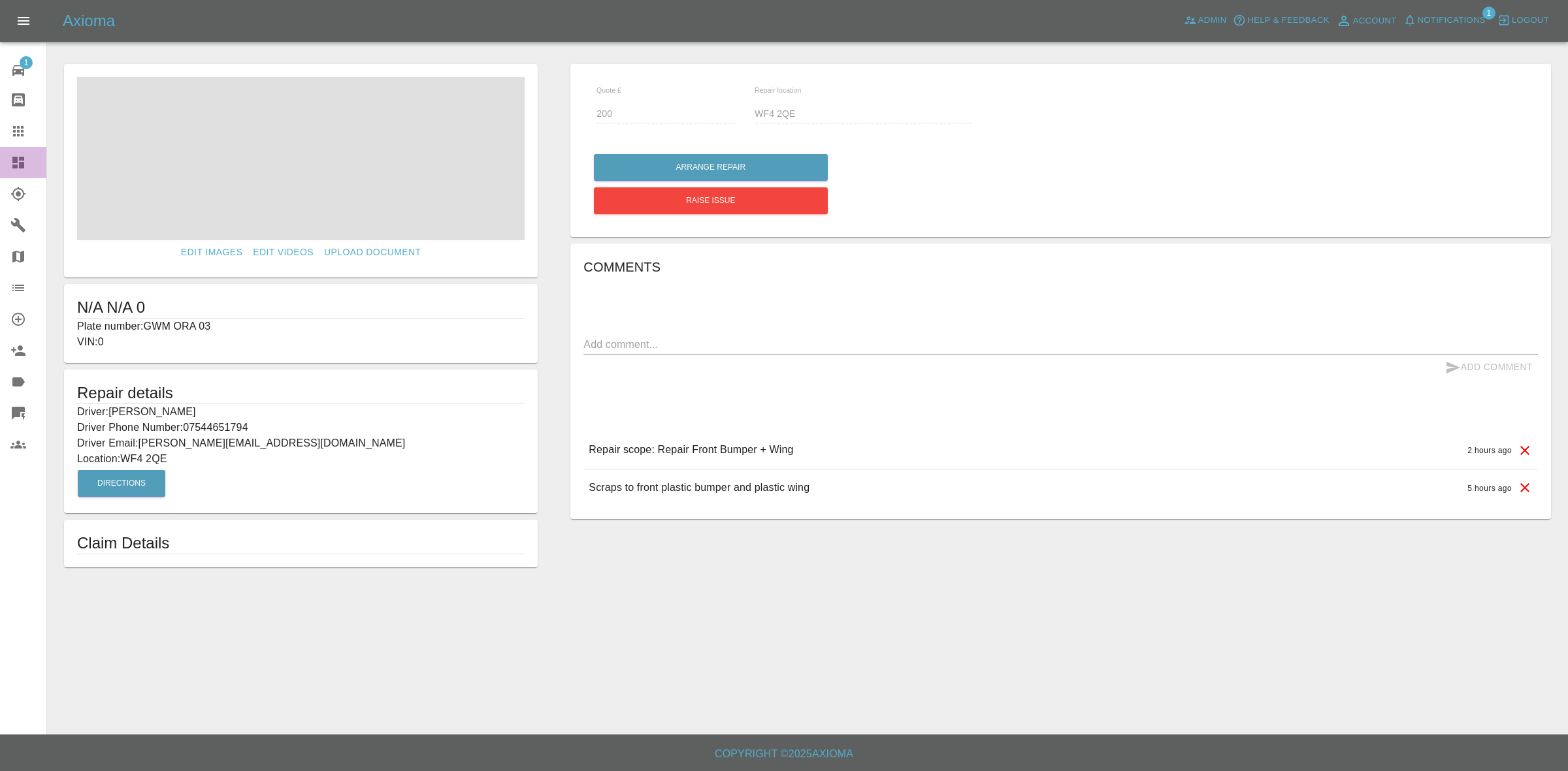
click at [0, 149] on link "Dashboard" at bounding box center [23, 163] width 46 height 31
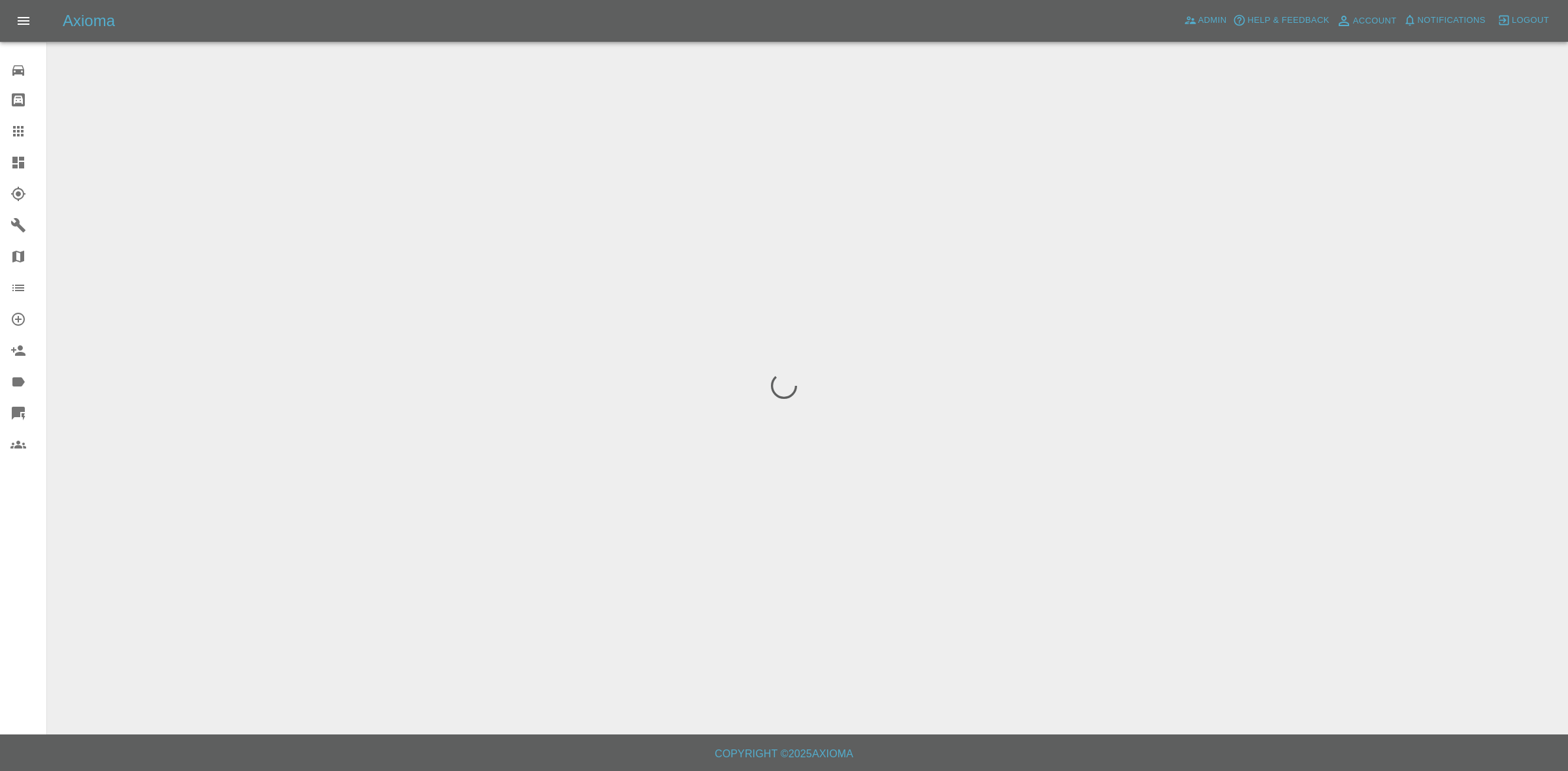
click at [1458, 17] on span "Notifications" at bounding box center [1452, 20] width 68 height 15
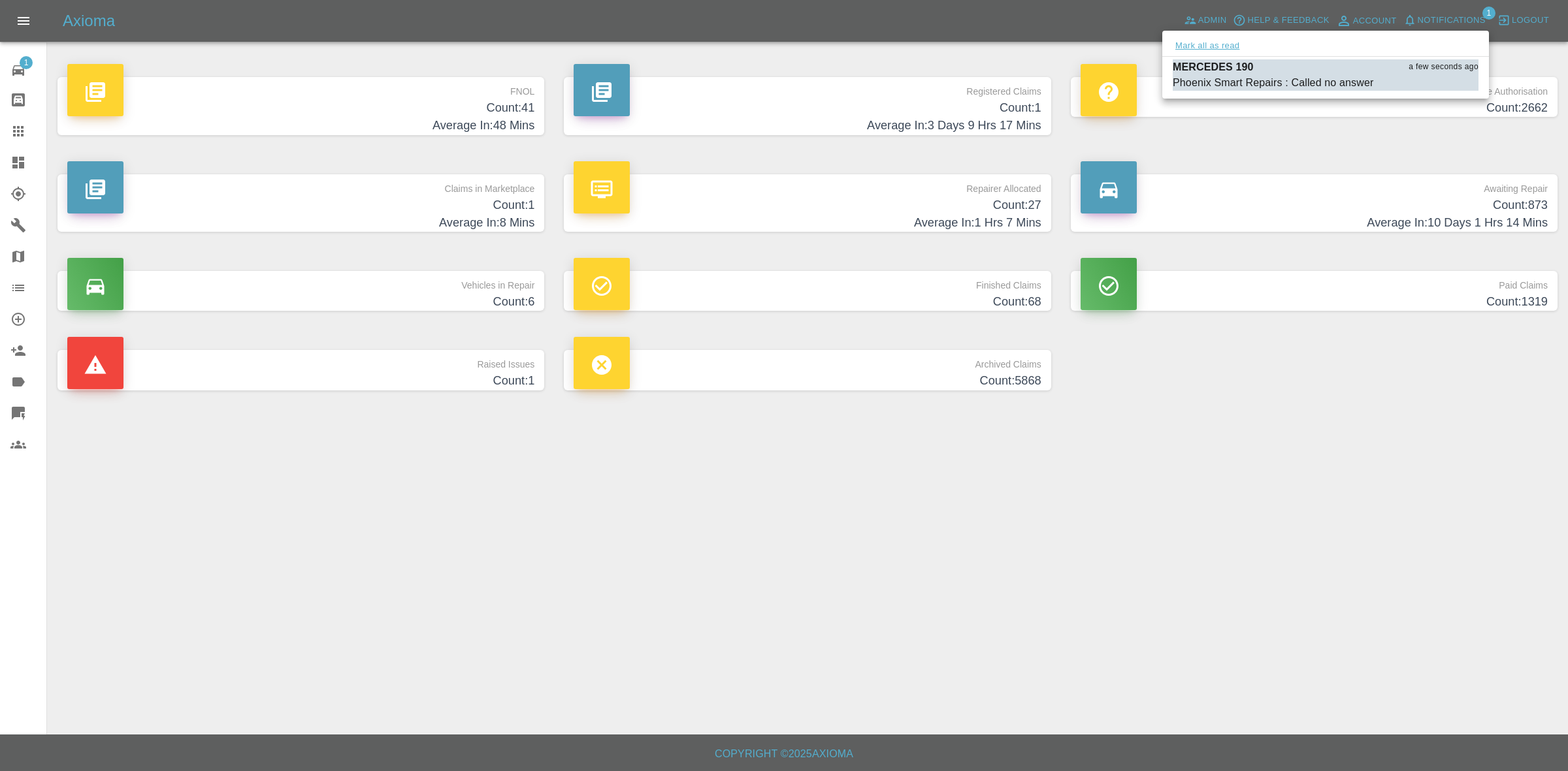
click at [1236, 43] on button "Mark all as read" at bounding box center [1208, 46] width 70 height 15
drag, startPoint x: 1301, startPoint y: 436, endPoint x: 1274, endPoint y: 462, distance: 37.5
click at [1304, 452] on div at bounding box center [784, 386] width 1568 height 771
